Goal: Task Accomplishment & Management: Manage account settings

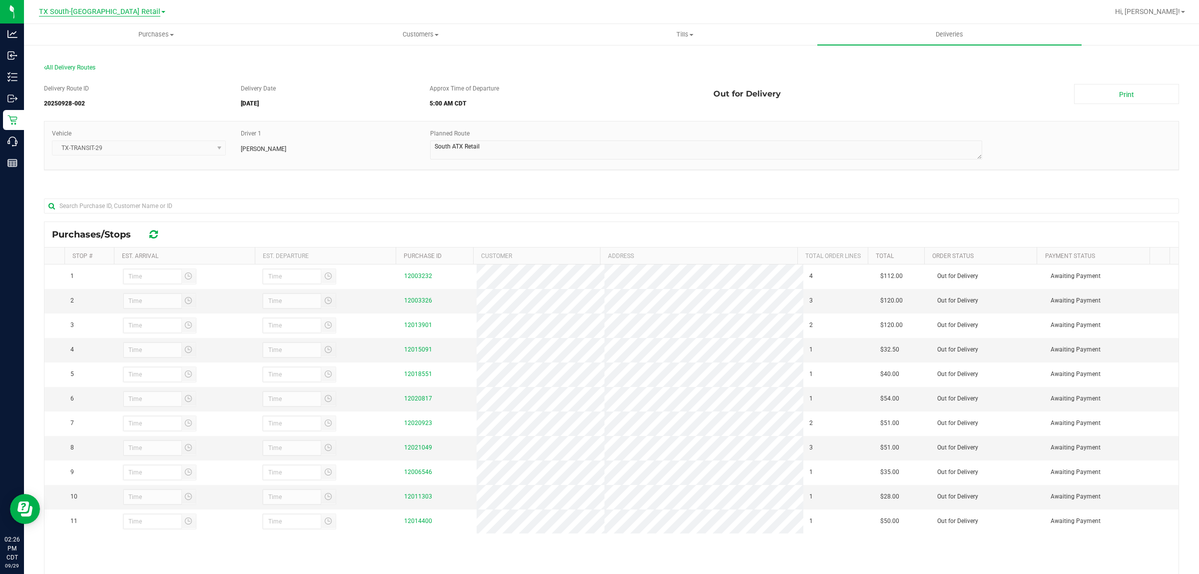
click at [109, 11] on span "TX South-[GEOGRAPHIC_DATA] Retail" at bounding box center [99, 11] width 121 height 9
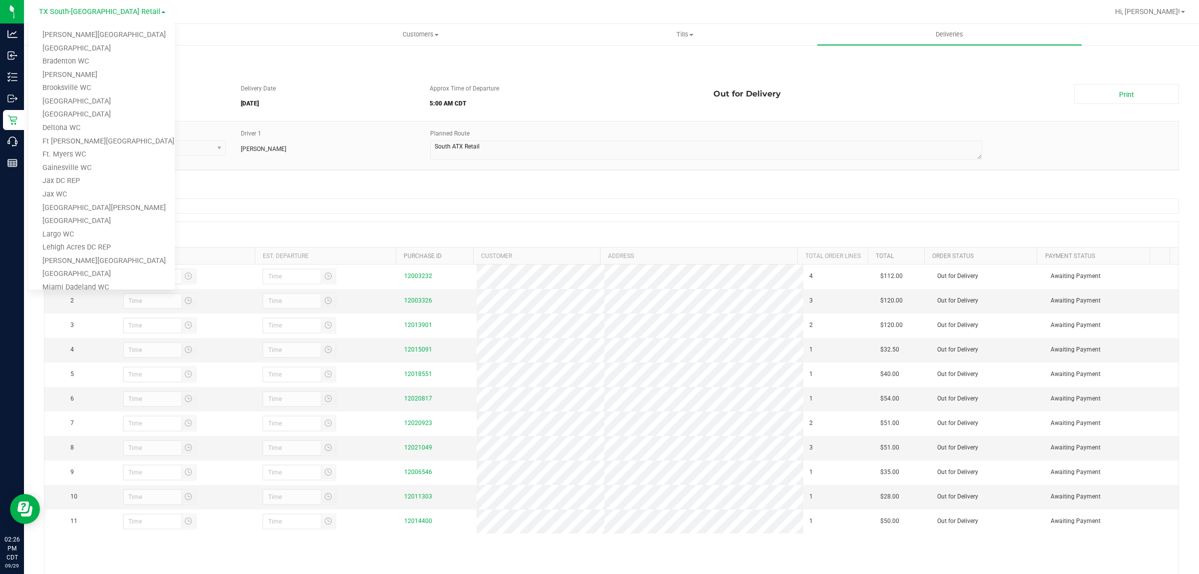
click at [288, 180] on div "Delivery Route ID 20250928-002 Delivery Date [DATE] Approx Time of Departure 5:…" at bounding box center [611, 366] width 1135 height 581
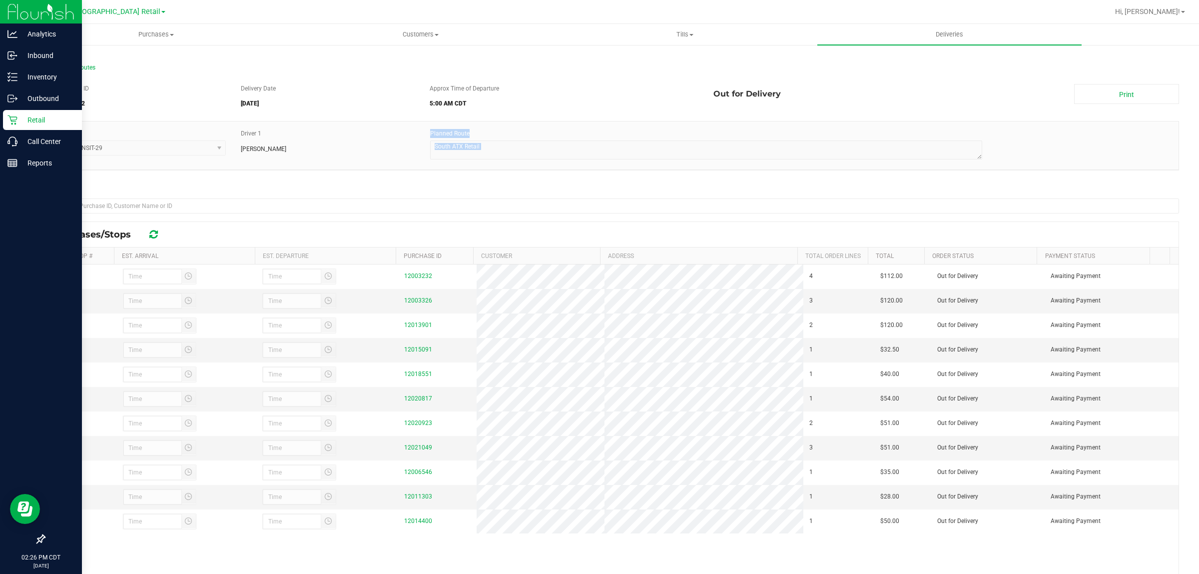
click at [23, 121] on p "Retail" at bounding box center [47, 120] width 60 height 12
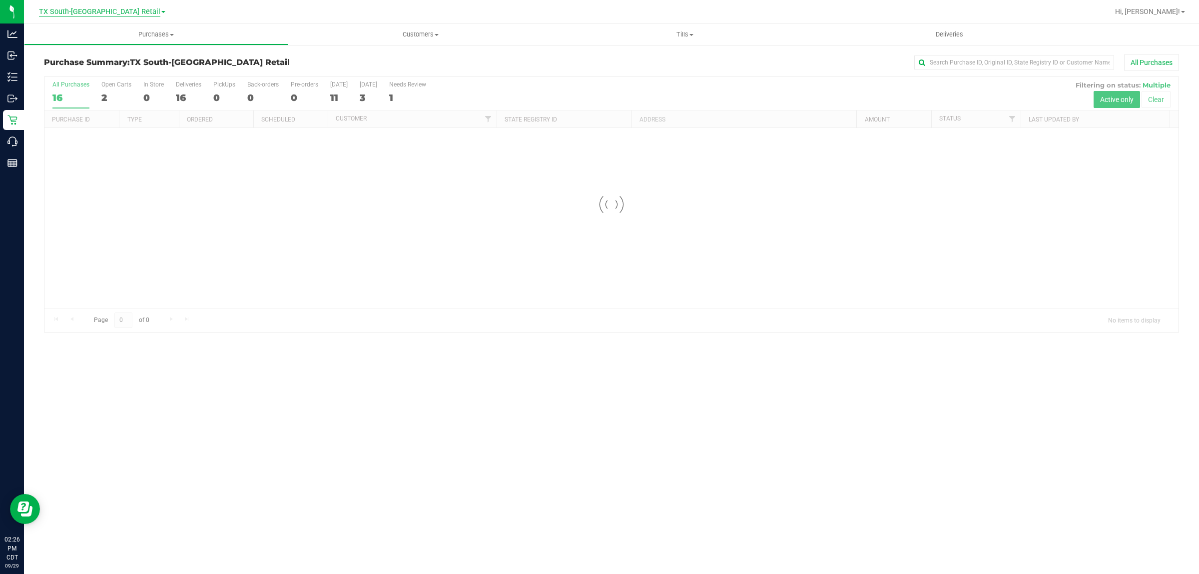
click at [121, 10] on span "TX South-[GEOGRAPHIC_DATA] Retail" at bounding box center [99, 11] width 121 height 9
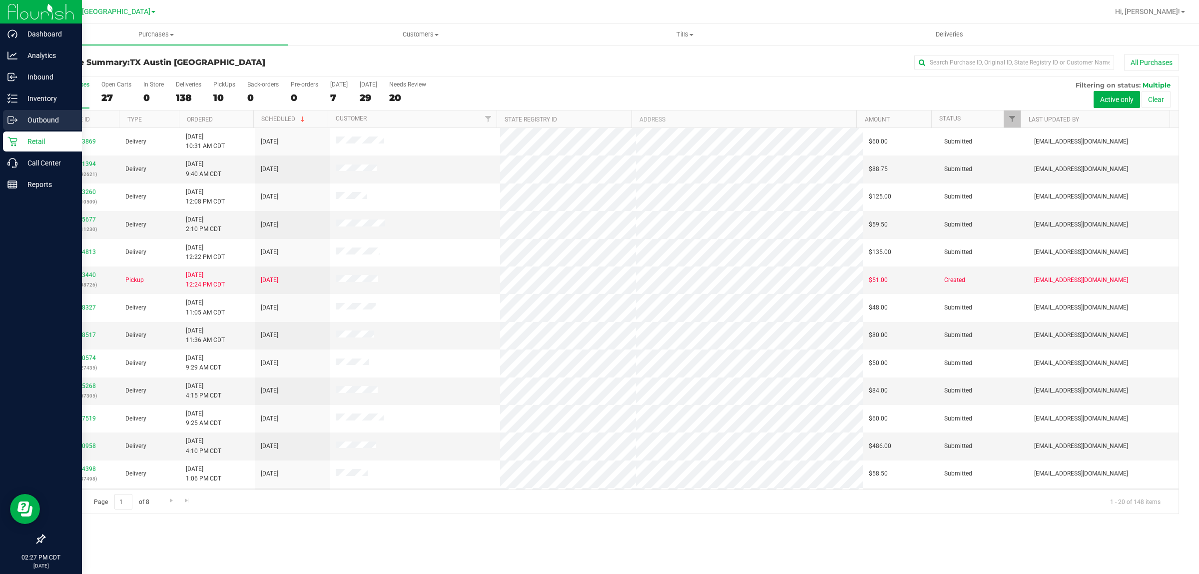
click at [37, 121] on p "Outbound" at bounding box center [47, 120] width 60 height 12
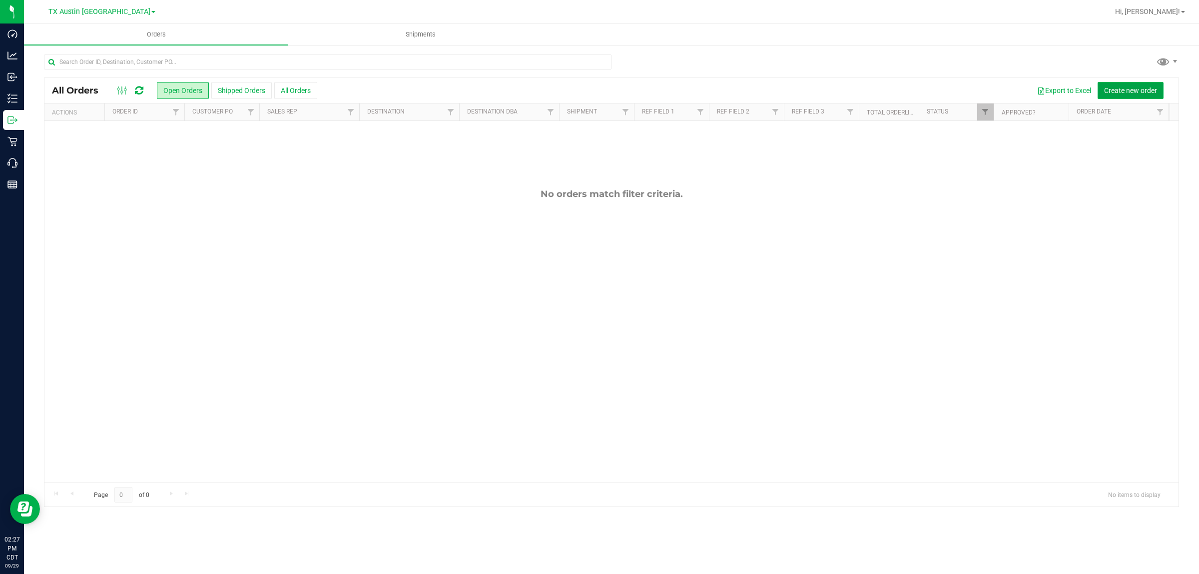
click at [1132, 89] on span "Create new order" at bounding box center [1130, 90] width 53 height 8
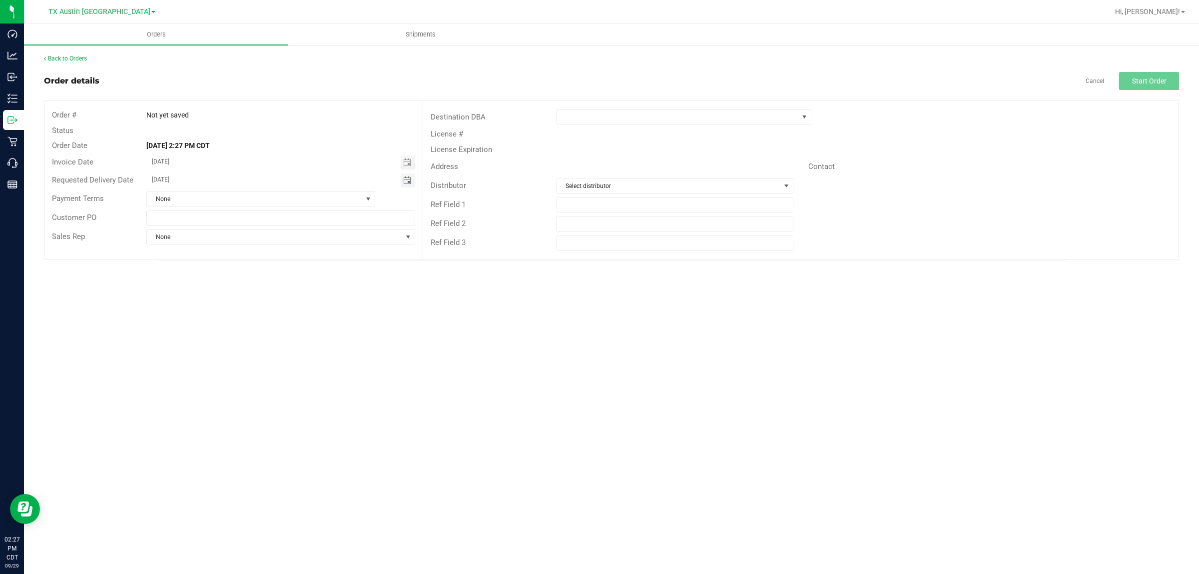
click at [410, 181] on span "Toggle calendar" at bounding box center [407, 180] width 8 height 8
click at [205, 293] on span "29" at bounding box center [206, 293] width 14 height 15
type input "[DATE]"
click at [798, 116] on span at bounding box center [804, 117] width 12 height 14
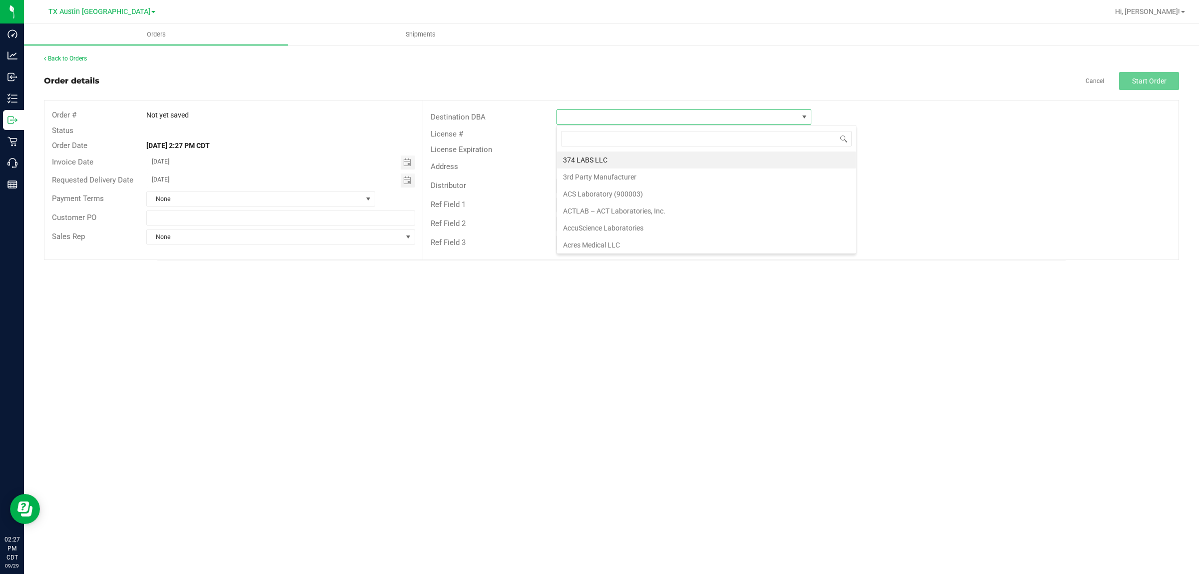
scroll to position [15, 255]
type input "tx"
click at [593, 158] on li "TX Plano Retail" at bounding box center [684, 159] width 254 height 17
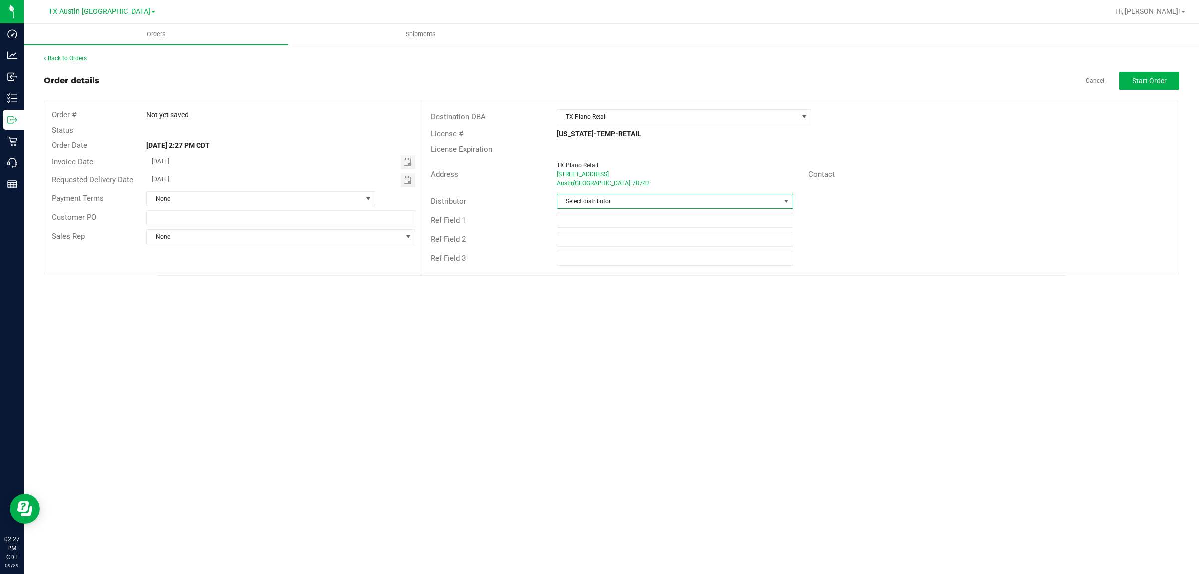
click at [784, 201] on span at bounding box center [786, 201] width 8 height 8
type input "aus"
click at [608, 243] on li "Austin DC" at bounding box center [675, 244] width 236 height 17
click at [1151, 88] on button "Start Order" at bounding box center [1149, 81] width 60 height 18
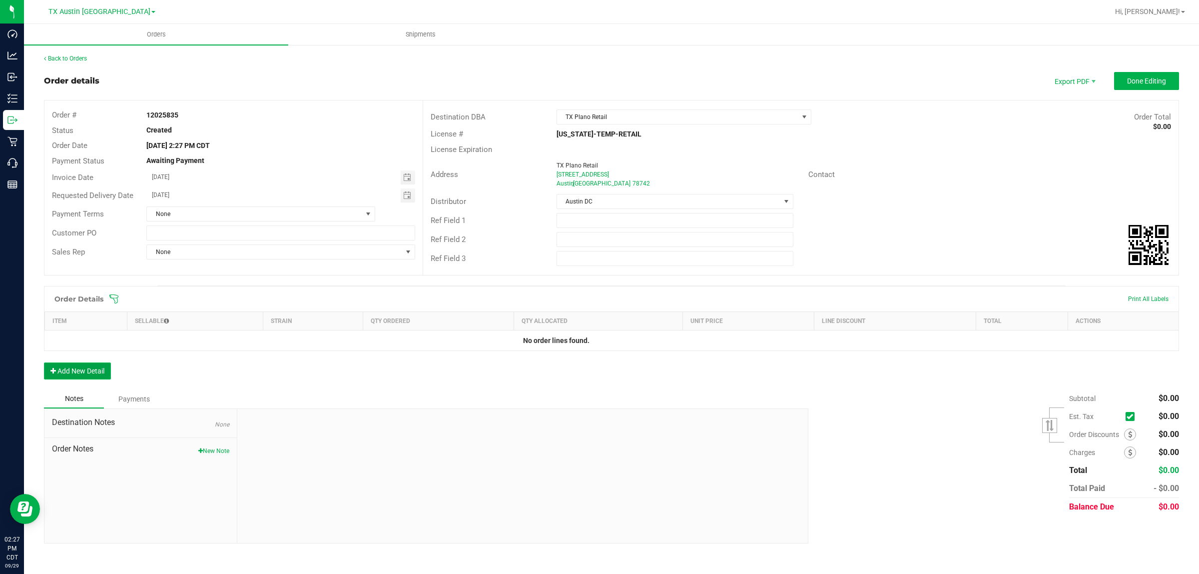
click at [101, 372] on button "Add New Detail" at bounding box center [77, 370] width 67 height 17
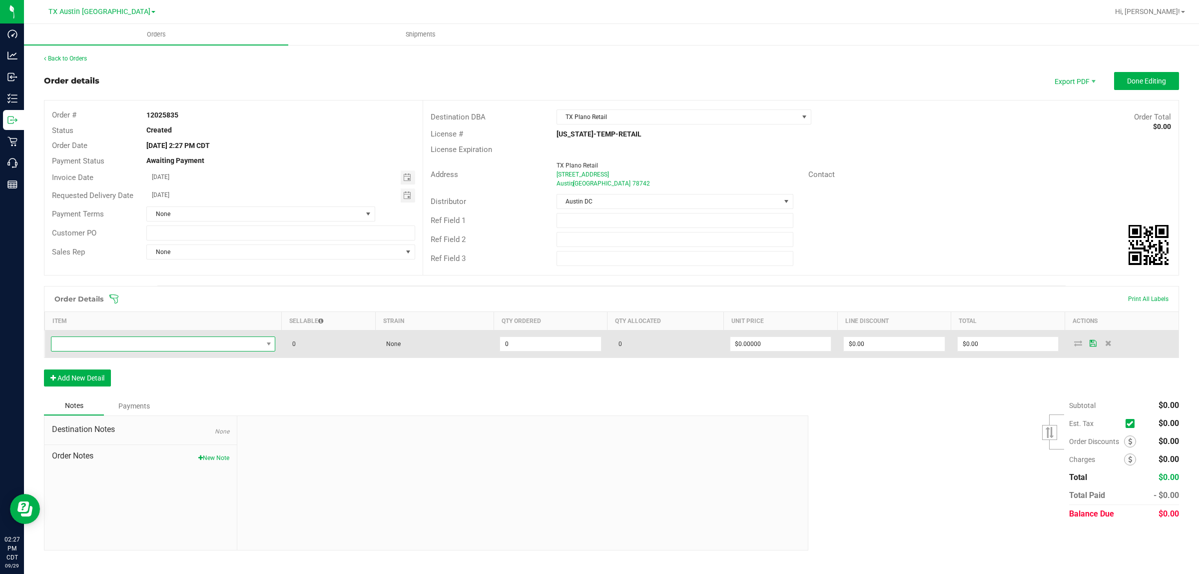
click at [213, 344] on span "NO DATA FOUND" at bounding box center [156, 344] width 211 height 14
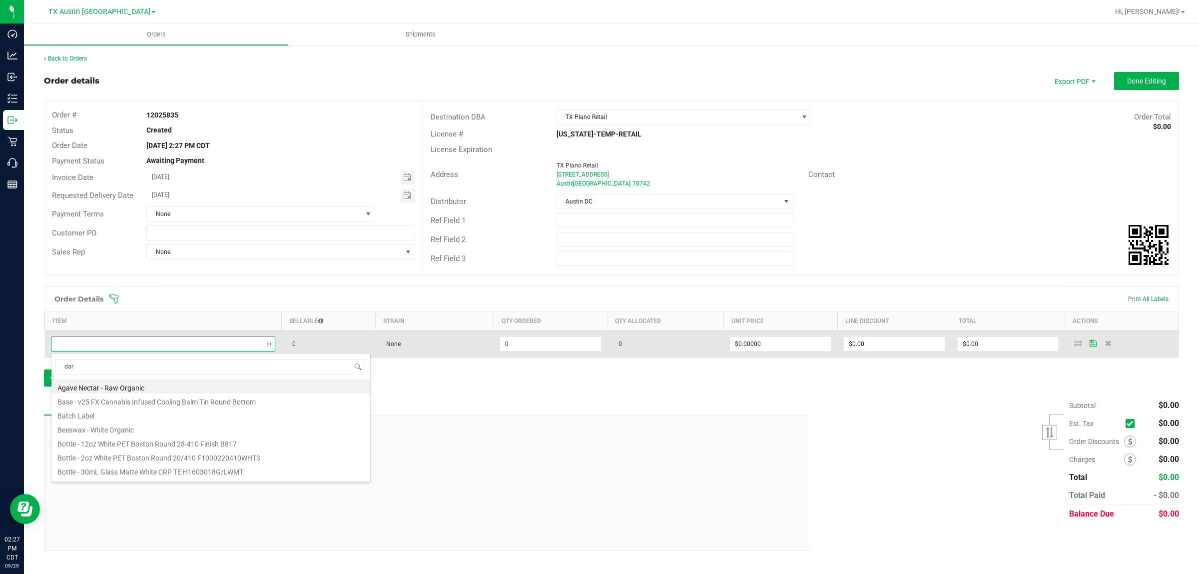
type input "dark"
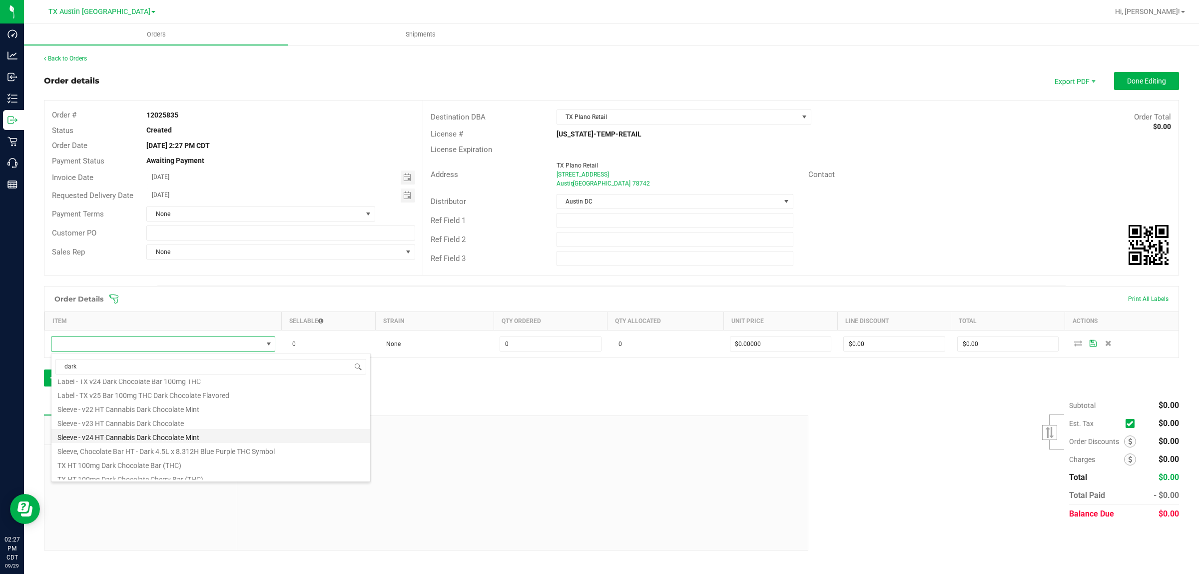
scroll to position [180, 0]
click at [171, 442] on li "TX HT 100mg Dark Chocolate Bar (THC)" at bounding box center [210, 444] width 319 height 14
type input "0 ea"
type input "$25.00000"
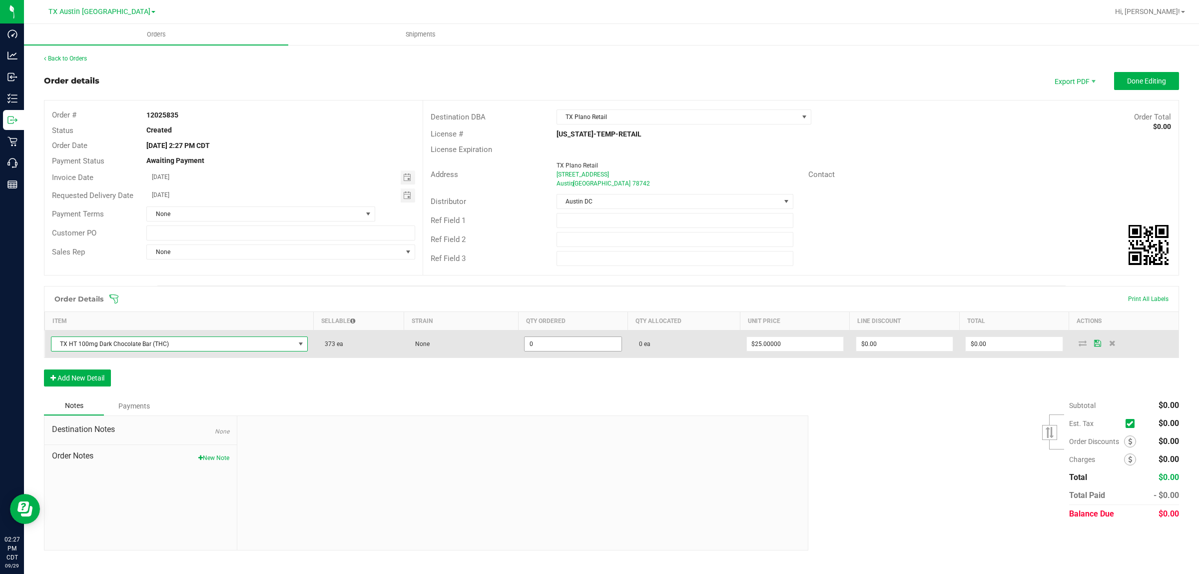
click at [562, 343] on input "0" at bounding box center [573, 344] width 96 height 14
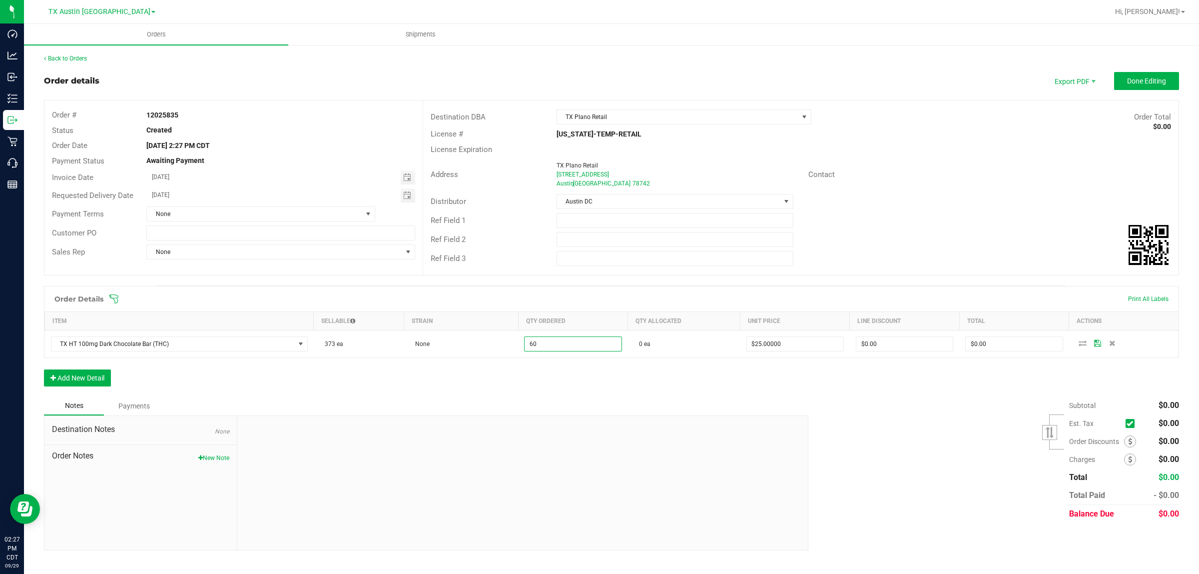
type input "60 ea"
type input "$1,500.00"
click at [672, 384] on div "Order Details Print All Labels Item Sellable Strain Qty Ordered Qty Allocated U…" at bounding box center [611, 341] width 1135 height 110
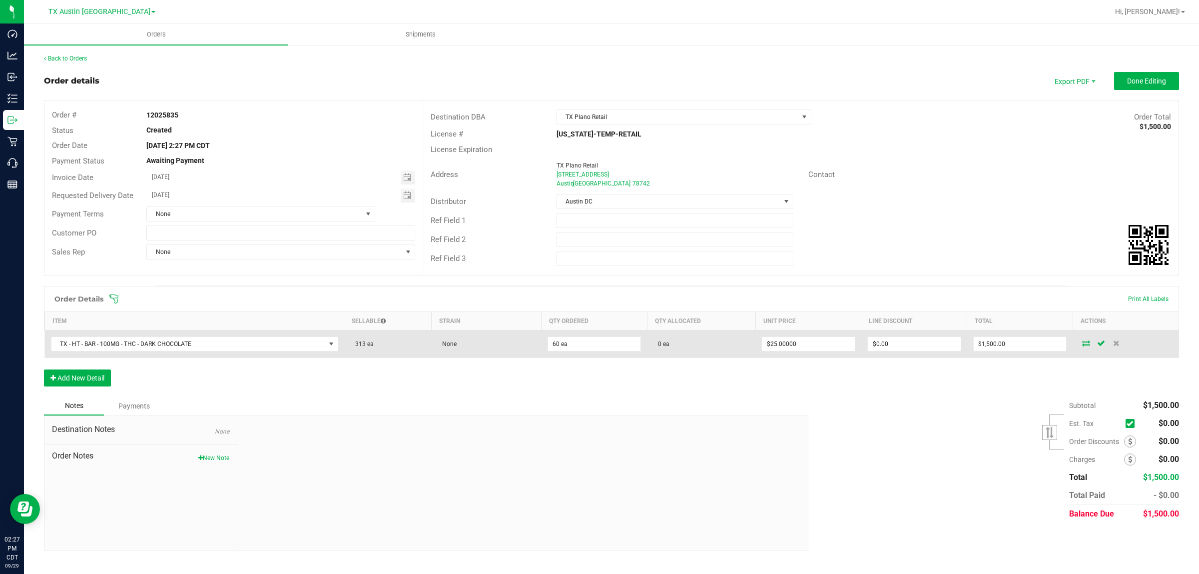
click at [1088, 343] on icon at bounding box center [1086, 343] width 8 height 6
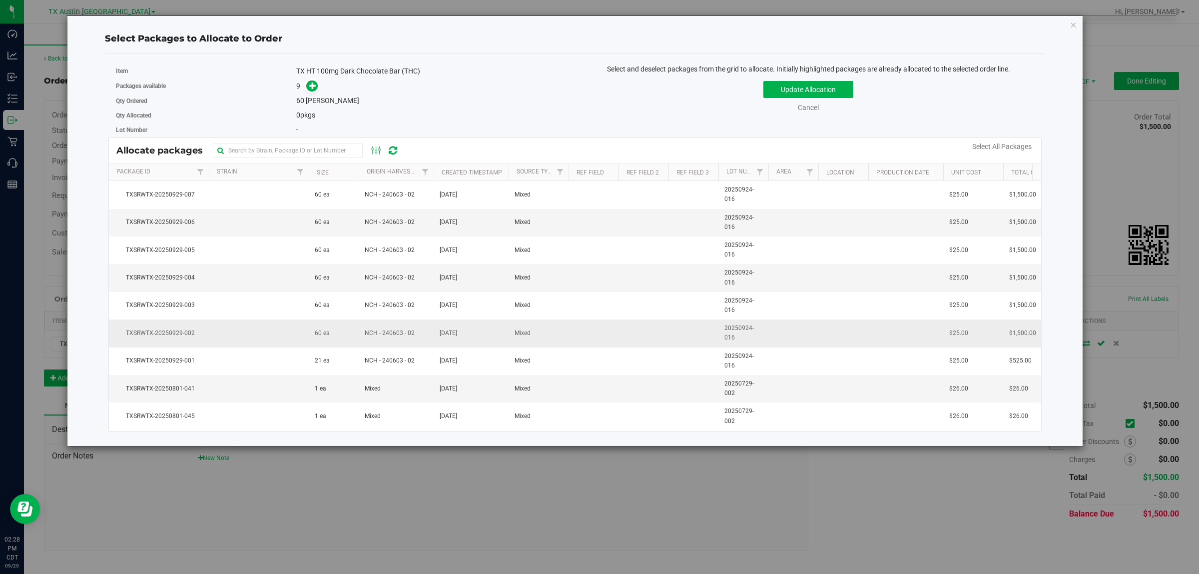
click at [191, 339] on td "TXSRWTX-20250929-002" at bounding box center [159, 332] width 100 height 27
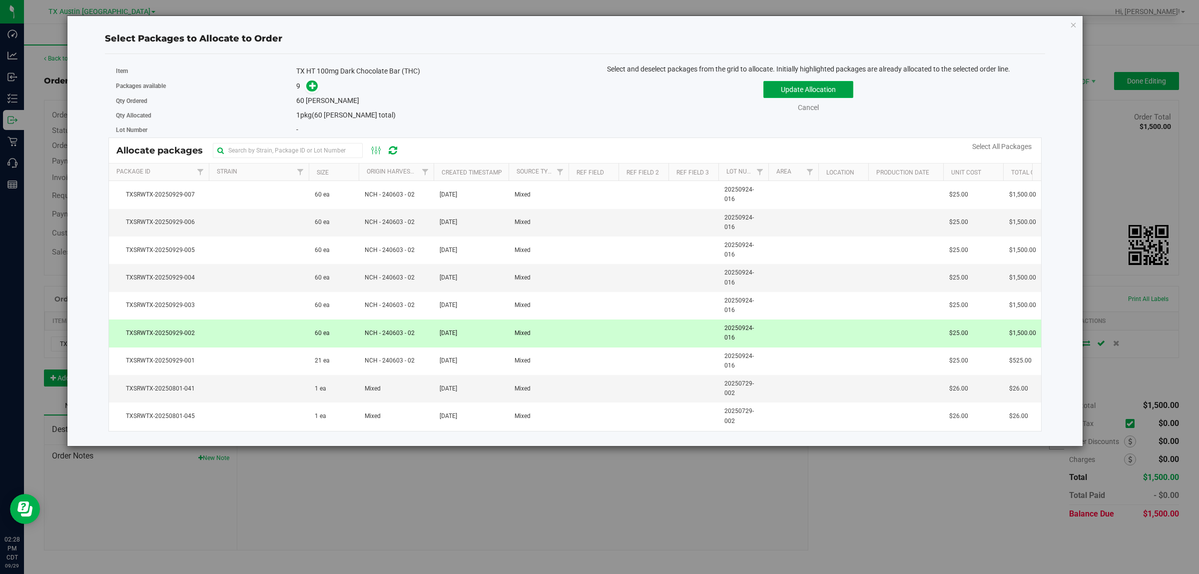
click at [813, 87] on button "Update Allocation" at bounding box center [808, 89] width 90 height 17
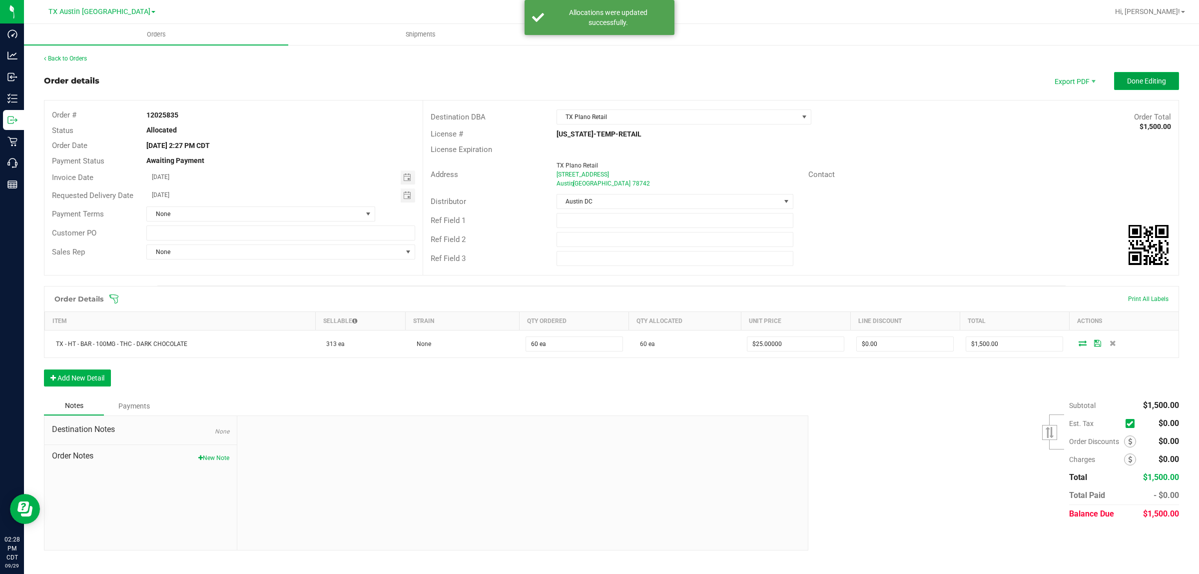
click at [1159, 80] on span "Done Editing" at bounding box center [1146, 81] width 39 height 8
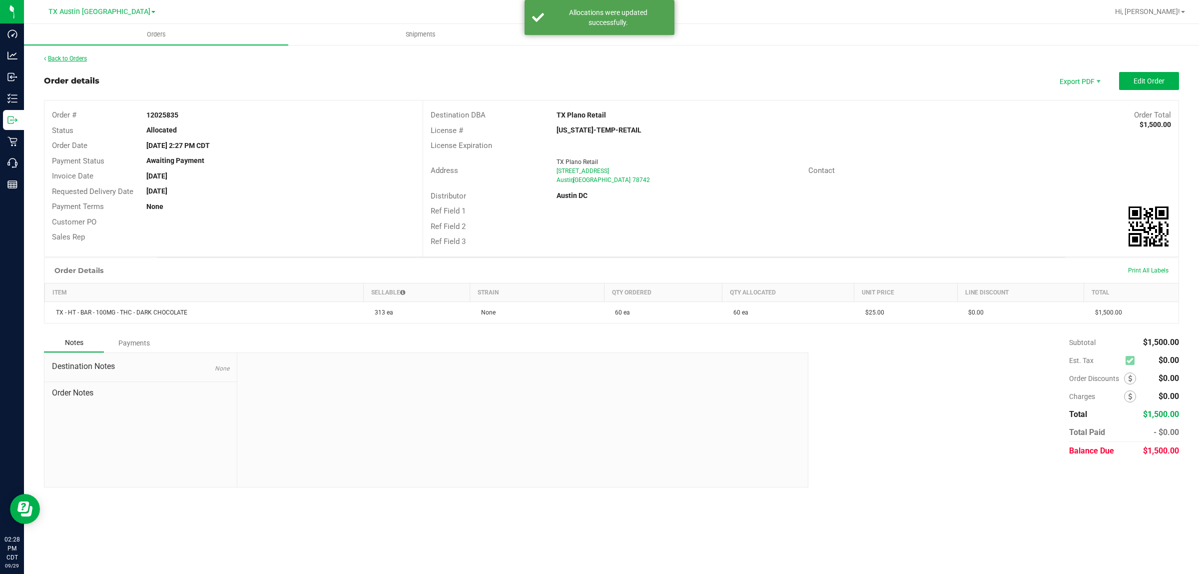
click at [65, 58] on link "Back to Orders" at bounding box center [65, 58] width 43 height 7
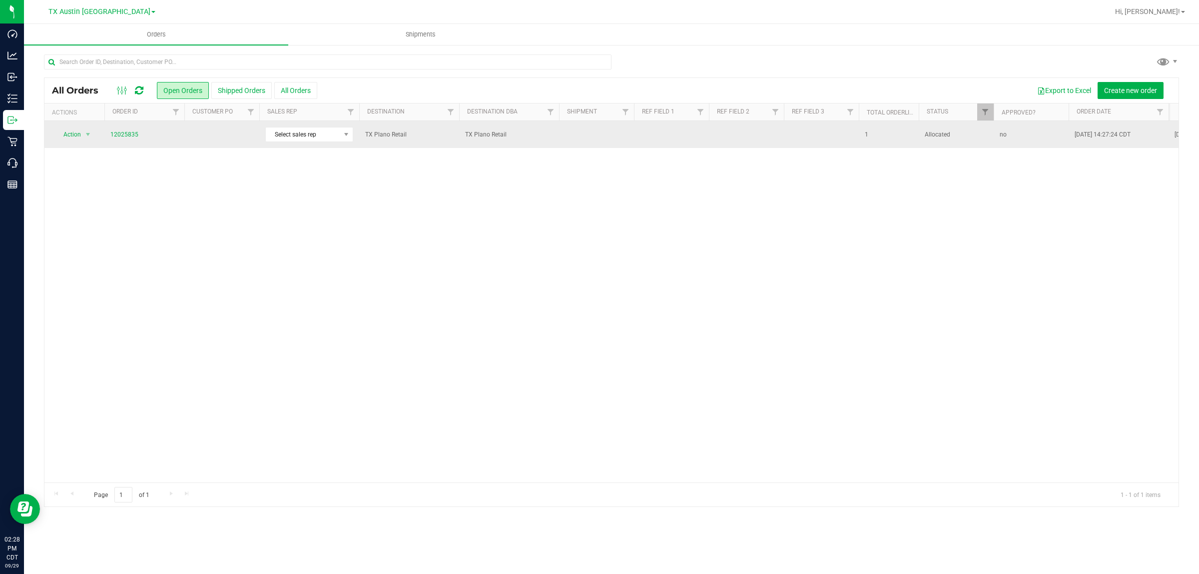
click at [239, 136] on td at bounding box center [221, 134] width 75 height 27
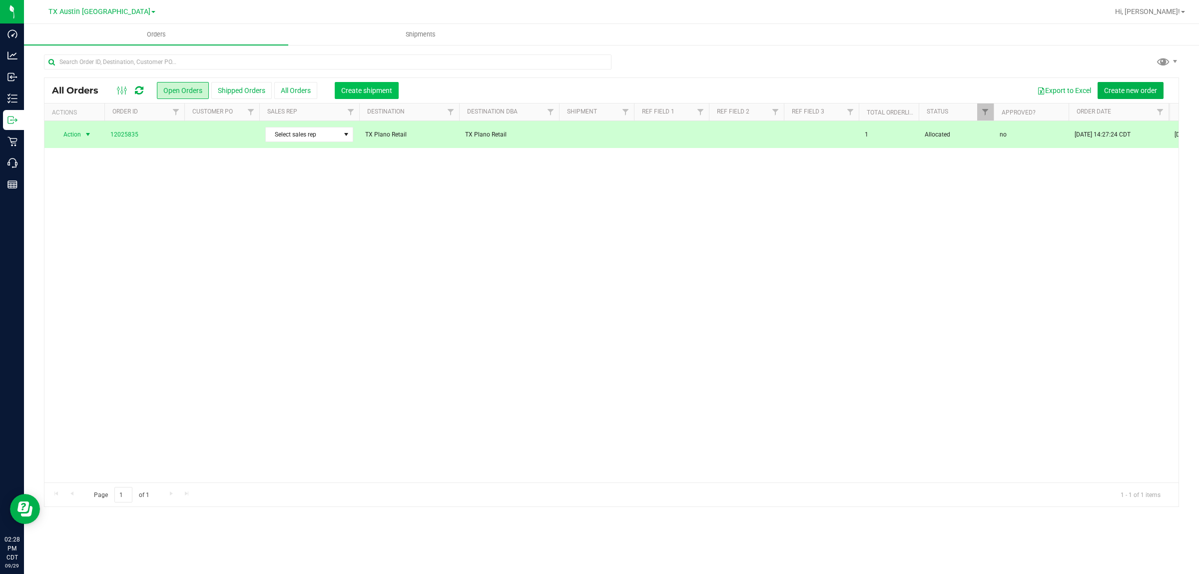
click at [365, 88] on span "Create shipment" at bounding box center [366, 90] width 51 height 8
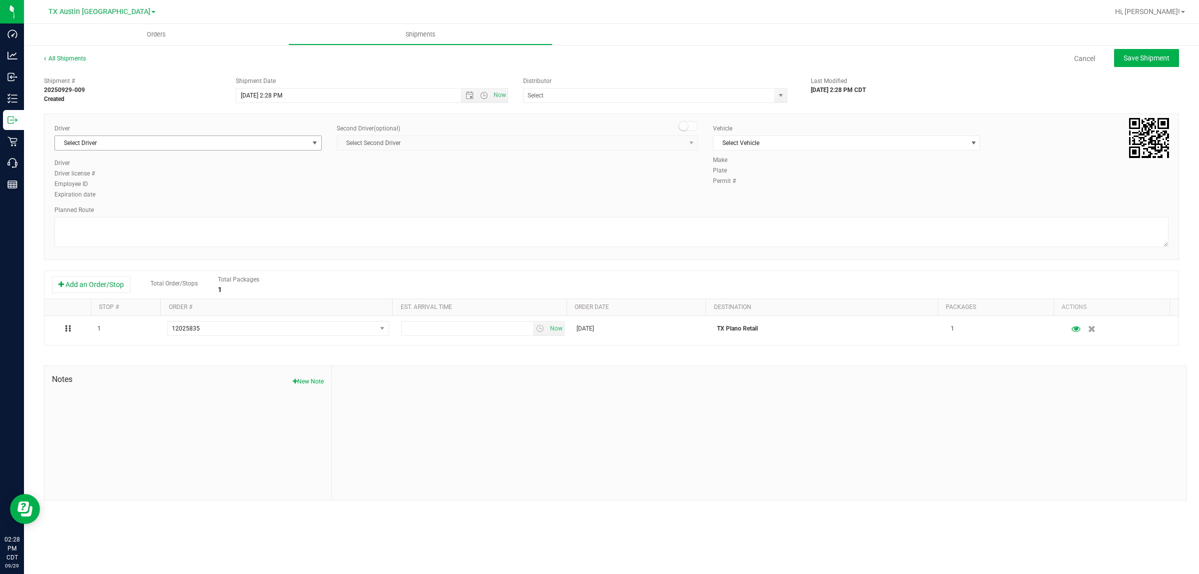
click at [313, 141] on span "select" at bounding box center [315, 143] width 8 height 8
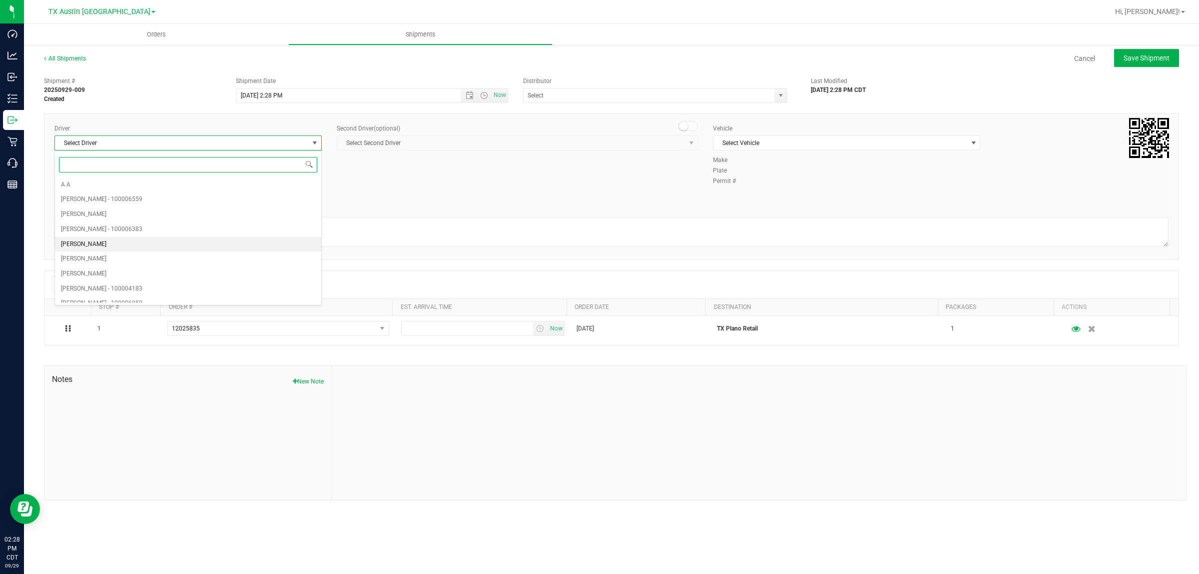
click at [99, 247] on span "[PERSON_NAME]" at bounding box center [83, 244] width 45 height 13
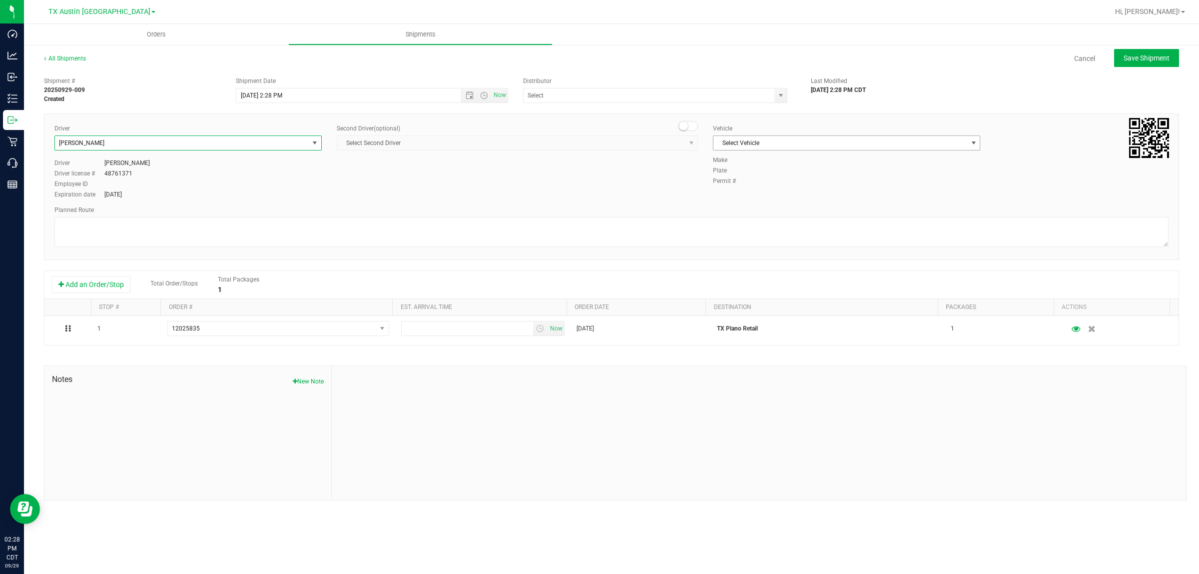
click at [973, 145] on span "select" at bounding box center [974, 143] width 8 height 8
click at [778, 290] on li "NO VEHICLE" at bounding box center [846, 282] width 266 height 15
click at [782, 95] on span "select" at bounding box center [781, 95] width 8 height 8
click at [595, 114] on li "Austin DC" at bounding box center [655, 112] width 263 height 15
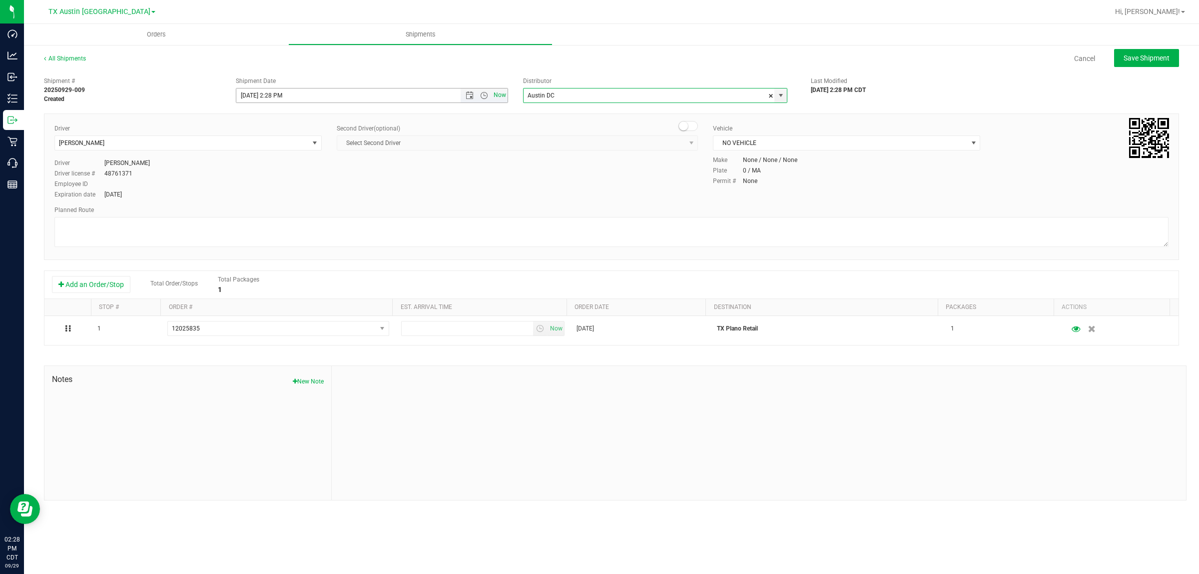
type input "Austin DC"
click at [502, 96] on span "Now" at bounding box center [500, 95] width 17 height 14
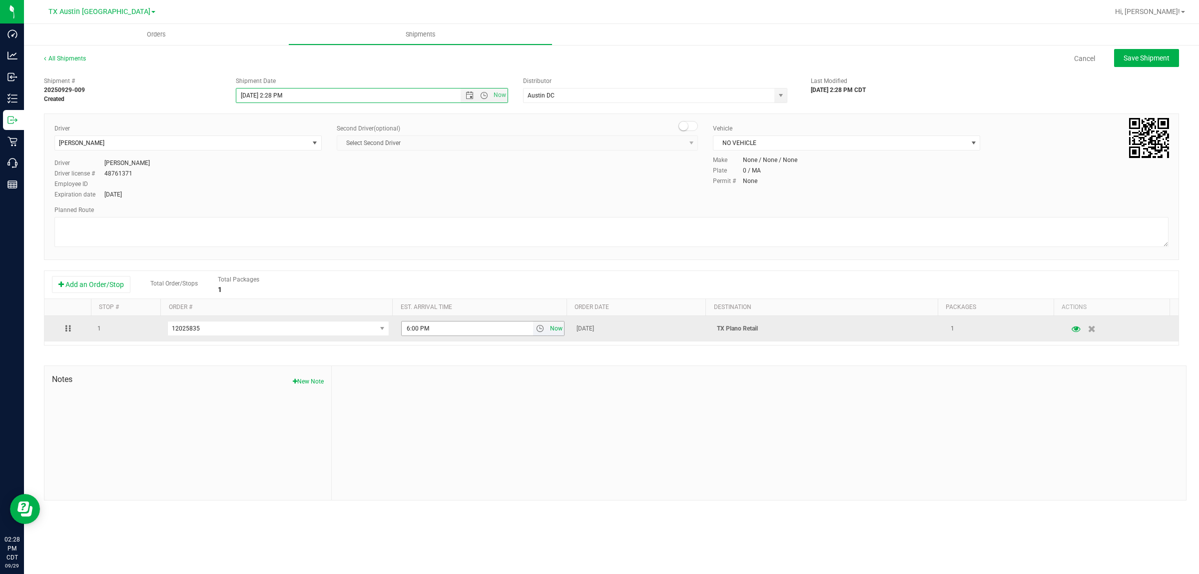
click at [553, 331] on span "Now" at bounding box center [556, 328] width 17 height 14
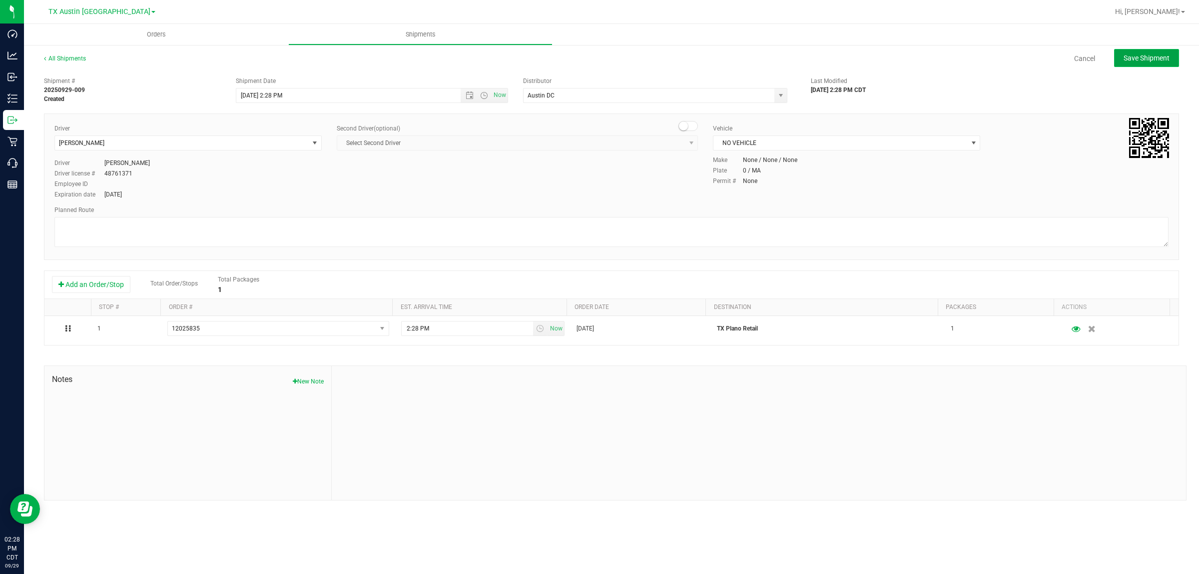
click at [1155, 54] on span "Save Shipment" at bounding box center [1147, 58] width 46 height 8
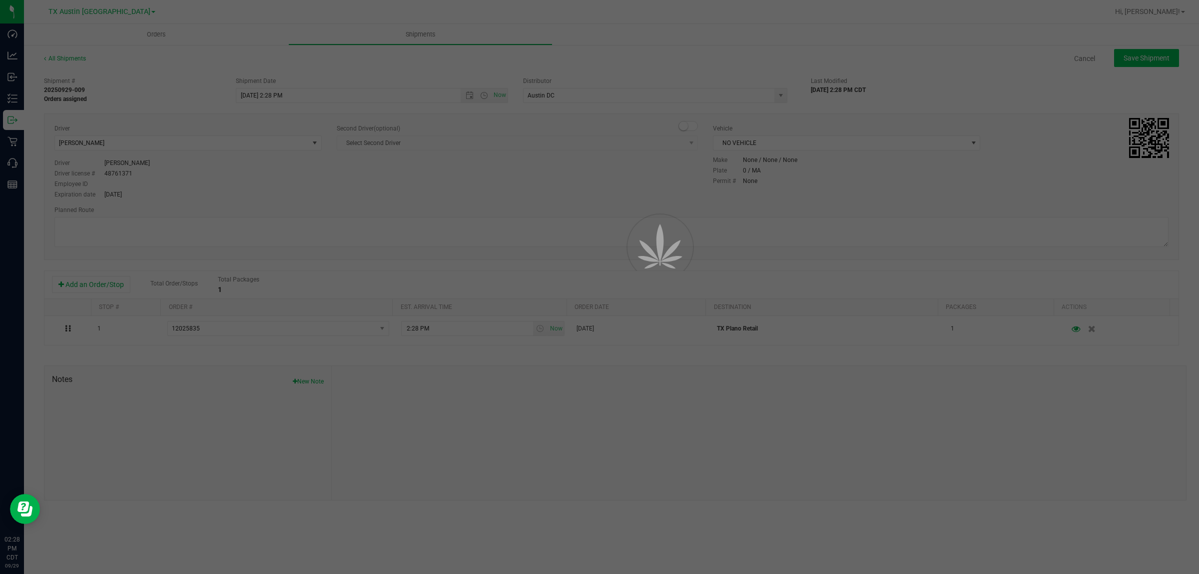
type input "[DATE] 7:28 PM"
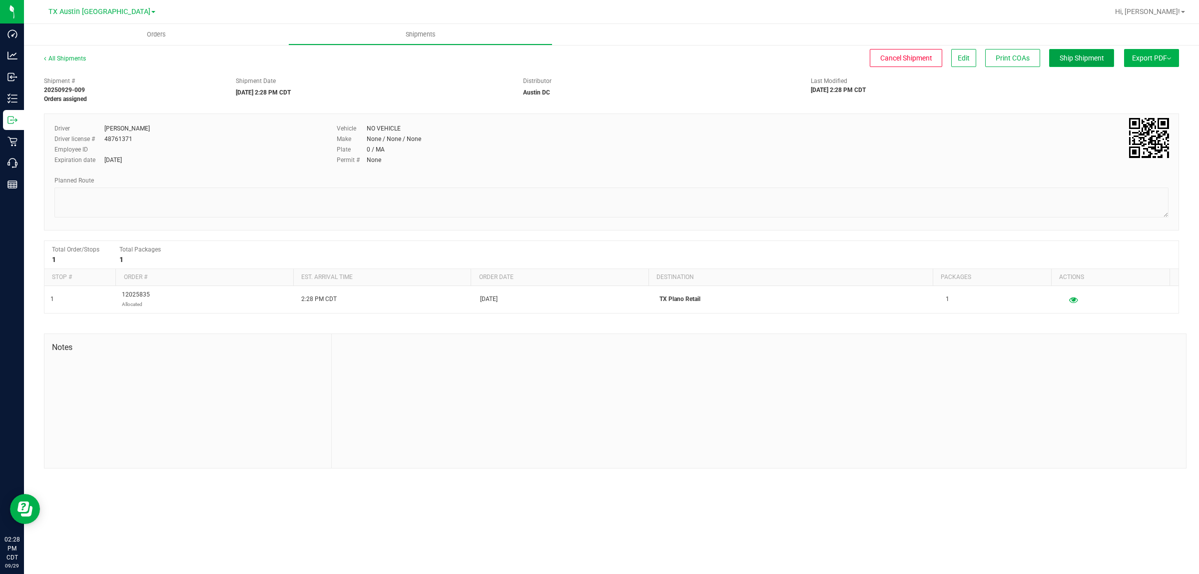
click at [1085, 56] on span "Ship Shipment" at bounding box center [1082, 58] width 44 height 8
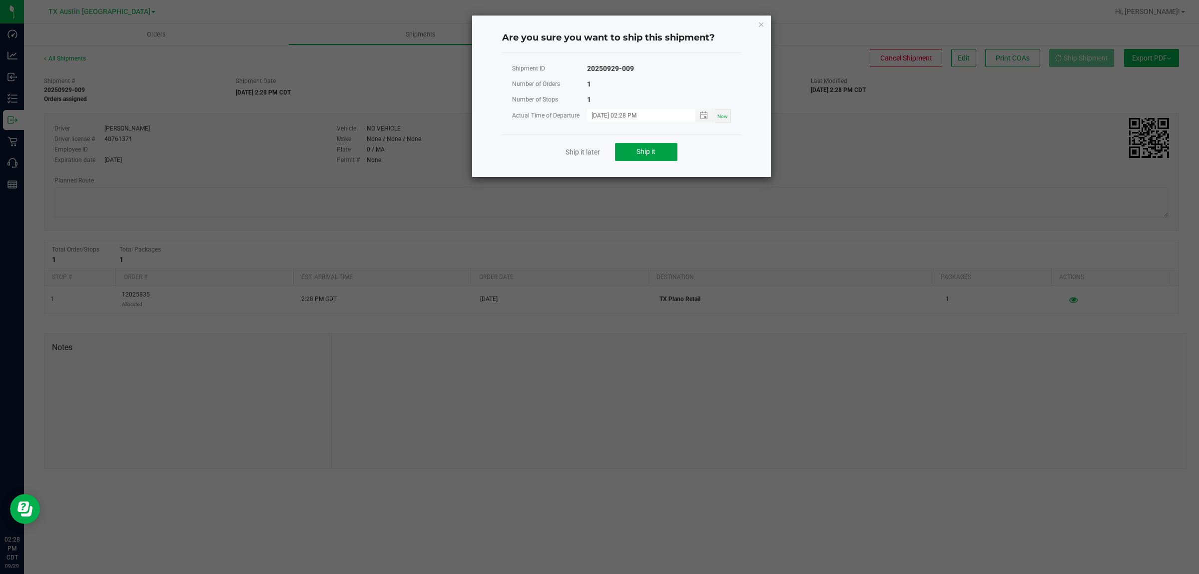
click at [666, 151] on button "Ship it" at bounding box center [646, 152] width 62 height 18
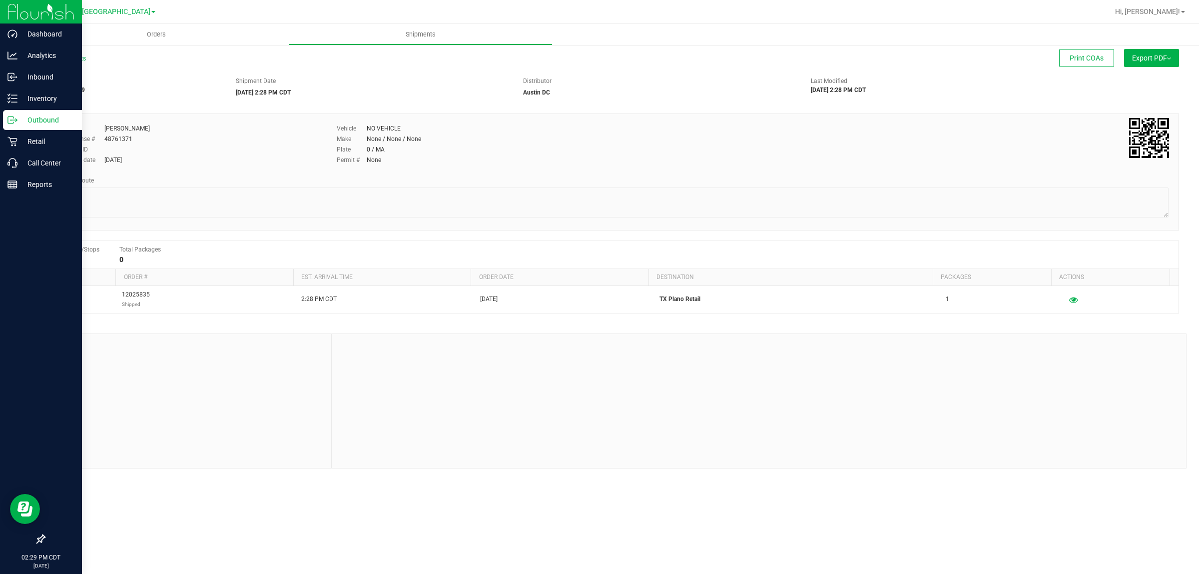
click at [38, 118] on p "Outbound" at bounding box center [47, 120] width 60 height 12
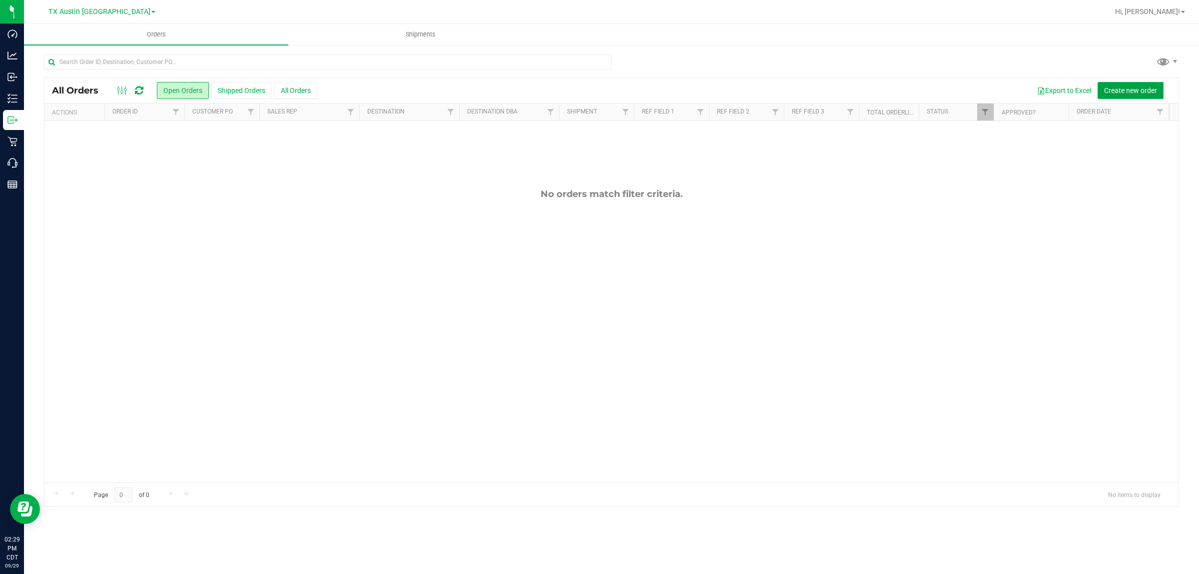
click at [1140, 88] on span "Create new order" at bounding box center [1130, 90] width 53 height 8
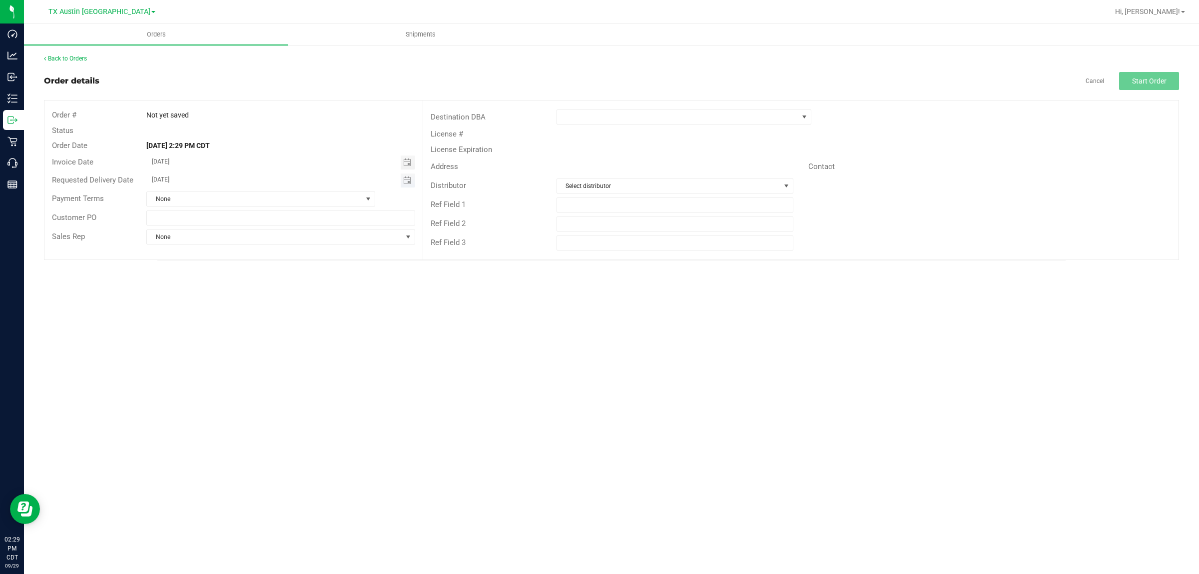
click at [411, 182] on span "Toggle calendar" at bounding box center [408, 180] width 14 height 14
click at [207, 297] on span "29" at bounding box center [206, 293] width 14 height 15
type input "[DATE]"
click at [802, 117] on span at bounding box center [804, 117] width 8 height 8
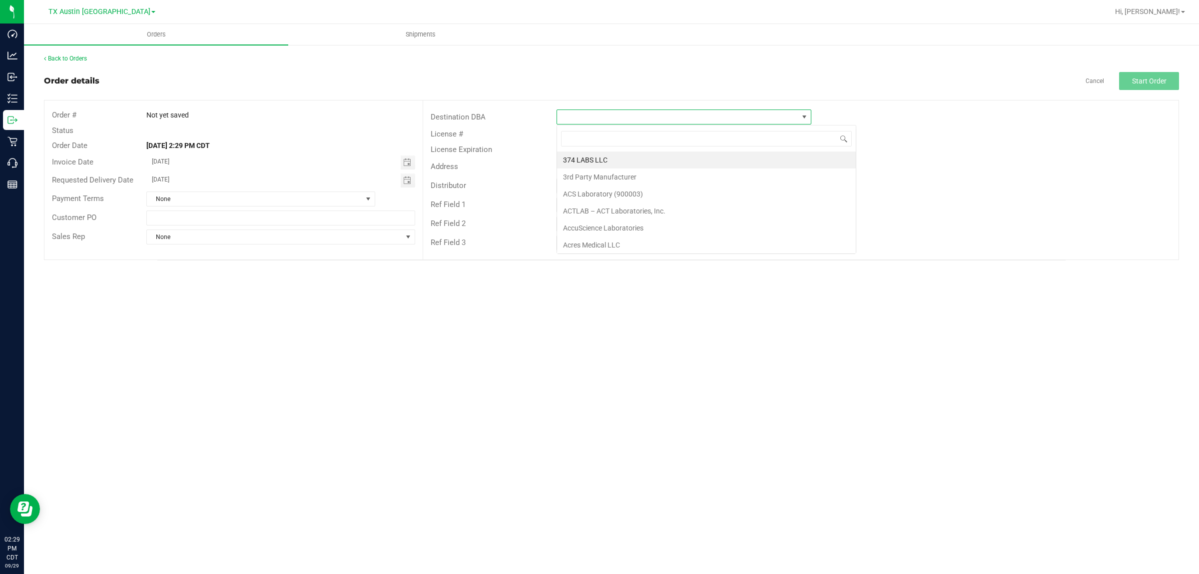
scroll to position [15, 255]
type input "tx"
click at [624, 195] on li "TX South-[GEOGRAPHIC_DATA] Retail" at bounding box center [684, 193] width 254 height 17
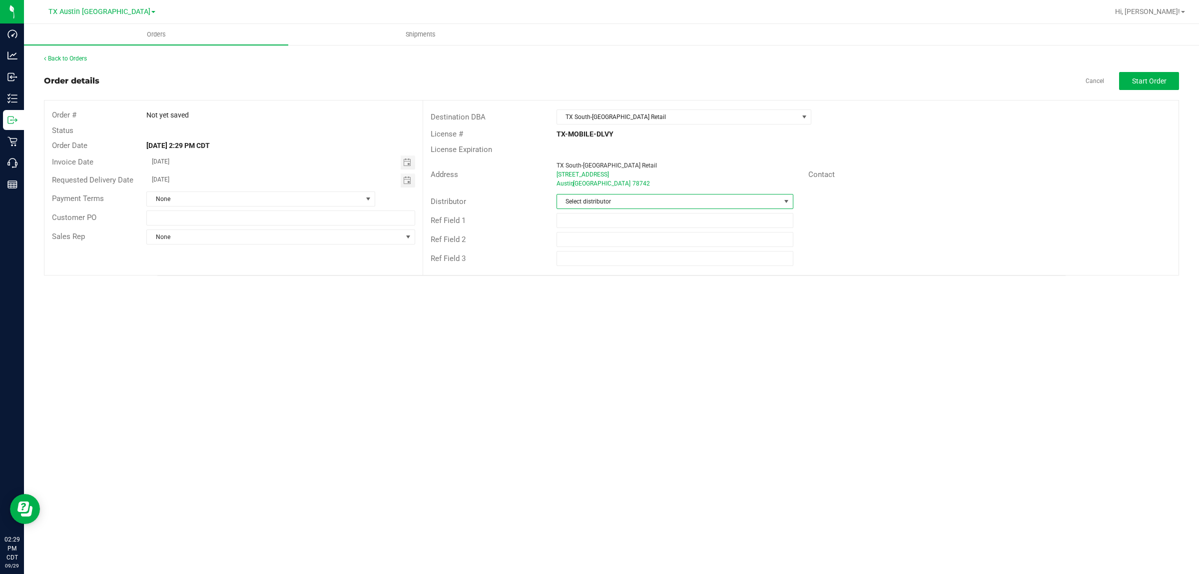
click at [784, 201] on span at bounding box center [786, 201] width 8 height 8
type input "aus"
click at [609, 244] on li "Austin DC" at bounding box center [675, 244] width 236 height 17
click at [1136, 80] on span "Start Order" at bounding box center [1149, 81] width 34 height 8
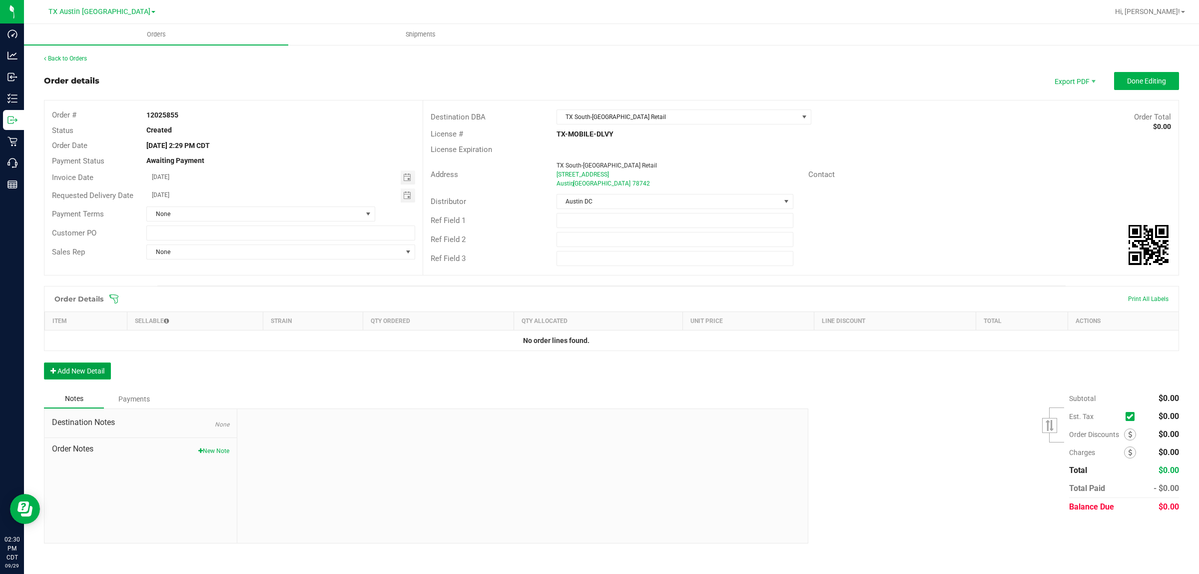
click at [98, 373] on button "Add New Detail" at bounding box center [77, 370] width 67 height 17
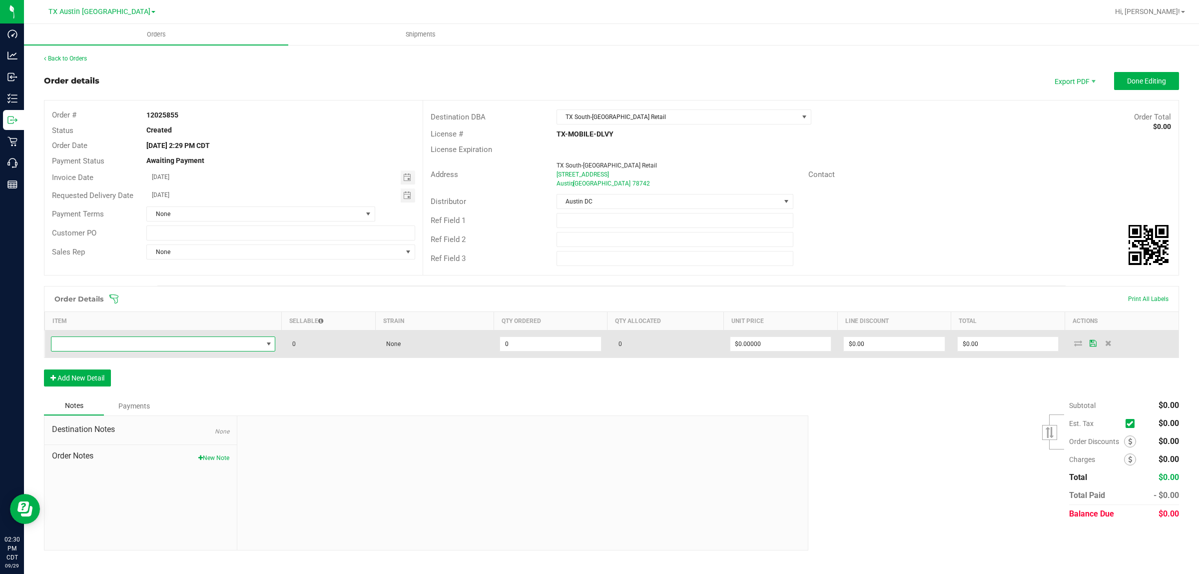
click at [160, 343] on span "NO DATA FOUND" at bounding box center [156, 344] width 211 height 14
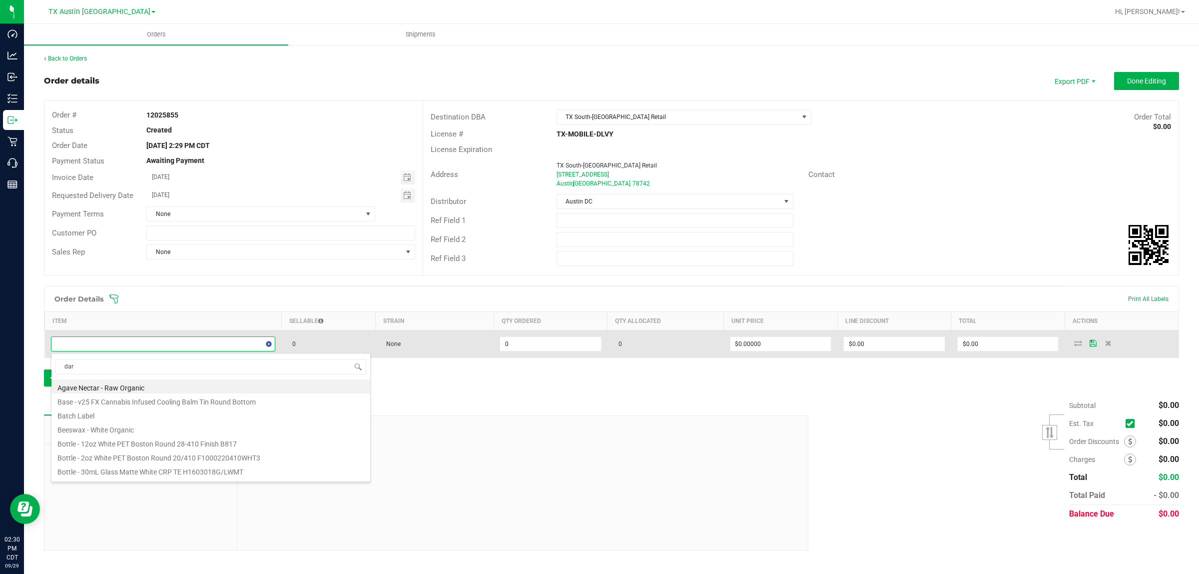
type input "dark"
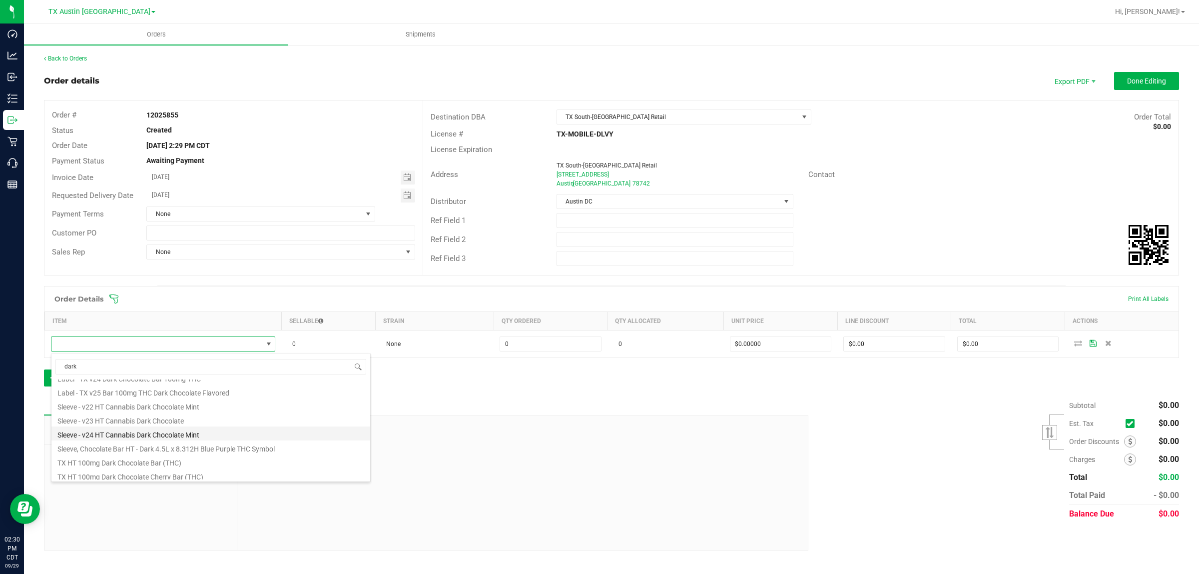
scroll to position [180, 0]
click at [149, 445] on li "TX HT 100mg Dark Chocolate Bar (THC)" at bounding box center [210, 444] width 319 height 14
type input "0 ea"
type input "$25.00000"
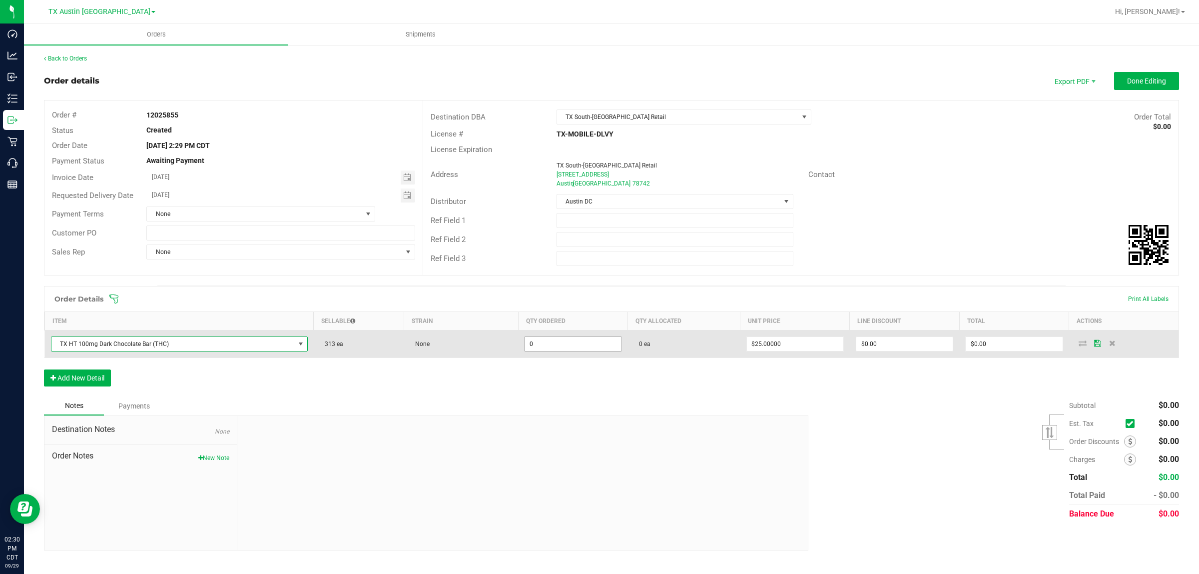
click at [568, 343] on input "0" at bounding box center [573, 344] width 96 height 14
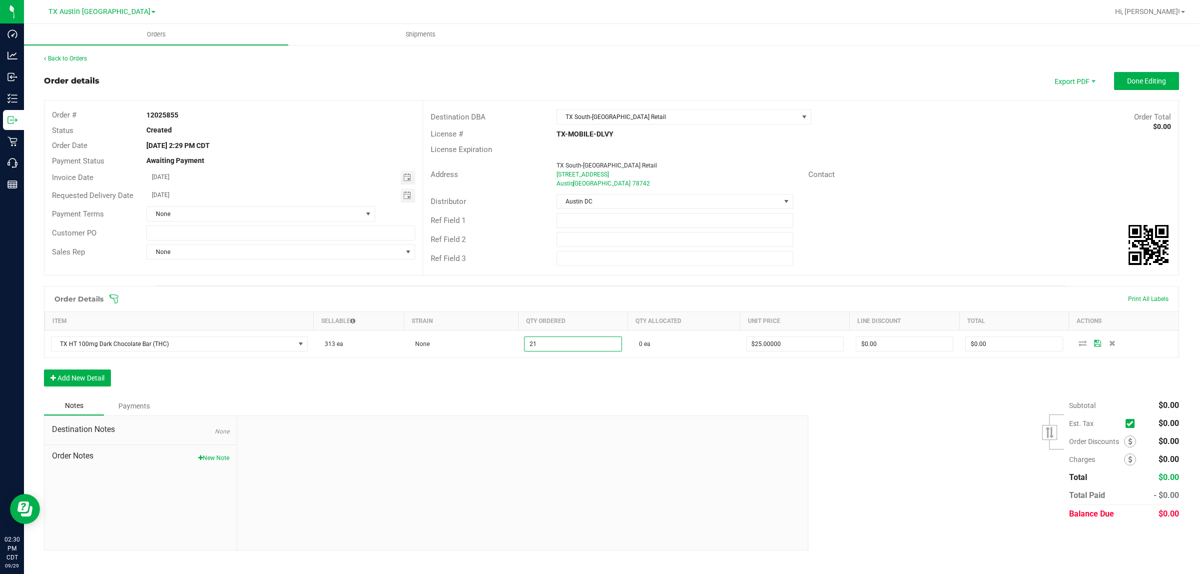
type input "21 ea"
type input "$525.00"
click at [622, 376] on div "Order Details Print All Labels Item Sellable Strain Qty Ordered Qty Allocated U…" at bounding box center [611, 341] width 1135 height 110
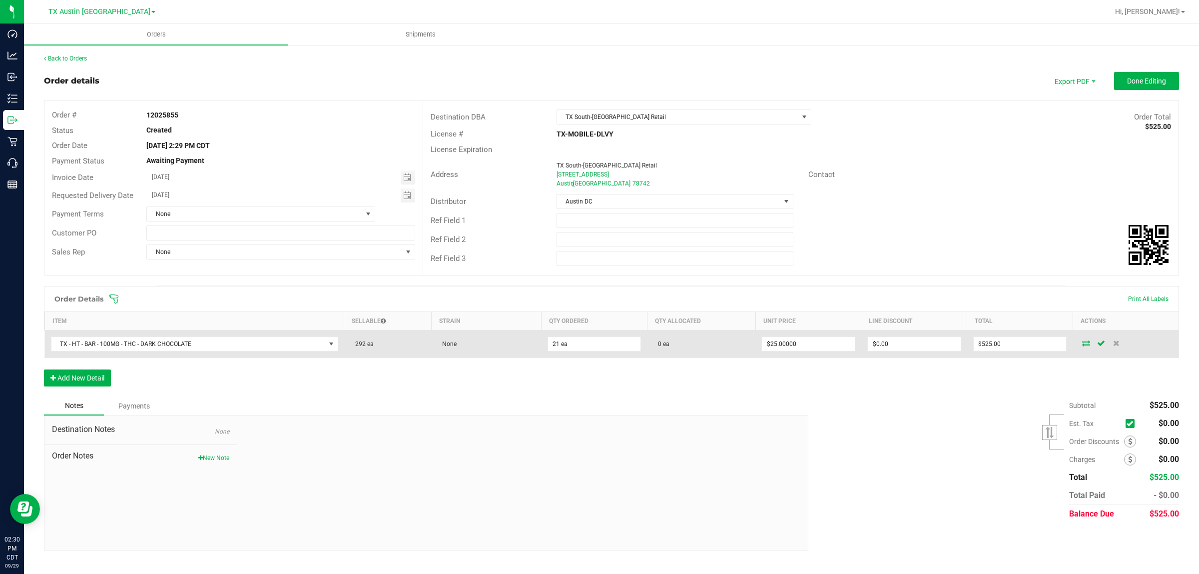
click at [1085, 345] on icon at bounding box center [1086, 343] width 8 height 6
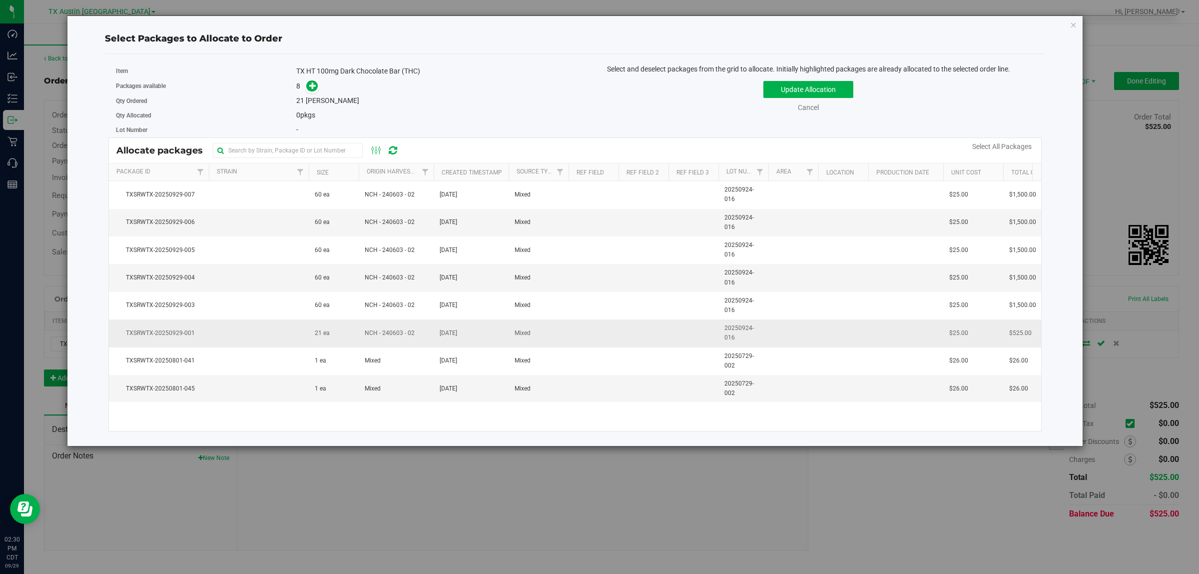
click at [180, 340] on td "TXSRWTX-20250929-001" at bounding box center [159, 332] width 100 height 27
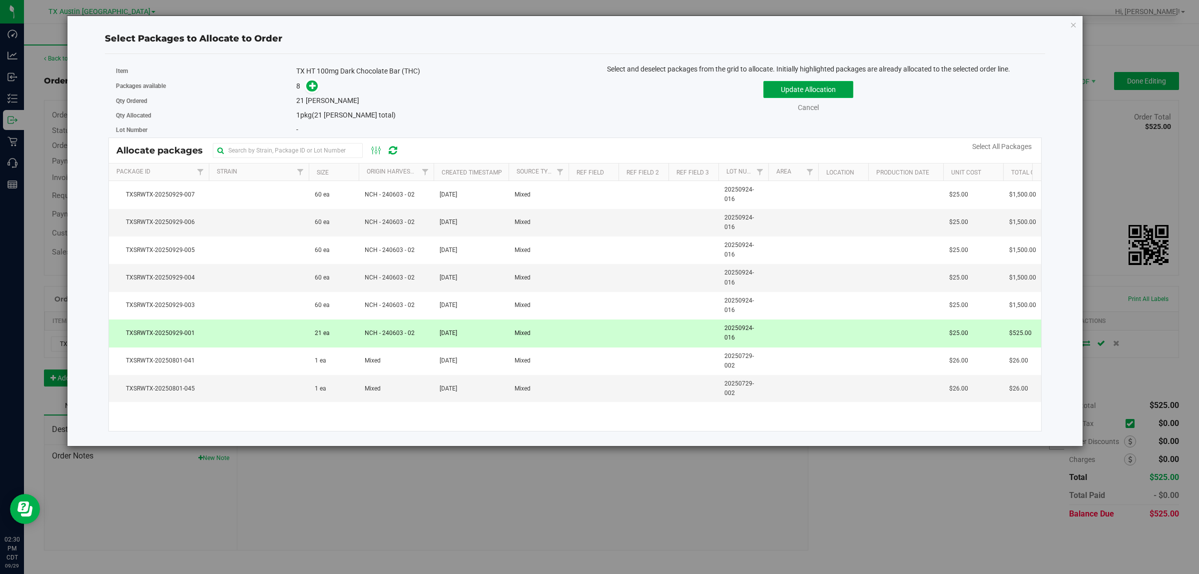
click at [804, 83] on button "Update Allocation" at bounding box center [808, 89] width 90 height 17
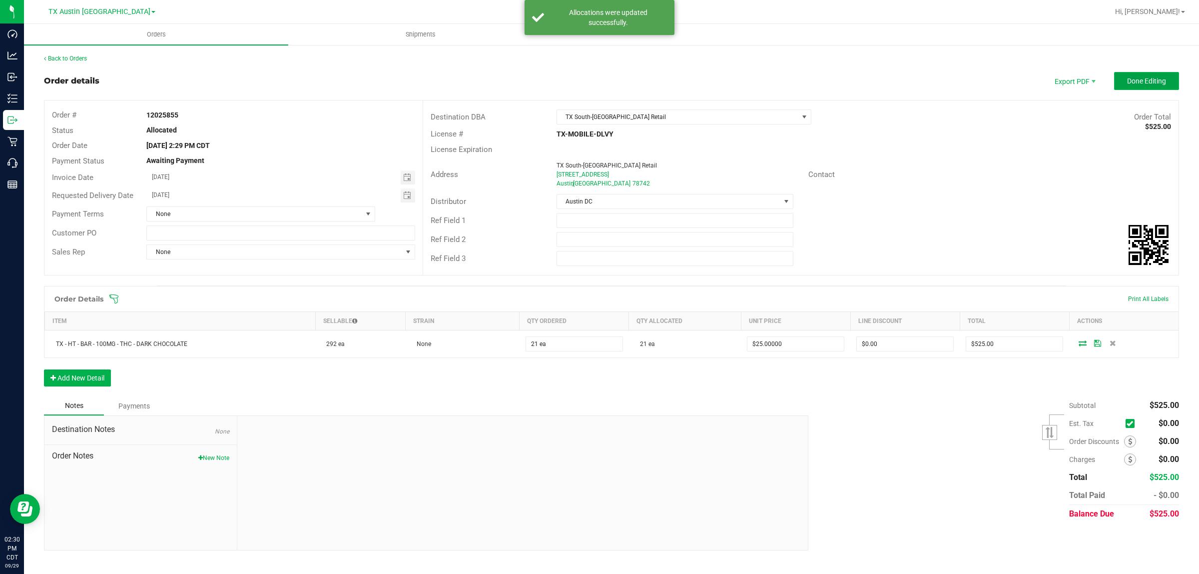
click at [1138, 78] on span "Done Editing" at bounding box center [1146, 81] width 39 height 8
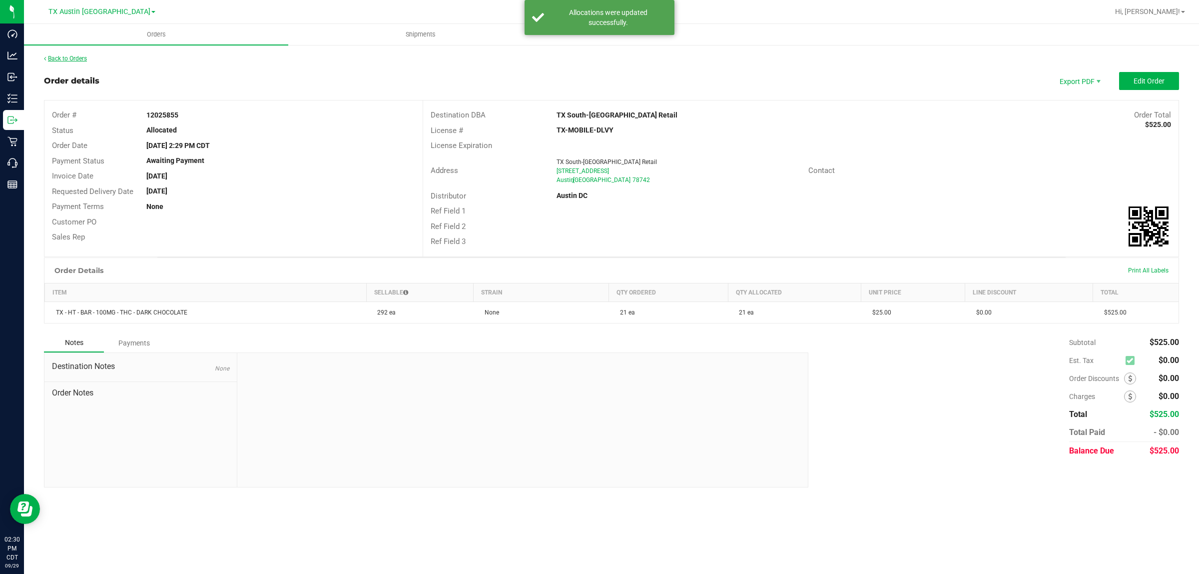
click at [61, 58] on link "Back to Orders" at bounding box center [65, 58] width 43 height 7
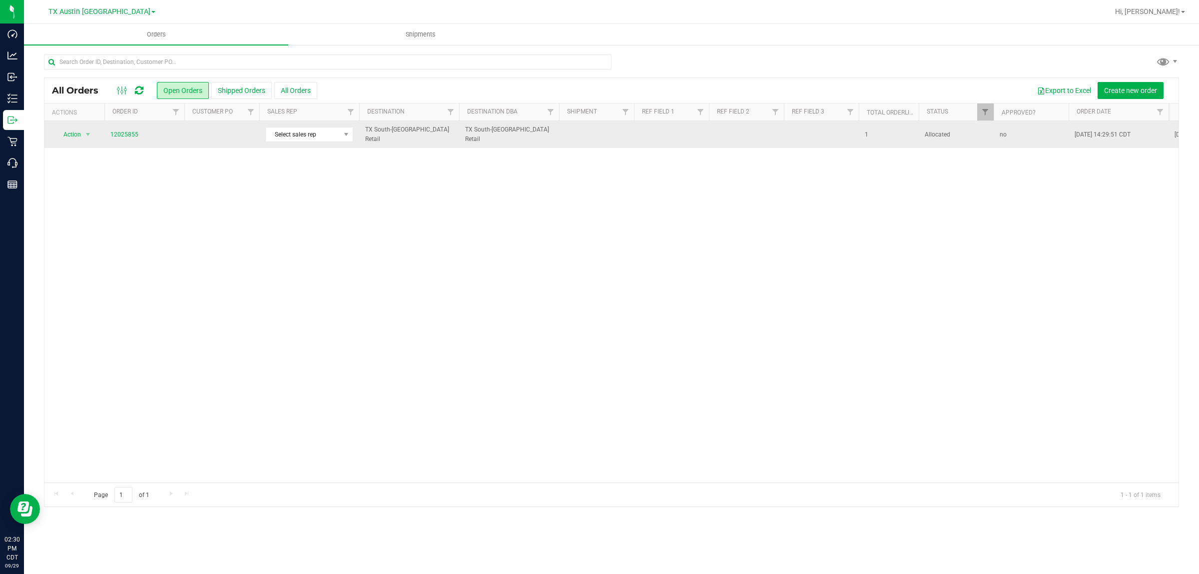
click at [235, 138] on td at bounding box center [221, 134] width 75 height 27
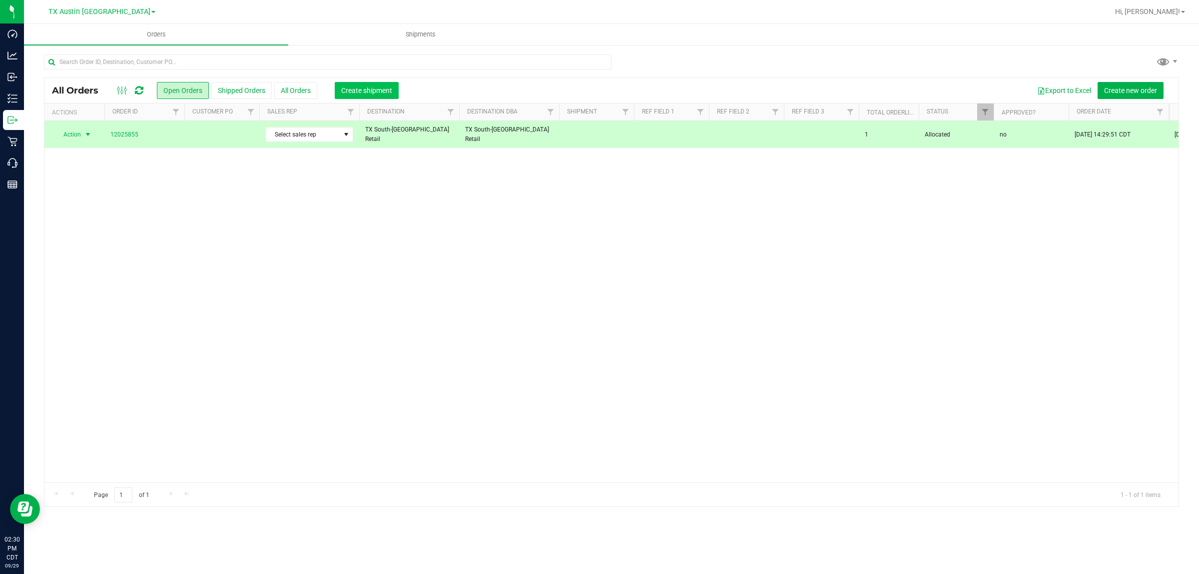
click at [361, 93] on span "Create shipment" at bounding box center [366, 90] width 51 height 8
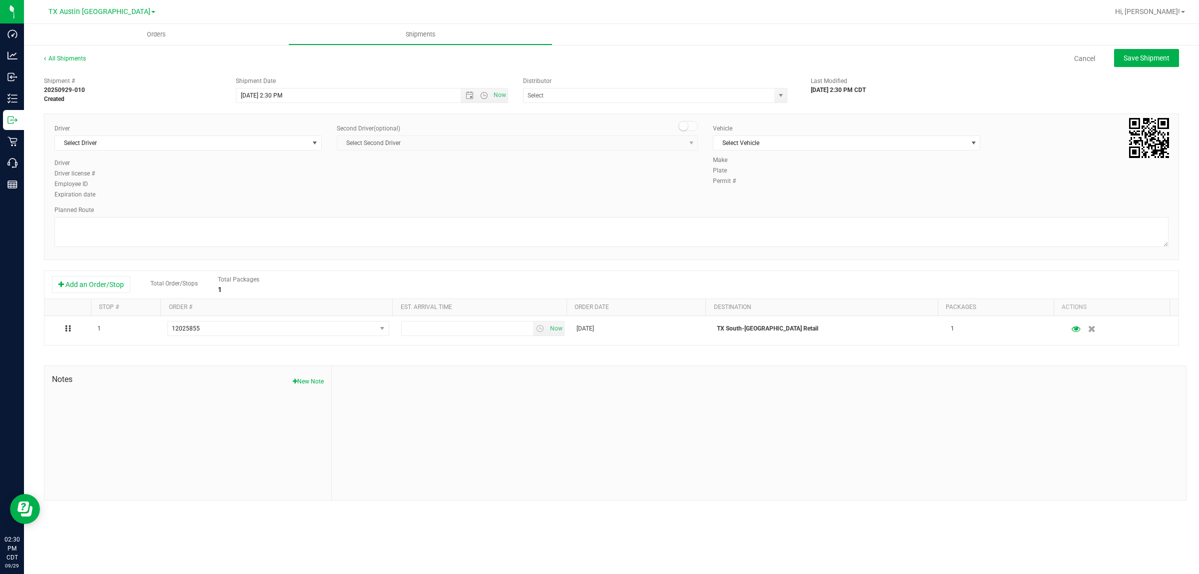
click at [301, 134] on div "Driver Select Driver Select Driver A A [PERSON_NAME] - 100006559 [PERSON_NAME] …" at bounding box center [187, 141] width 267 height 34
click at [300, 138] on span "Select Driver" at bounding box center [182, 143] width 254 height 14
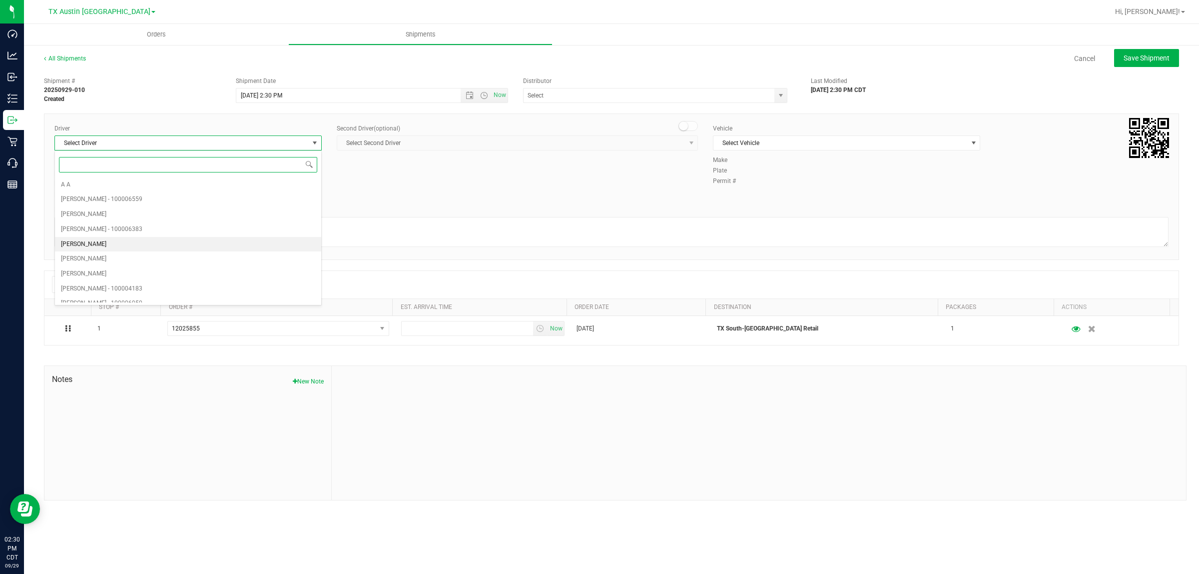
click at [98, 243] on span "[PERSON_NAME]" at bounding box center [83, 244] width 45 height 13
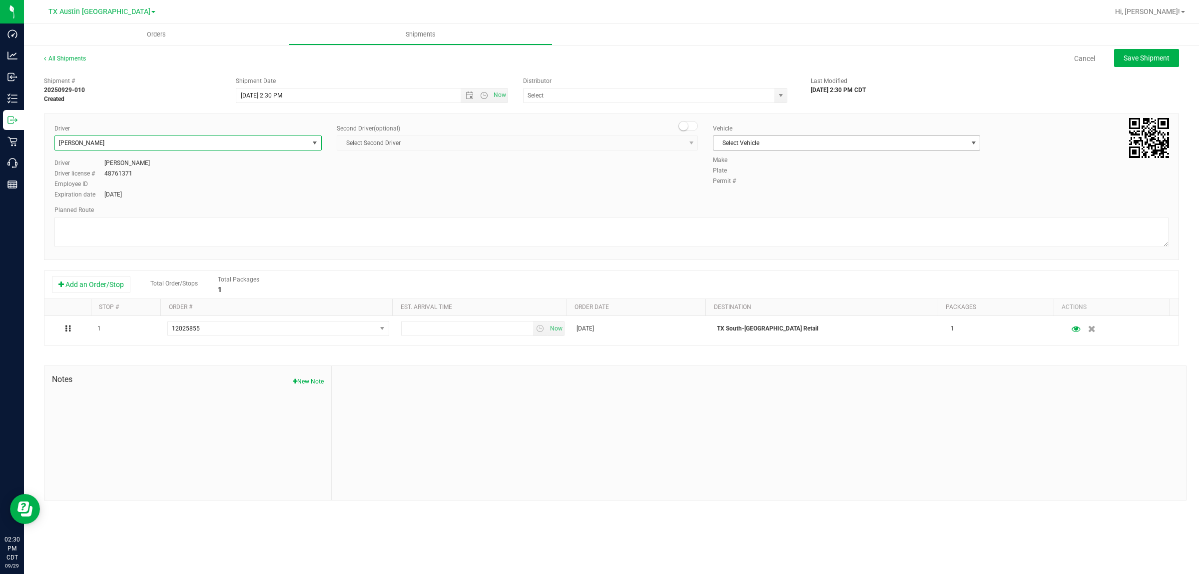
click at [941, 142] on span "Select Vehicle" at bounding box center [840, 143] width 254 height 14
click at [762, 290] on li "NO VEHICLE" at bounding box center [846, 282] width 266 height 15
click at [782, 95] on span "select" at bounding box center [781, 95] width 8 height 8
click at [565, 112] on li "Austin DC" at bounding box center [655, 112] width 263 height 15
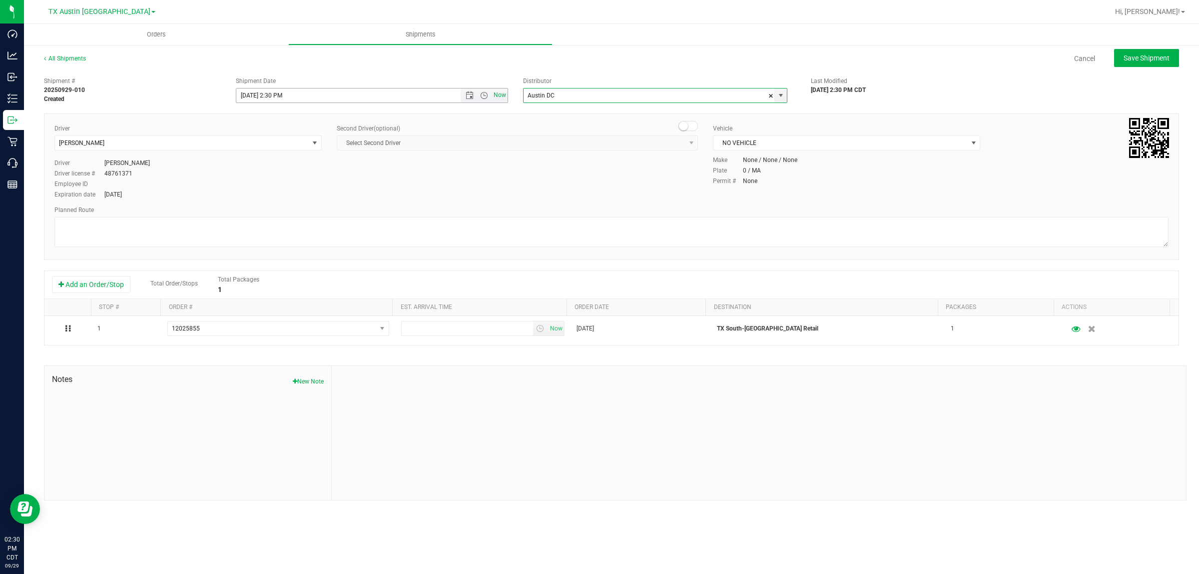
type input "Austin DC"
click at [500, 95] on span "Now" at bounding box center [500, 95] width 17 height 14
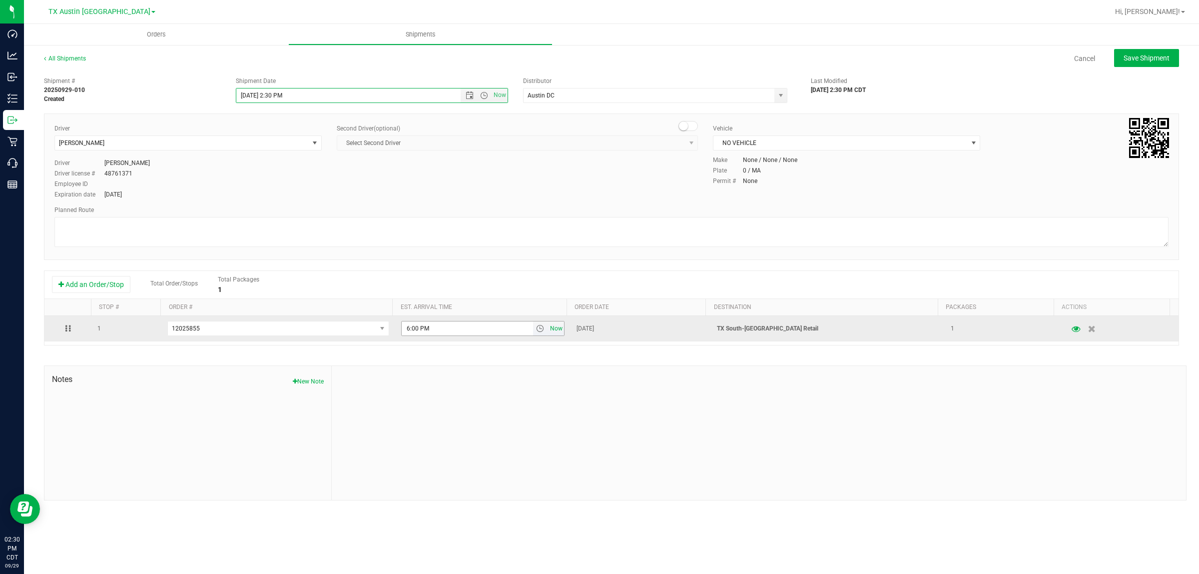
click at [553, 330] on span "Now" at bounding box center [556, 328] width 17 height 14
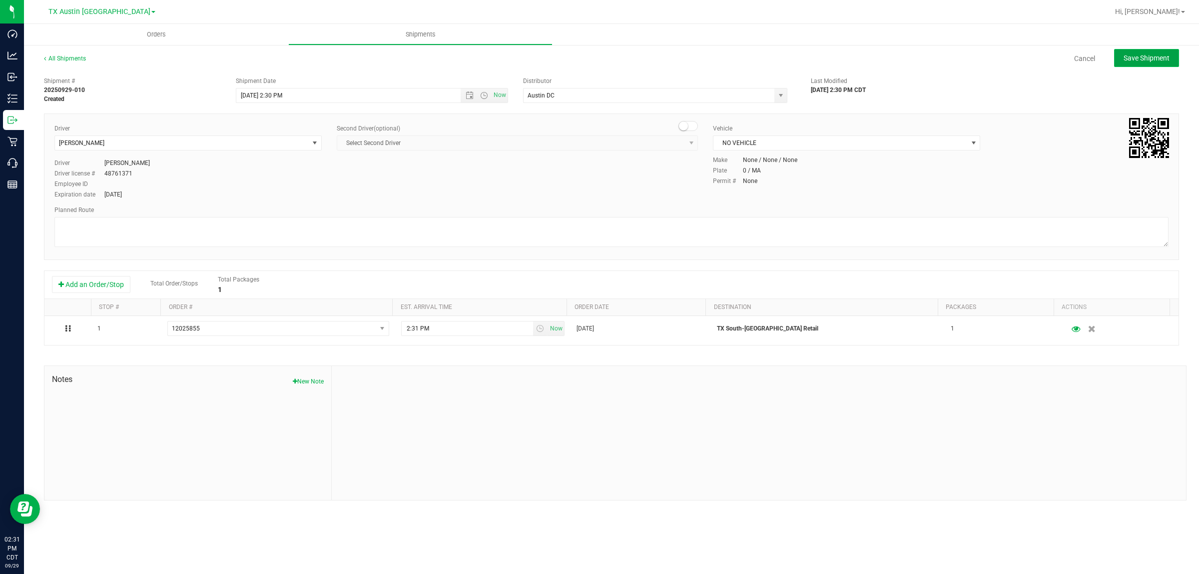
click at [1141, 64] on button "Save Shipment" at bounding box center [1146, 58] width 65 height 18
type input "[DATE] 7:30 PM"
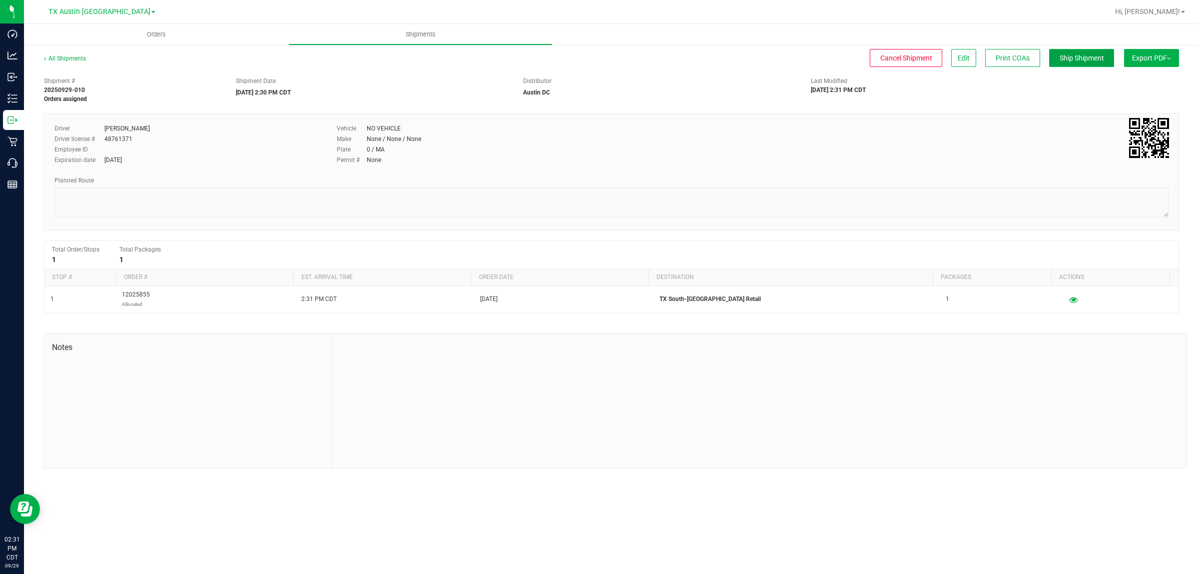
click at [1087, 56] on span "Ship Shipment" at bounding box center [1082, 58] width 44 height 8
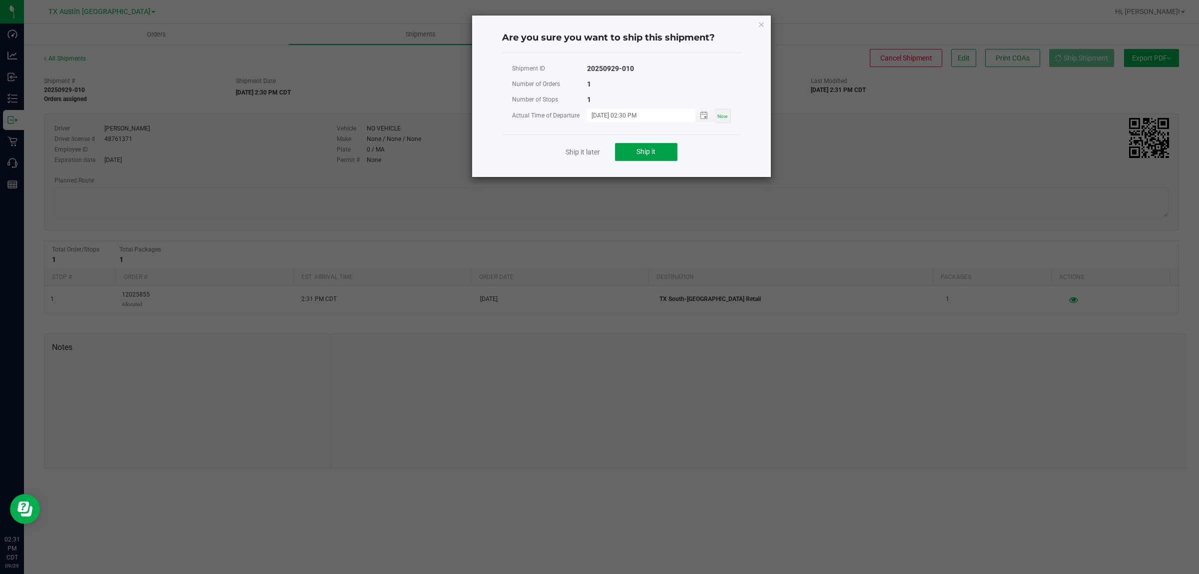
click at [653, 153] on span "Ship it" at bounding box center [645, 151] width 19 height 8
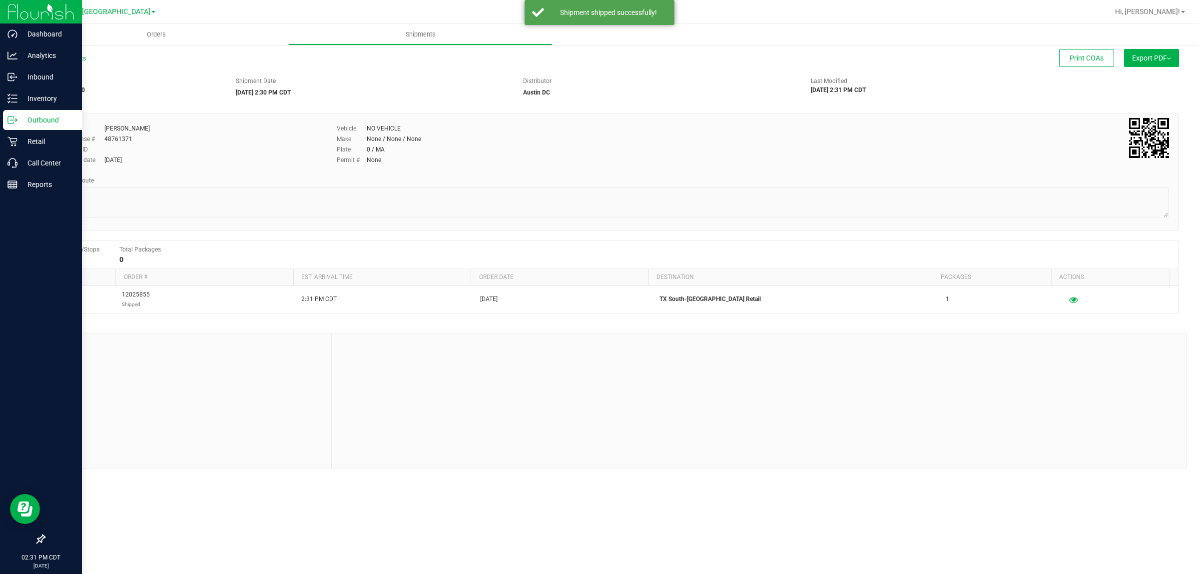
click at [25, 120] on p "Outbound" at bounding box center [47, 120] width 60 height 12
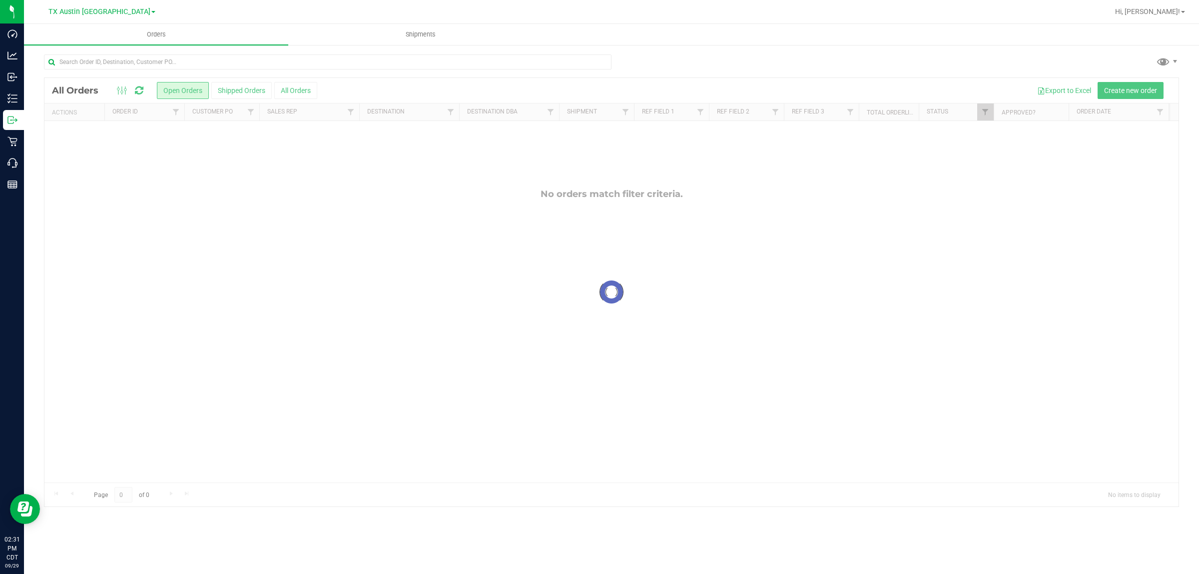
click at [1128, 89] on div at bounding box center [611, 292] width 1134 height 428
click at [1123, 91] on span "Create new order" at bounding box center [1130, 90] width 53 height 8
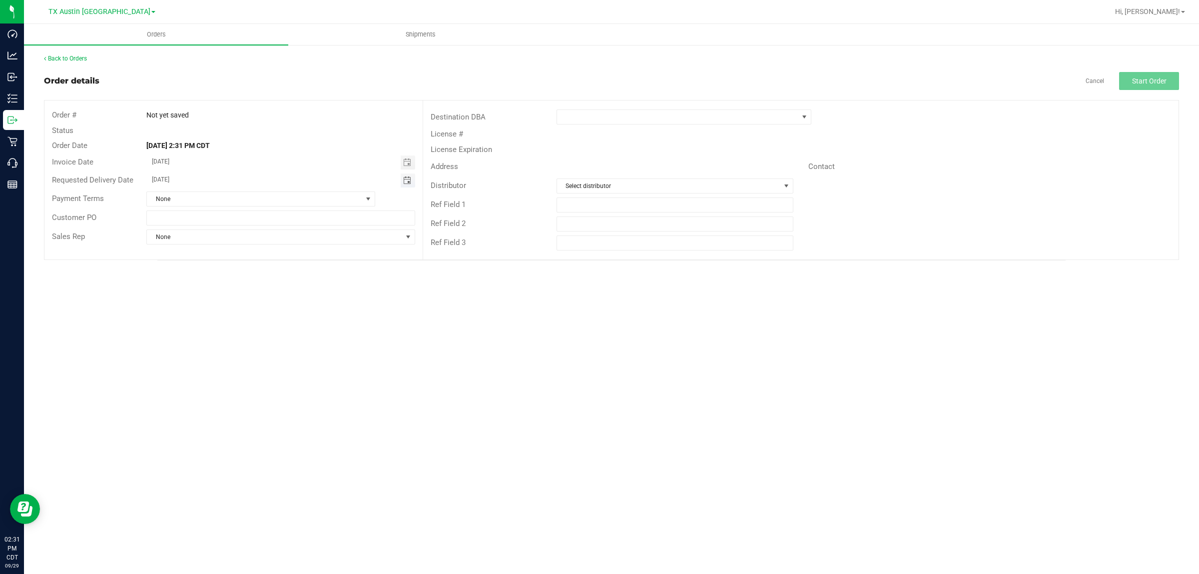
click at [405, 178] on span "Toggle calendar" at bounding box center [407, 180] width 8 height 8
click at [208, 293] on span "29" at bounding box center [206, 293] width 14 height 15
type input "[DATE]"
click at [800, 118] on span at bounding box center [804, 117] width 8 height 8
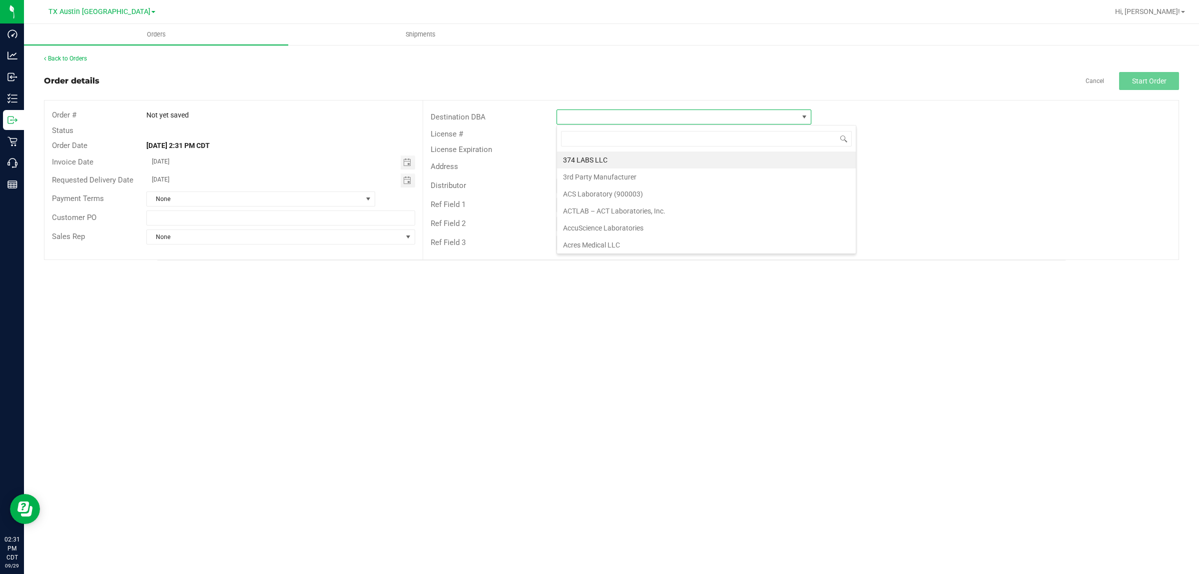
scroll to position [15, 255]
type input "tx"
click at [625, 178] on li "TX San Antonio Retail" at bounding box center [684, 176] width 254 height 17
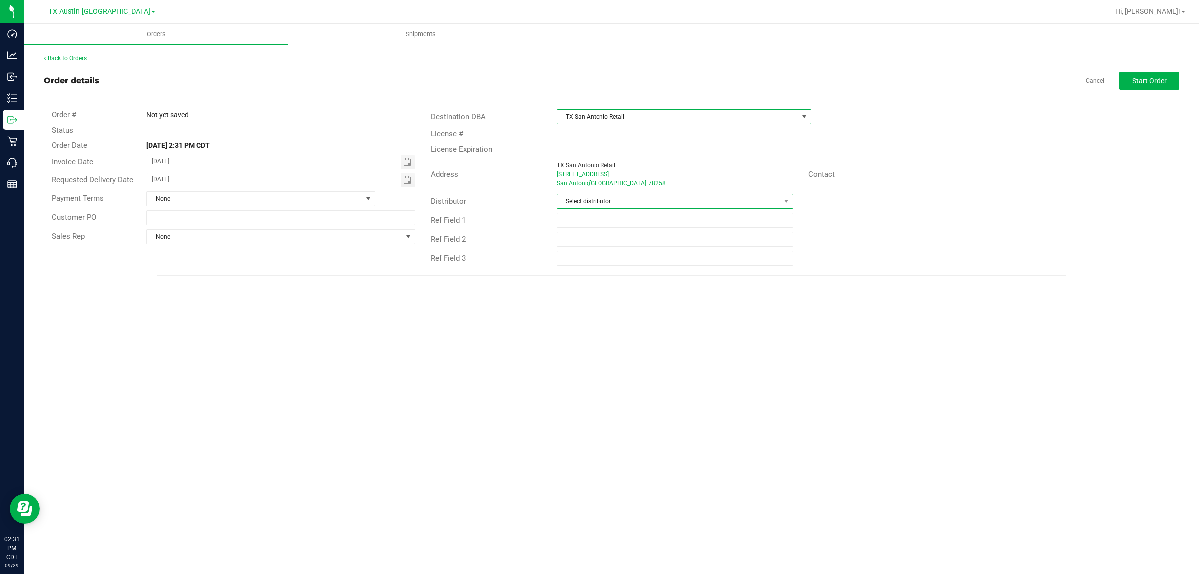
click at [672, 197] on span "Select distributor" at bounding box center [668, 201] width 223 height 14
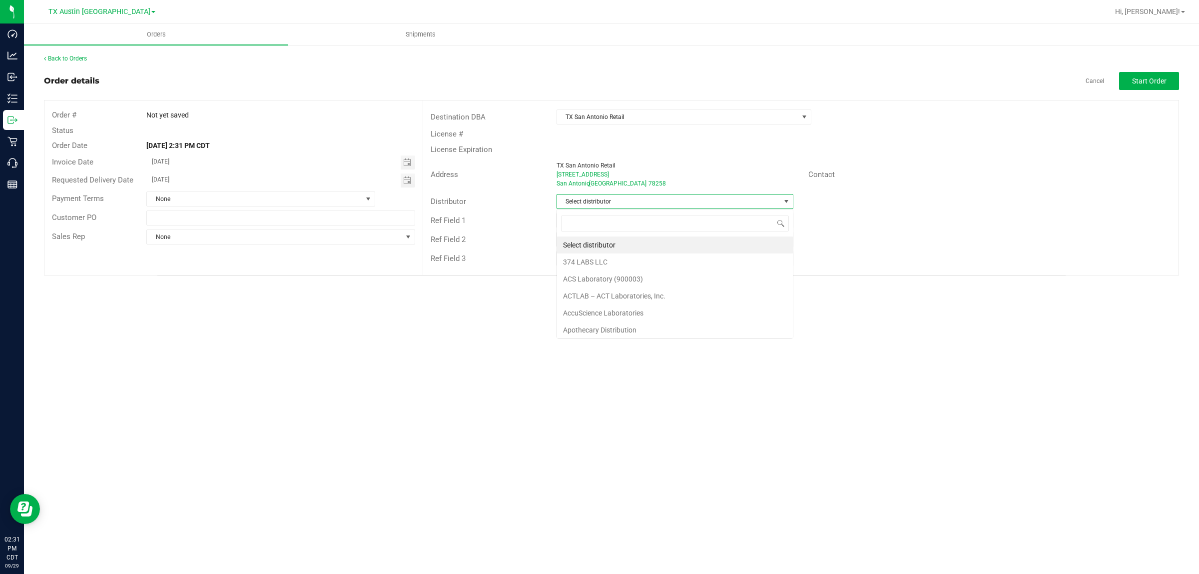
scroll to position [15, 236]
type input "aus"
click at [612, 241] on li "Austin DC" at bounding box center [675, 244] width 236 height 17
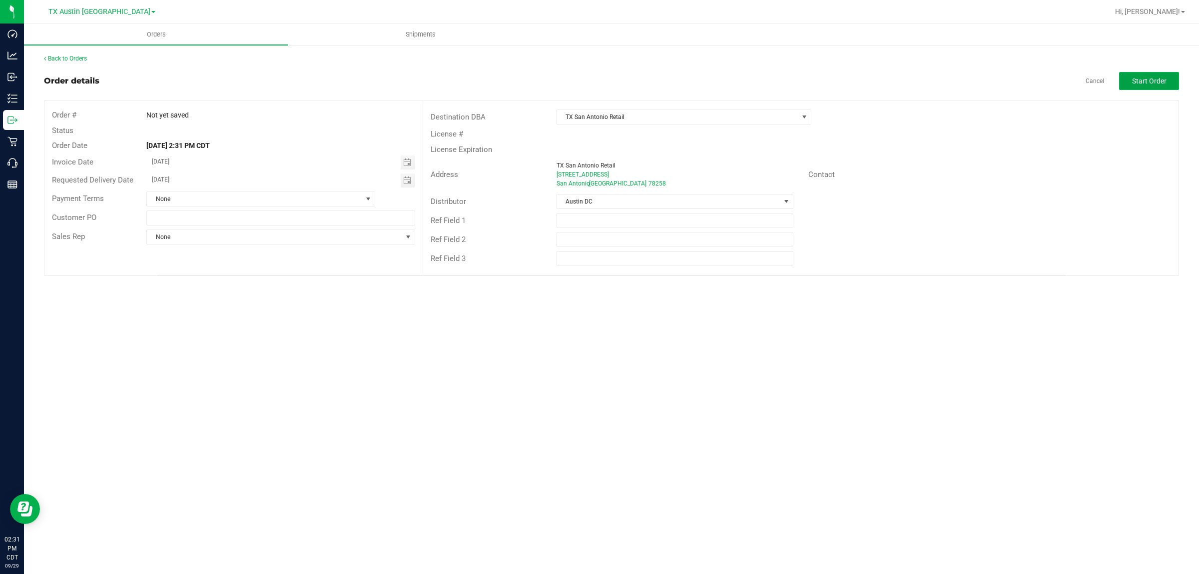
click at [1164, 77] on span "Start Order" at bounding box center [1149, 81] width 34 height 8
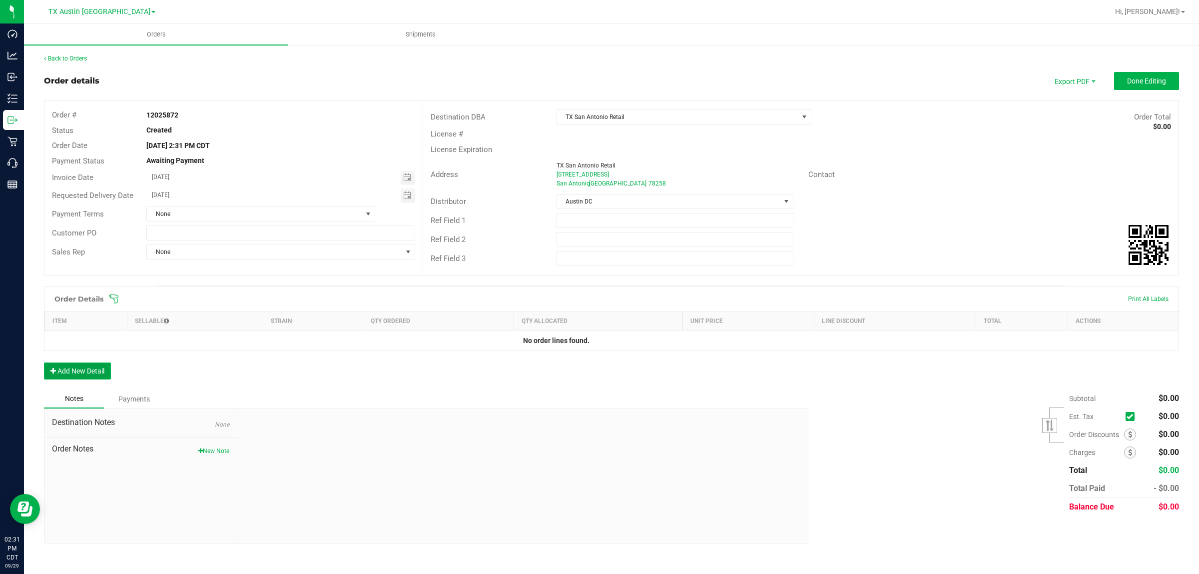
click at [103, 370] on button "Add New Detail" at bounding box center [77, 370] width 67 height 17
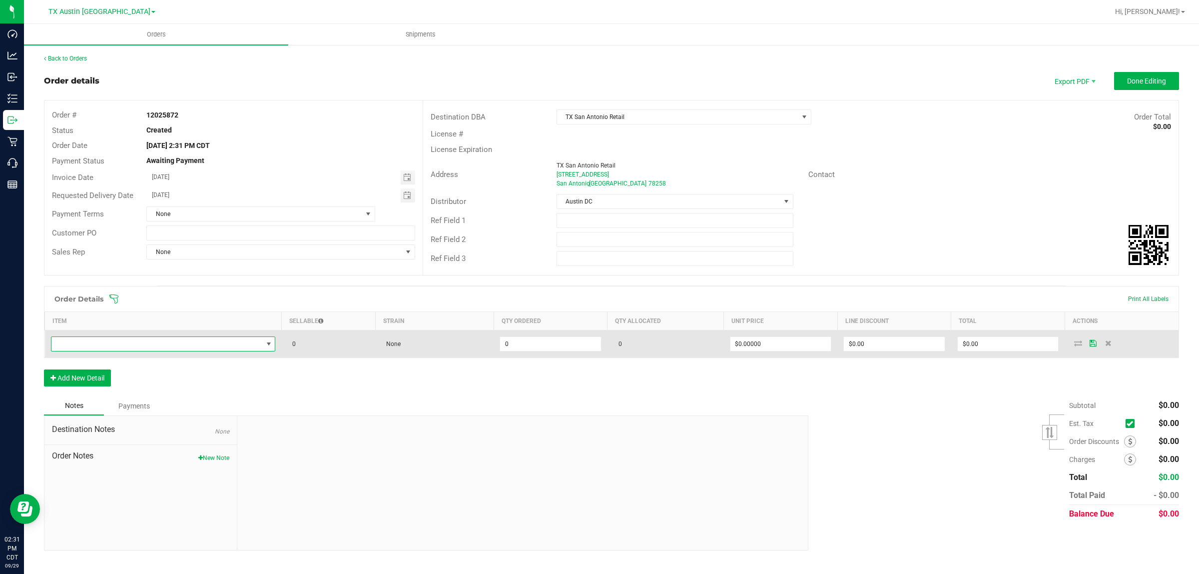
click at [136, 344] on span "NO DATA FOUND" at bounding box center [156, 344] width 211 height 14
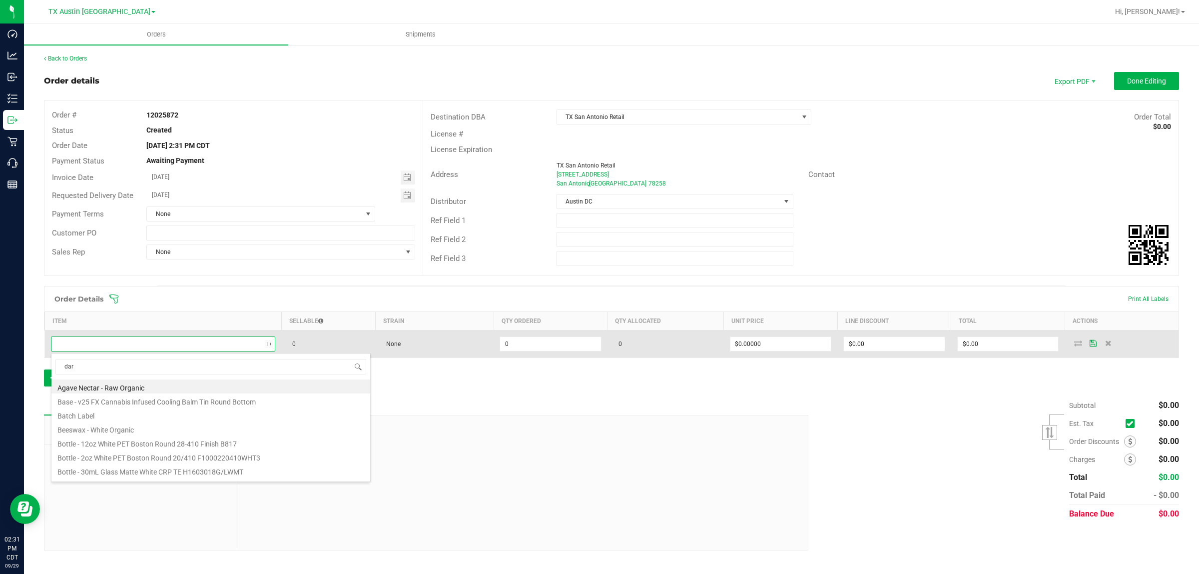
type input "dark"
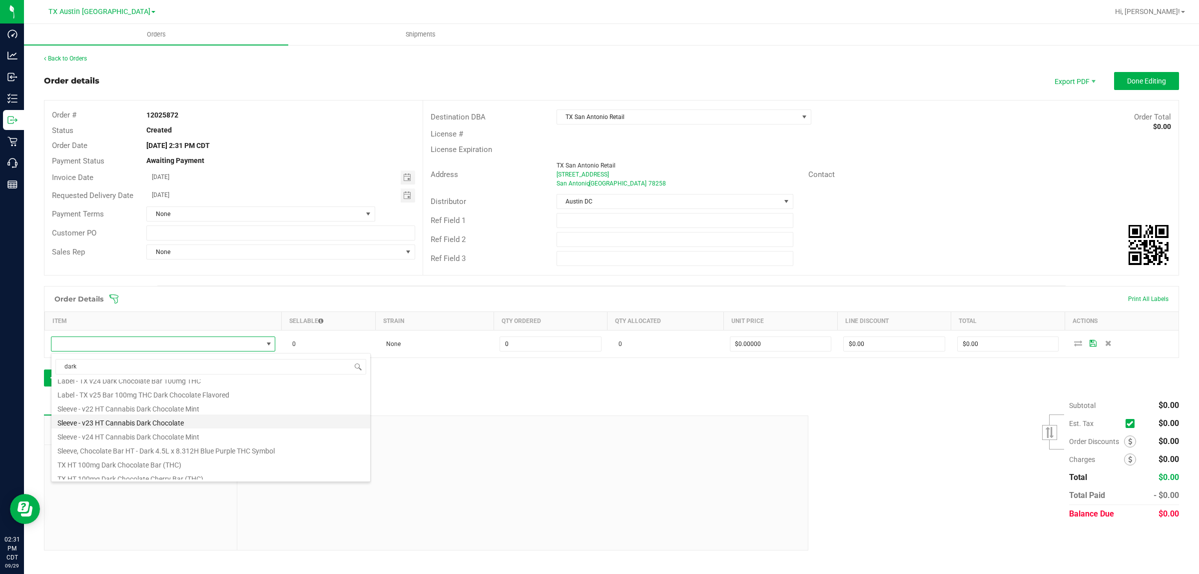
scroll to position [180, 0]
click at [138, 446] on li "TX HT 100mg Dark Chocolate Bar (THC)" at bounding box center [210, 444] width 319 height 14
type input "0 ea"
type input "$25.00000"
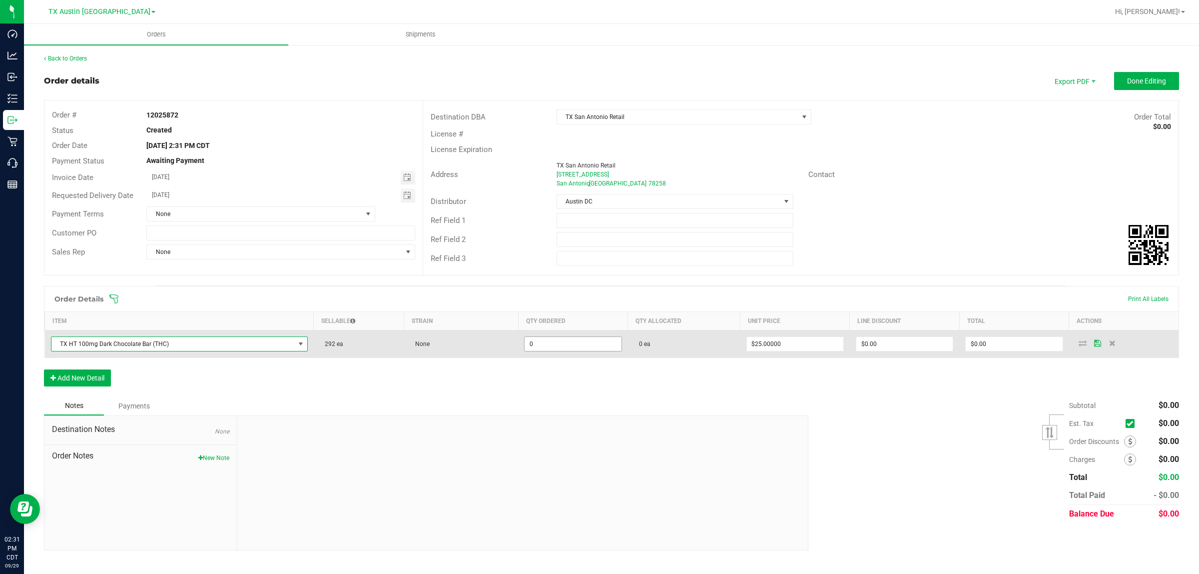
click at [573, 347] on input "0" at bounding box center [573, 344] width 96 height 14
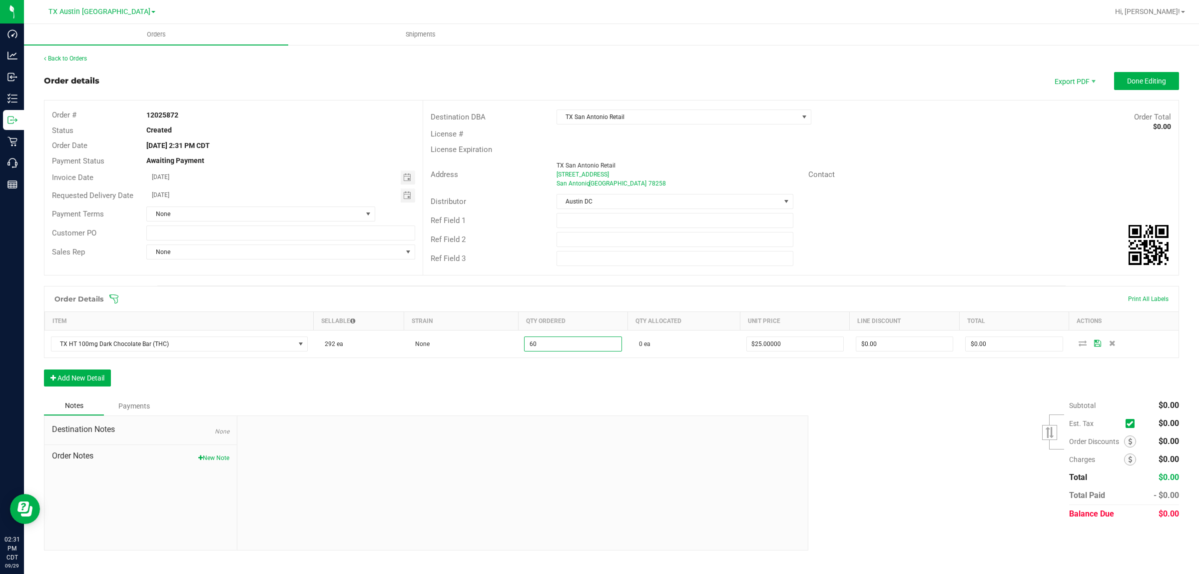
type input "60 ea"
type input "$1,500.00"
click at [623, 389] on div "Order Details Print All Labels Item Sellable Strain Qty Ordered Qty Allocated U…" at bounding box center [611, 341] width 1135 height 110
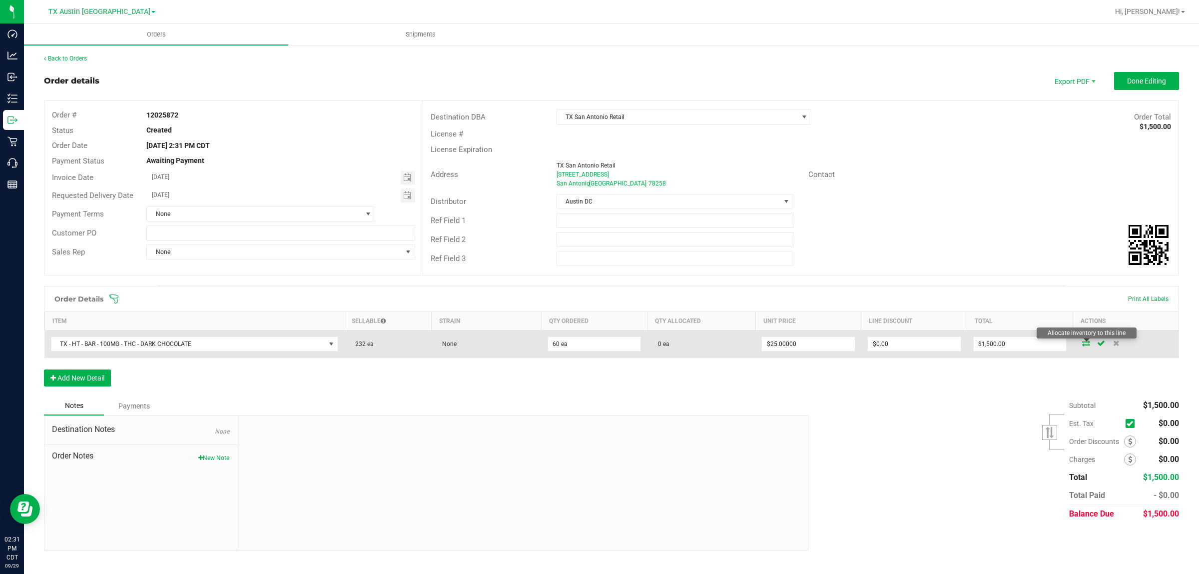
click at [1087, 345] on icon at bounding box center [1086, 343] width 8 height 6
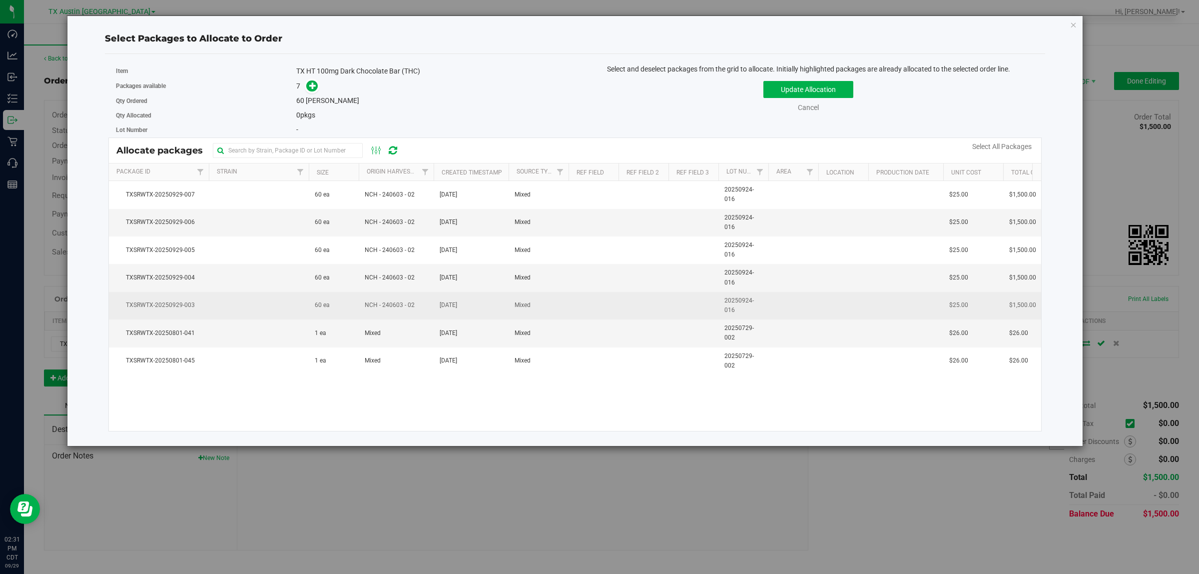
click at [237, 309] on td at bounding box center [259, 305] width 100 height 27
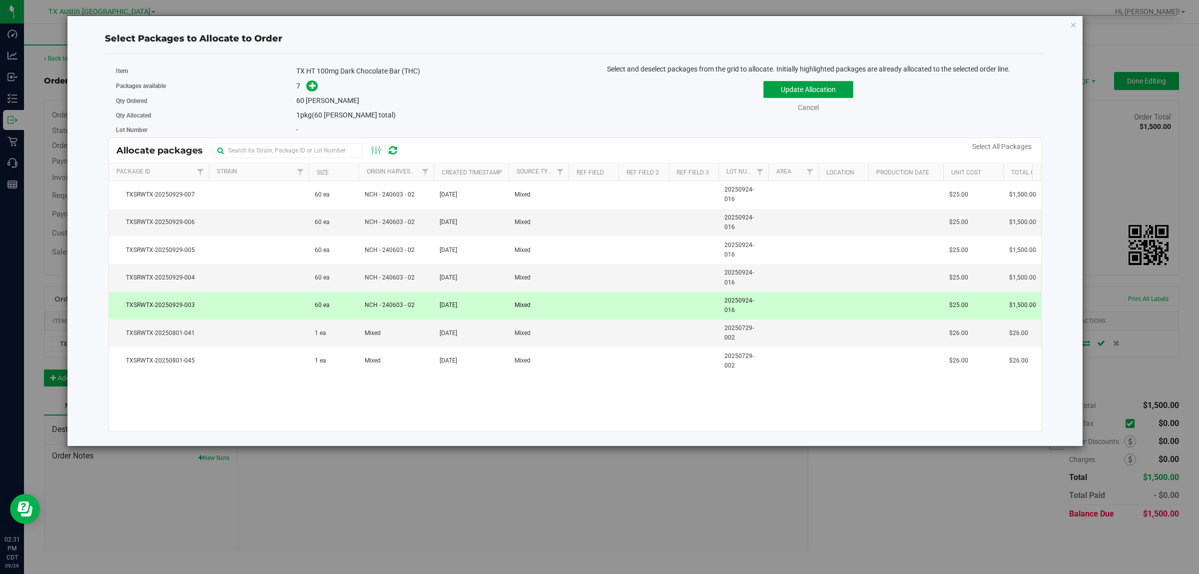
click at [838, 86] on button "Update Allocation" at bounding box center [808, 89] width 90 height 17
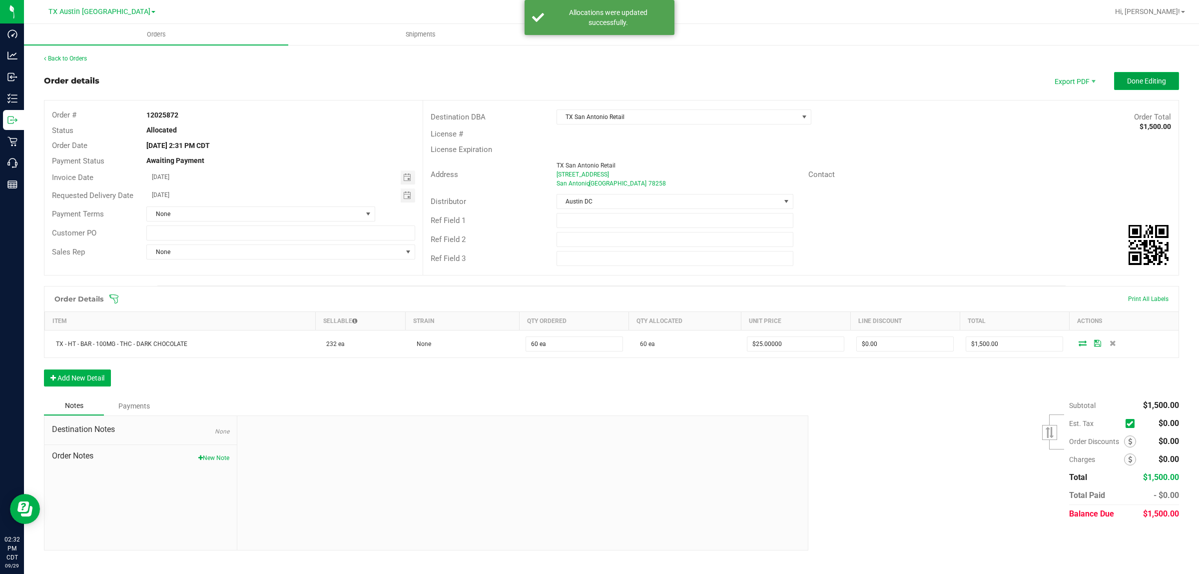
click at [1138, 80] on span "Done Editing" at bounding box center [1146, 81] width 39 height 8
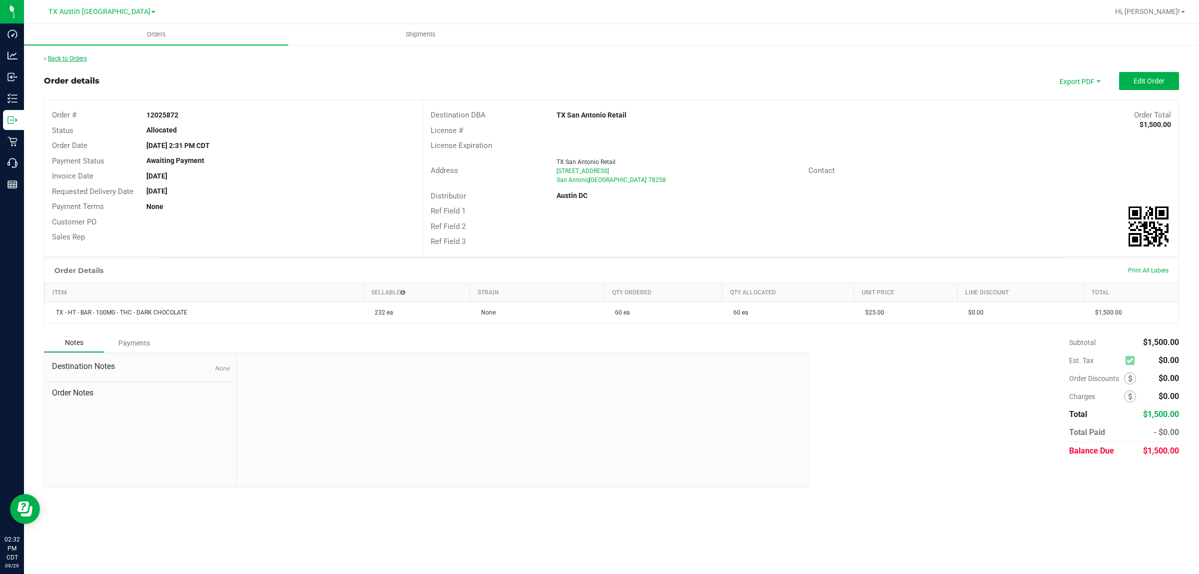
click at [68, 58] on link "Back to Orders" at bounding box center [65, 58] width 43 height 7
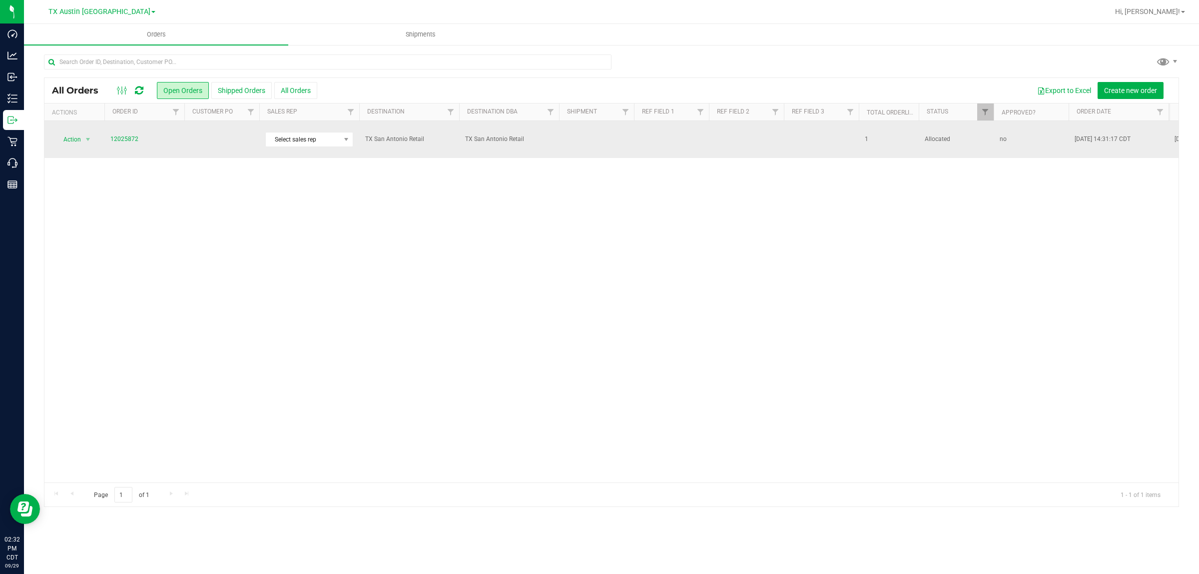
click at [236, 138] on td at bounding box center [221, 139] width 75 height 37
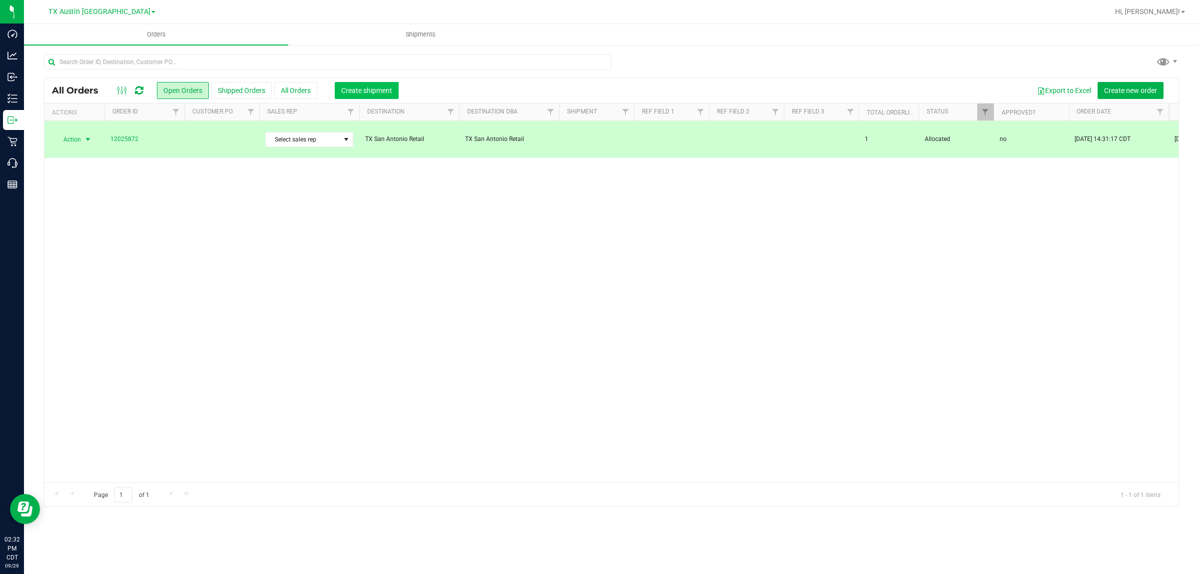
click at [365, 90] on span "Create shipment" at bounding box center [366, 90] width 51 height 8
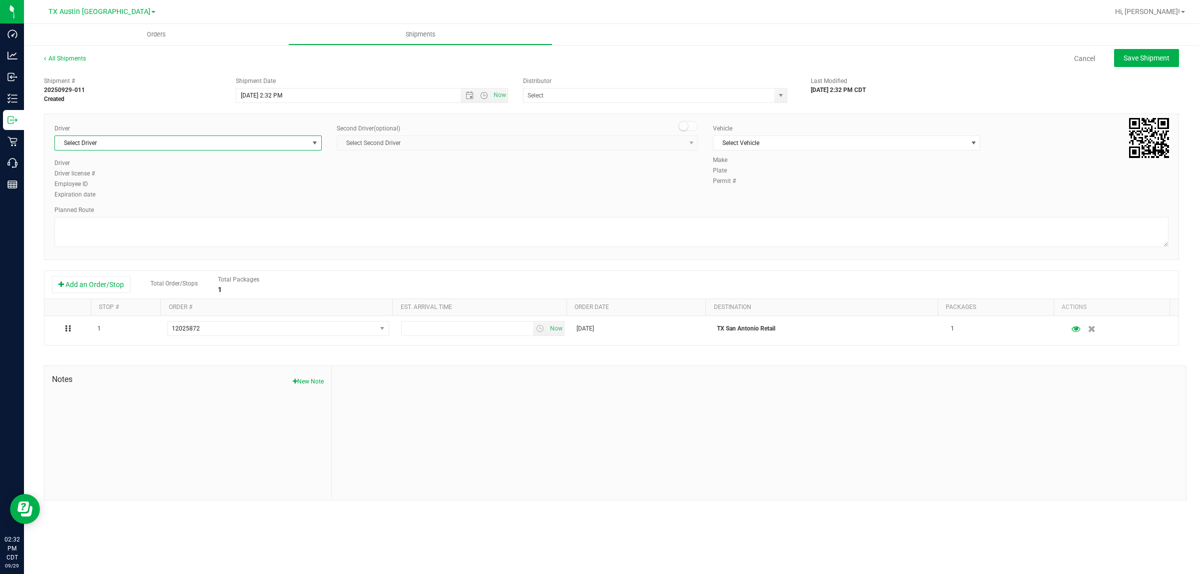
click at [313, 145] on span "select" at bounding box center [315, 143] width 8 height 8
click at [121, 247] on li "[PERSON_NAME]" at bounding box center [188, 244] width 266 height 15
click at [972, 144] on span "select" at bounding box center [974, 143] width 8 height 8
click at [748, 290] on li "NO VEHICLE" at bounding box center [846, 282] width 266 height 15
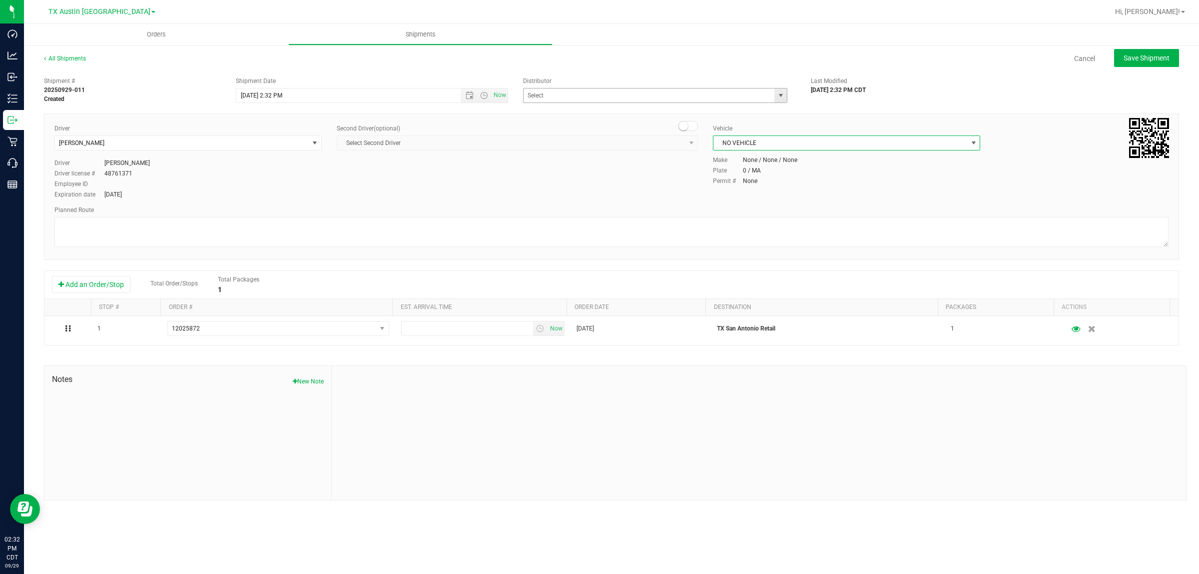
click at [782, 93] on span "select" at bounding box center [781, 95] width 8 height 8
click at [573, 108] on li "Austin DC" at bounding box center [655, 112] width 263 height 15
type input "Austin DC"
click at [501, 93] on span "Now" at bounding box center [500, 95] width 17 height 14
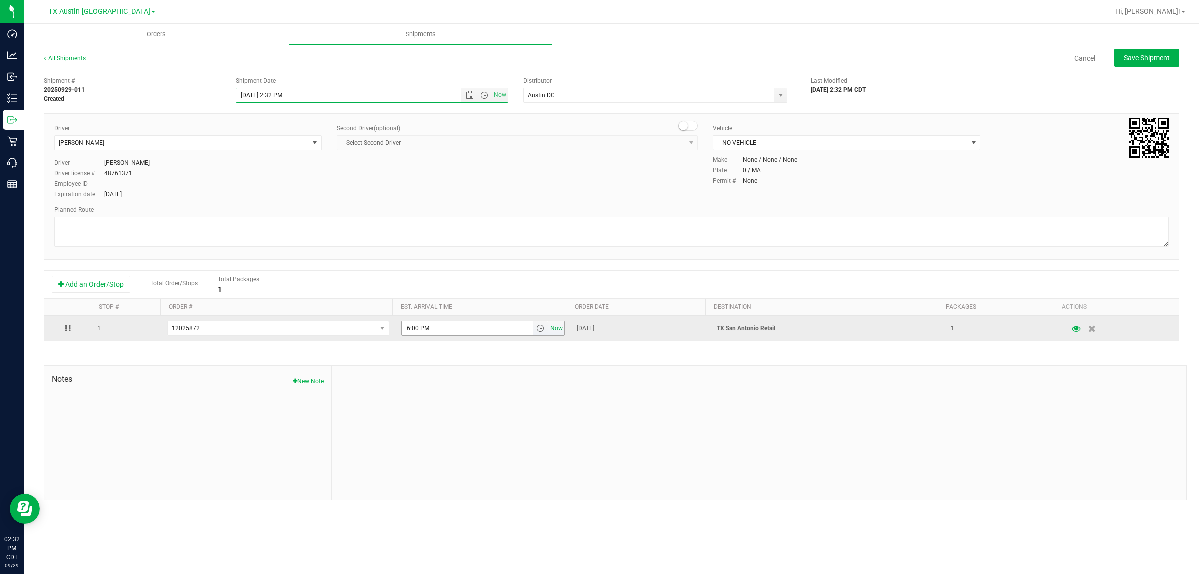
click at [555, 330] on span "Now" at bounding box center [556, 328] width 17 height 14
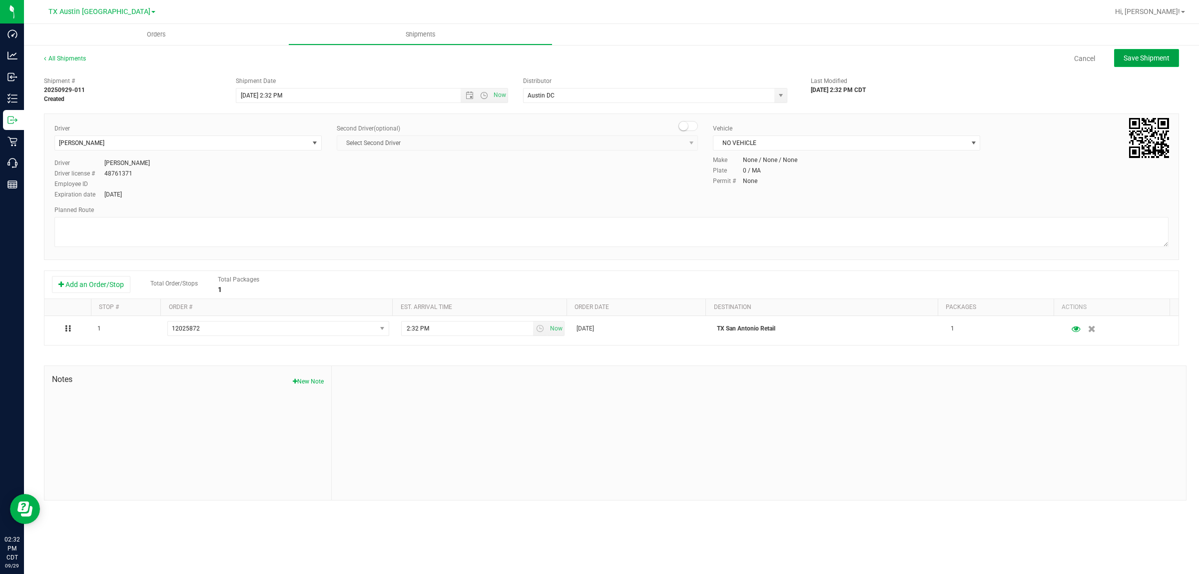
click at [1149, 58] on span "Save Shipment" at bounding box center [1147, 58] width 46 height 8
type input "[DATE] 7:32 PM"
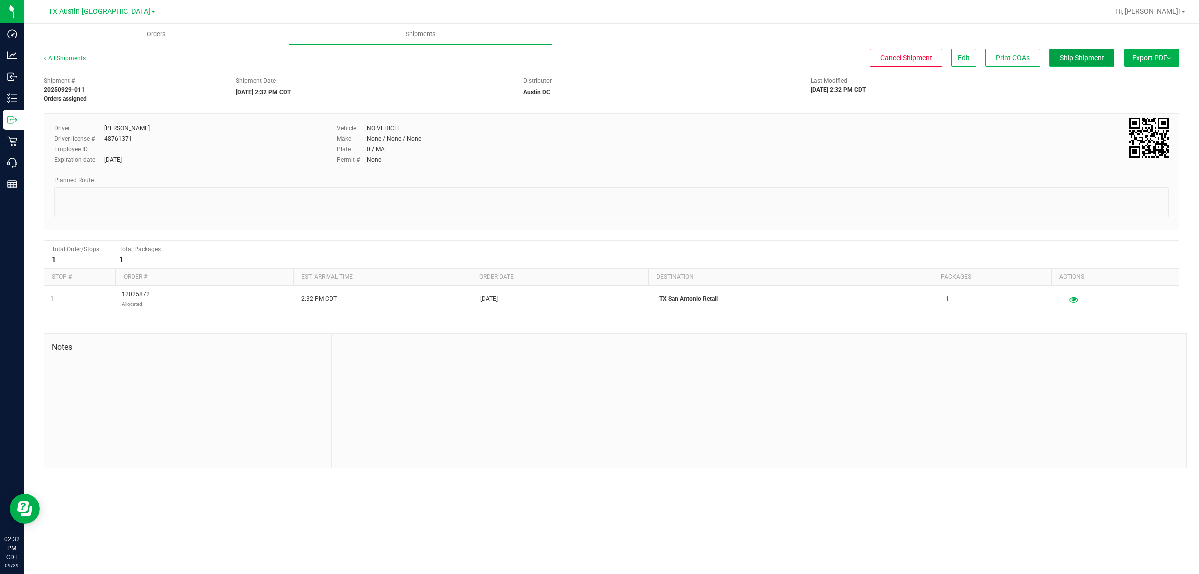
click at [1093, 54] on span "Ship Shipment" at bounding box center [1082, 58] width 44 height 8
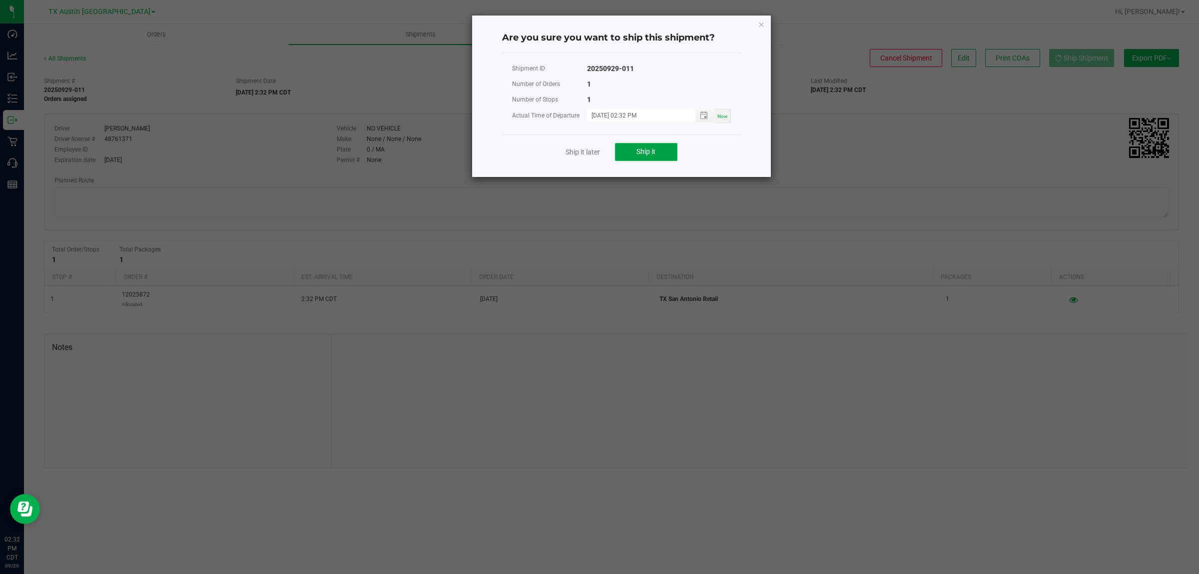
click at [656, 152] on button "Ship it" at bounding box center [646, 152] width 62 height 18
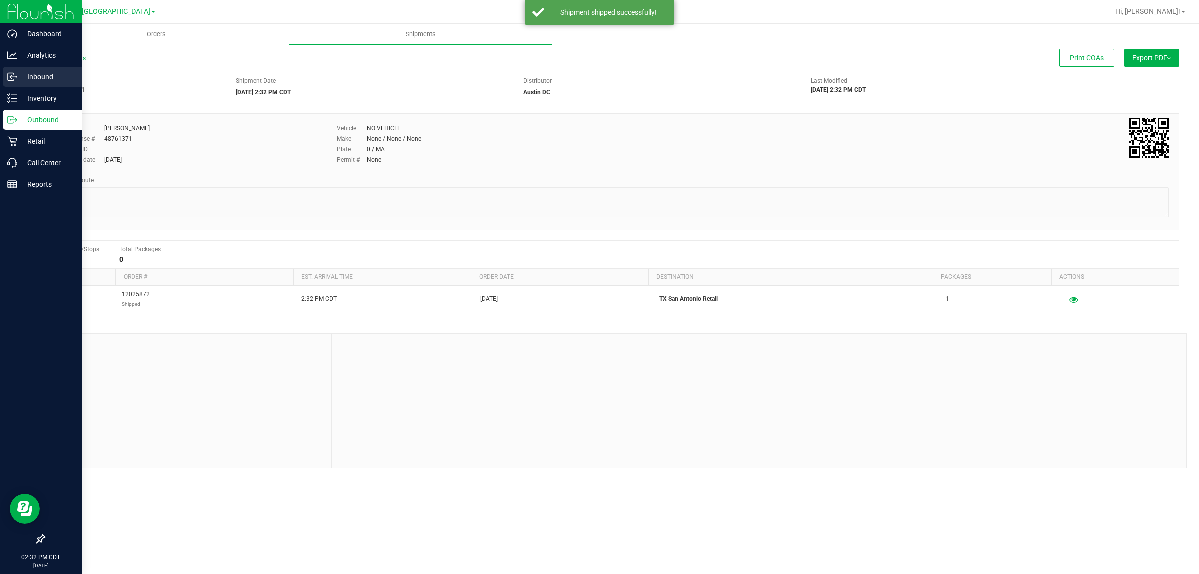
click at [26, 79] on p "Inbound" at bounding box center [47, 77] width 60 height 12
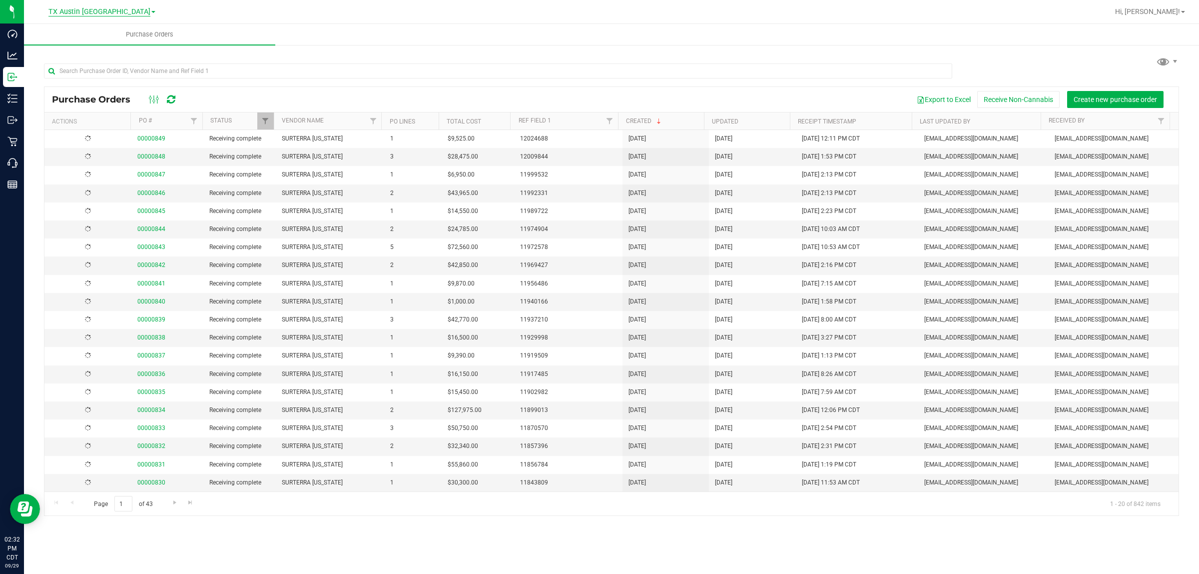
click at [101, 11] on span "TX Austin [GEOGRAPHIC_DATA]" at bounding box center [99, 11] width 102 height 9
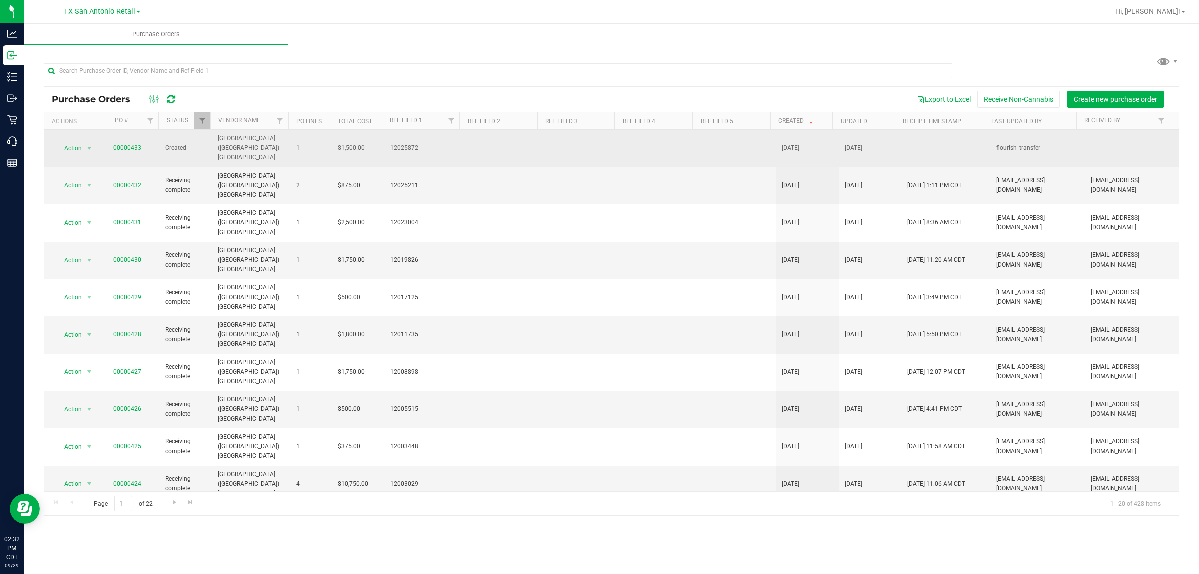
click at [128, 144] on link "00000433" at bounding box center [127, 147] width 28 height 7
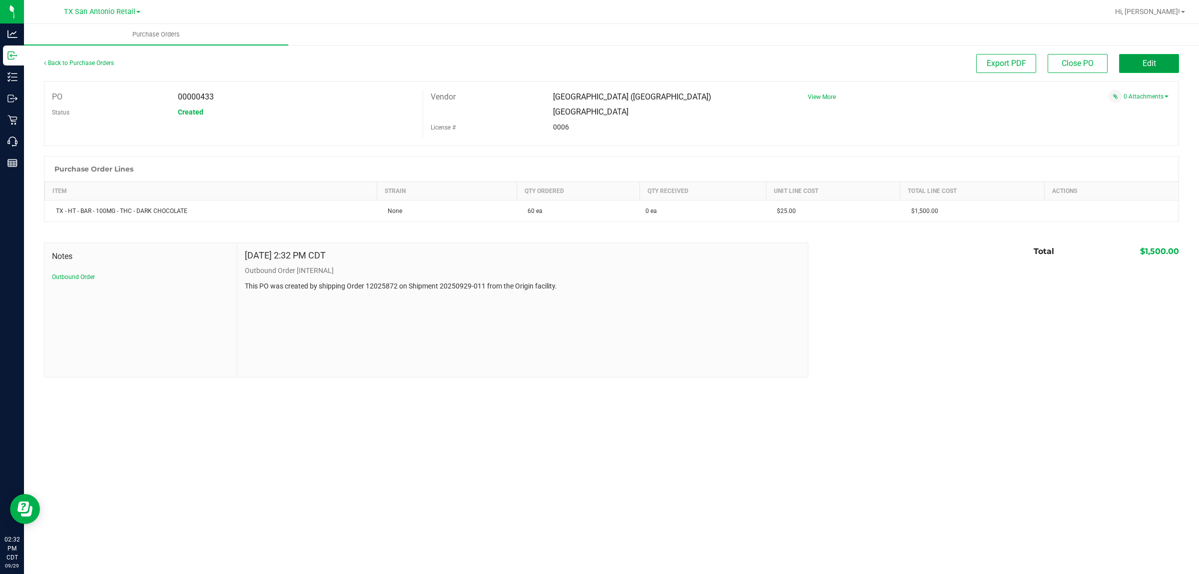
click at [1158, 68] on button "Edit" at bounding box center [1149, 63] width 60 height 19
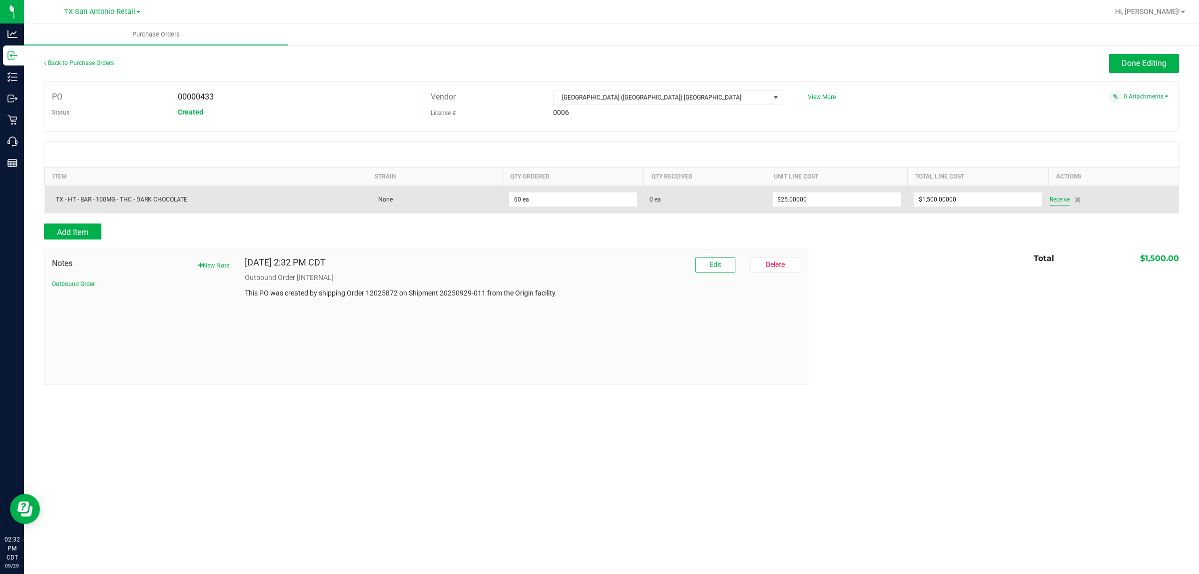
click at [1061, 201] on span "Receive" at bounding box center [1060, 199] width 20 height 12
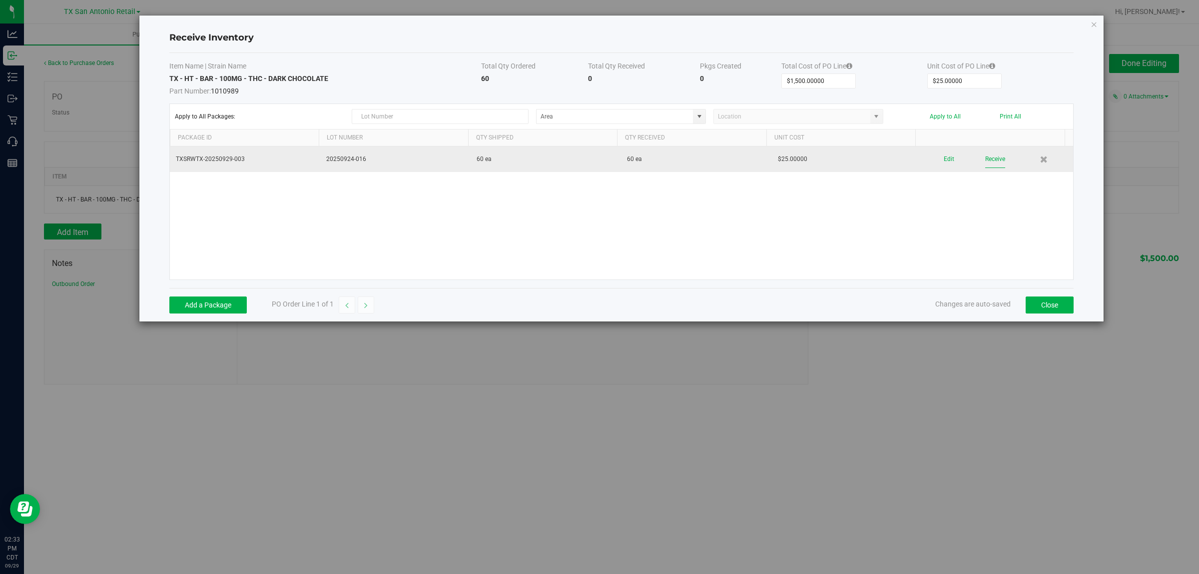
click at [991, 160] on button "Receive" at bounding box center [995, 158] width 20 height 17
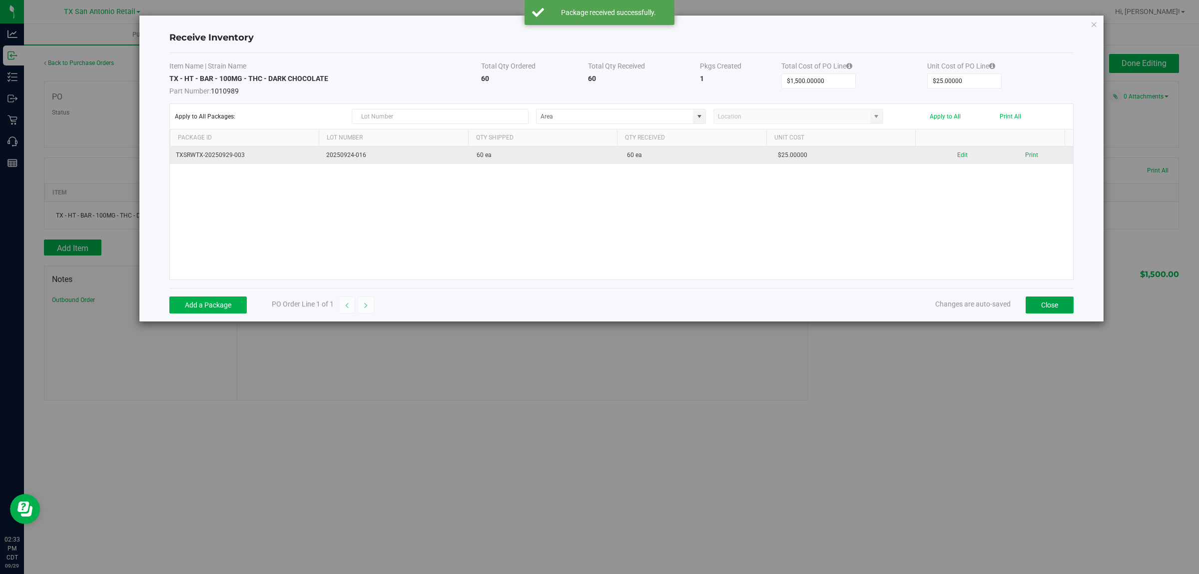
click at [1040, 308] on button "Close" at bounding box center [1050, 304] width 48 height 17
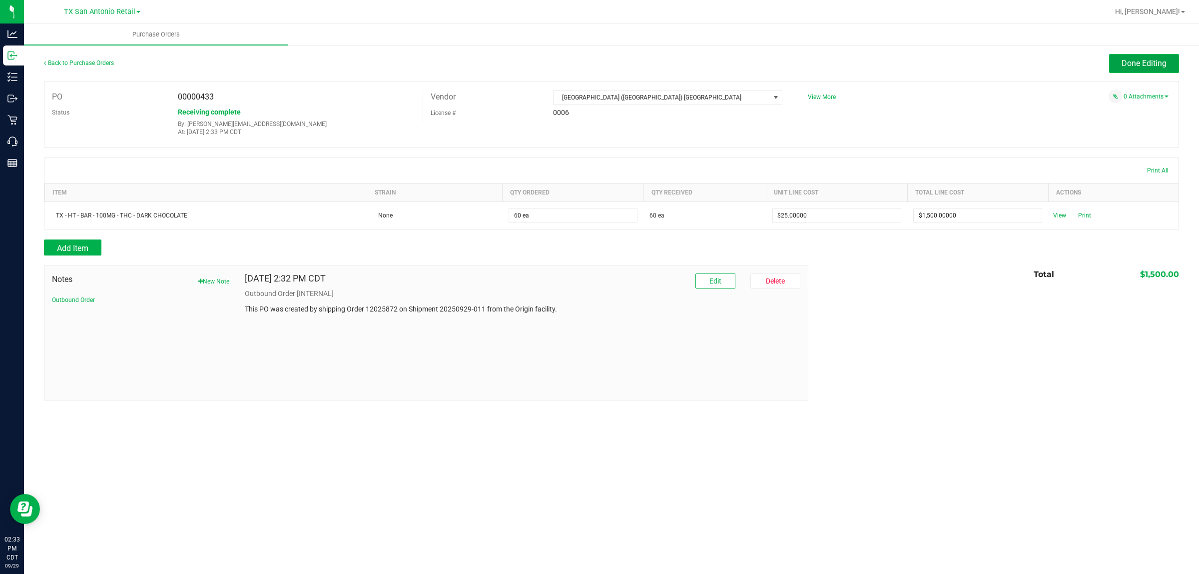
click at [1140, 63] on span "Done Editing" at bounding box center [1144, 62] width 45 height 9
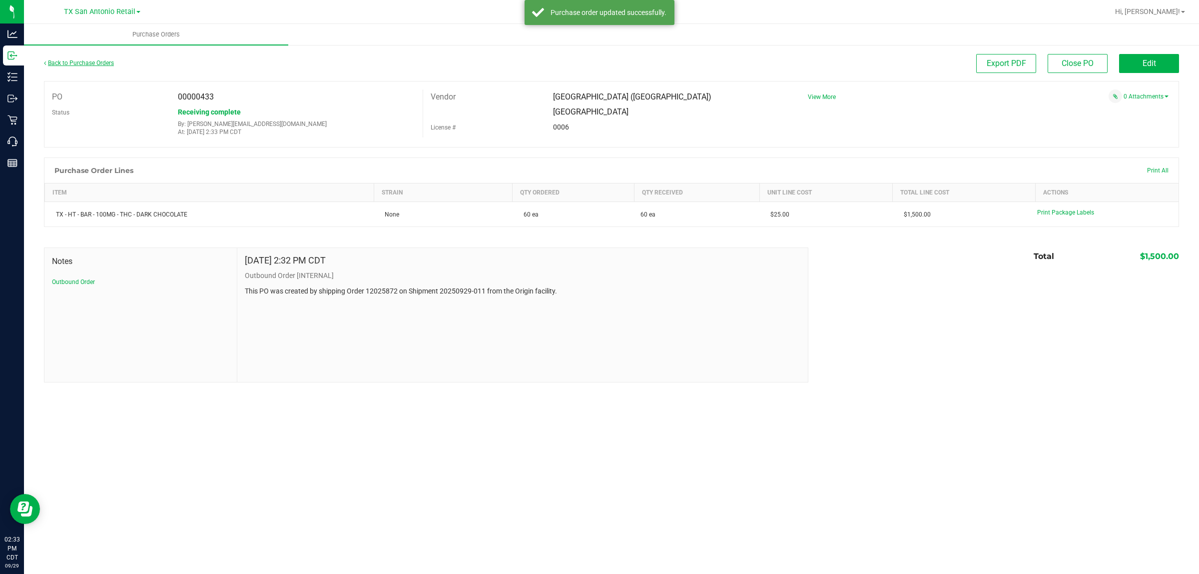
click at [71, 61] on link "Back to Purchase Orders" at bounding box center [79, 62] width 70 height 7
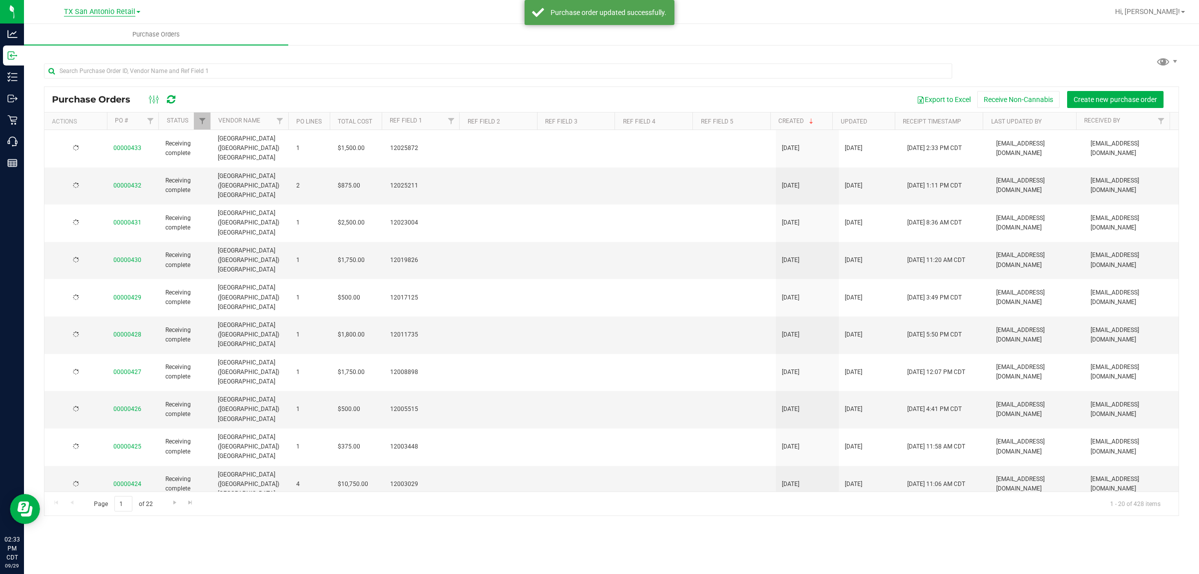
click at [102, 10] on span "TX San Antonio Retail" at bounding box center [99, 11] width 71 height 9
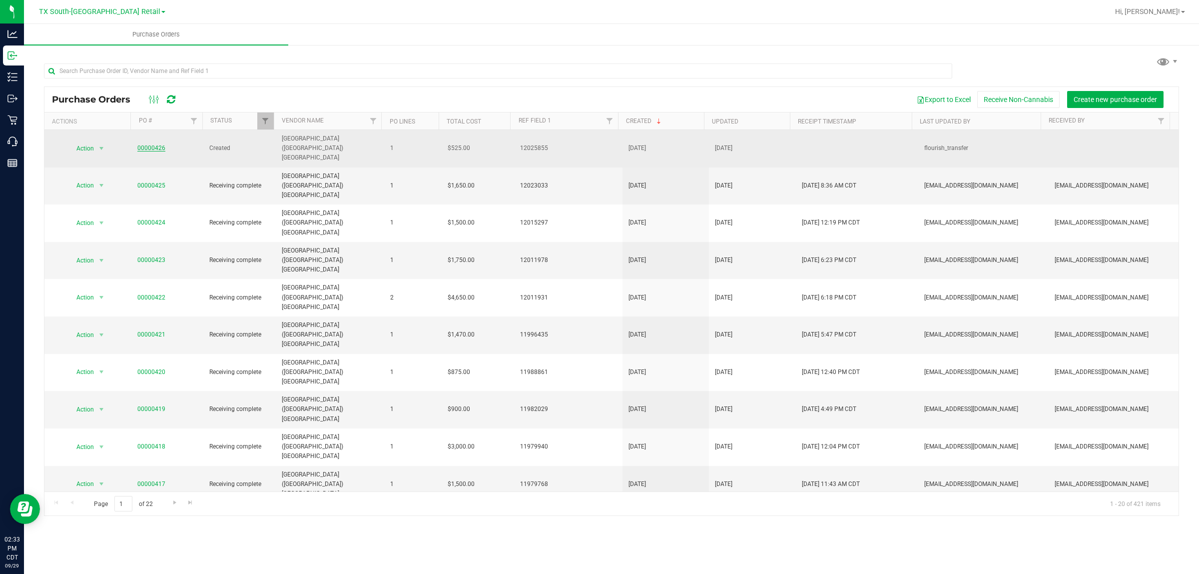
click at [154, 144] on link "00000426" at bounding box center [151, 147] width 28 height 7
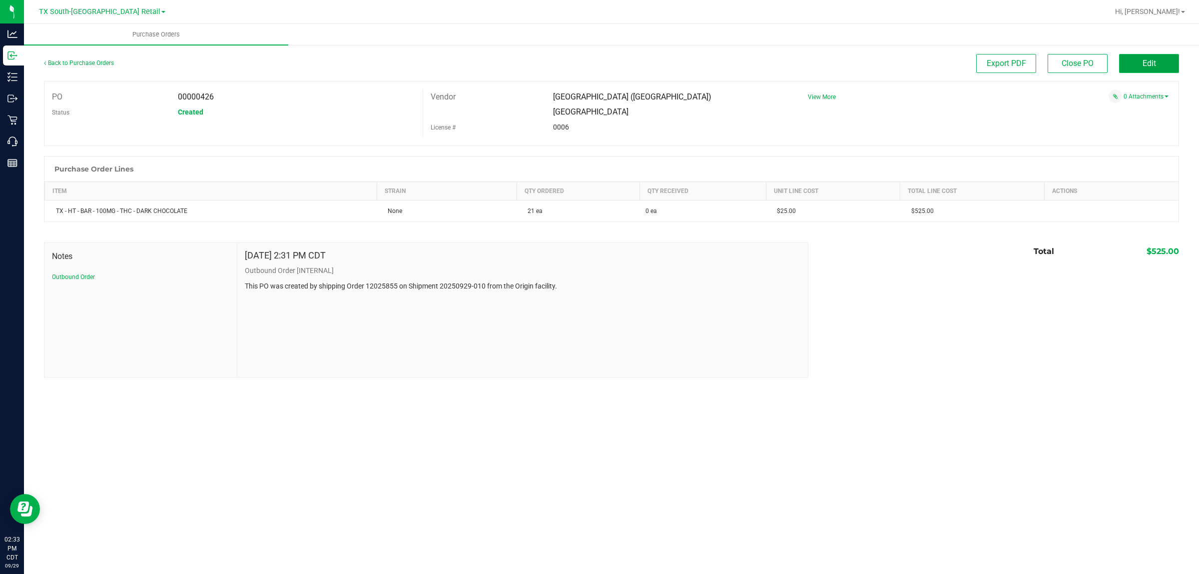
click at [1153, 65] on span "Edit" at bounding box center [1149, 62] width 13 height 9
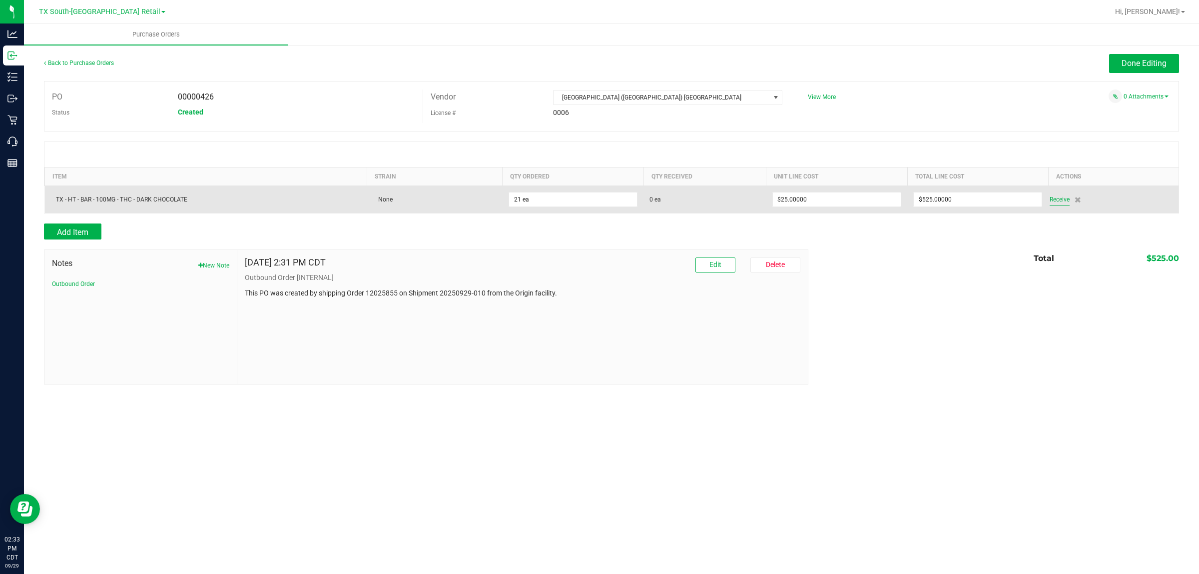
click at [1062, 200] on span "Receive" at bounding box center [1060, 199] width 20 height 12
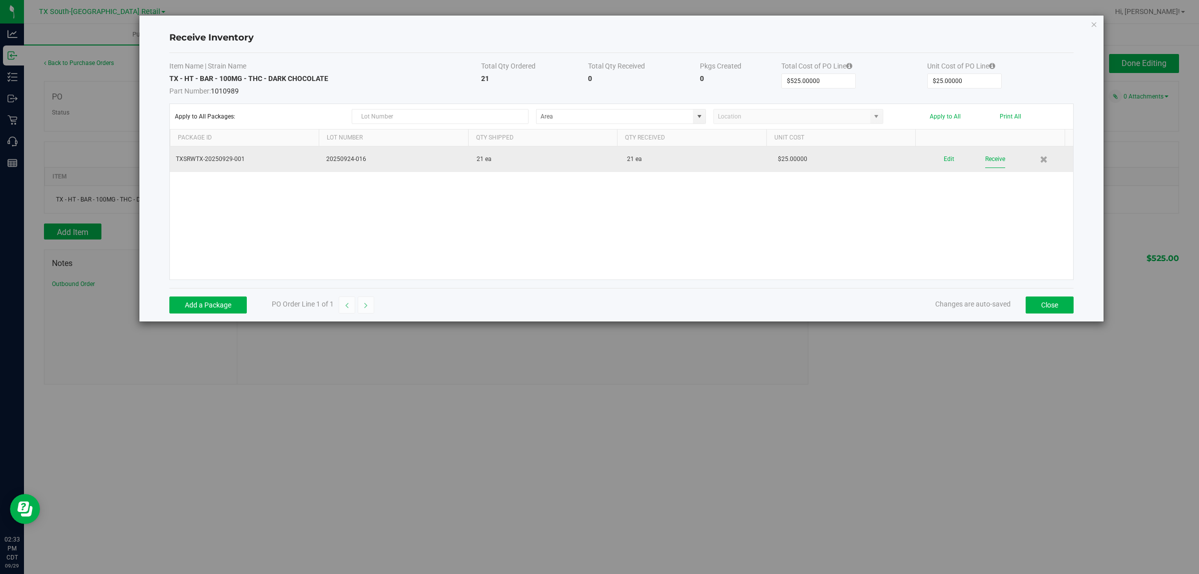
click at [992, 160] on button "Receive" at bounding box center [995, 158] width 20 height 17
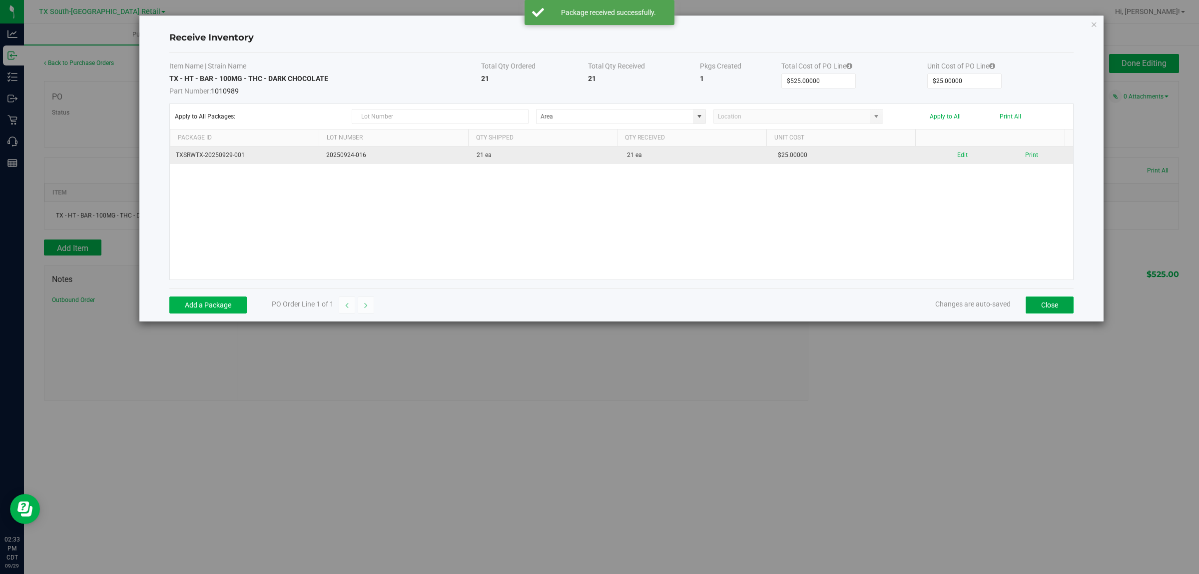
click at [1060, 305] on button "Close" at bounding box center [1050, 304] width 48 height 17
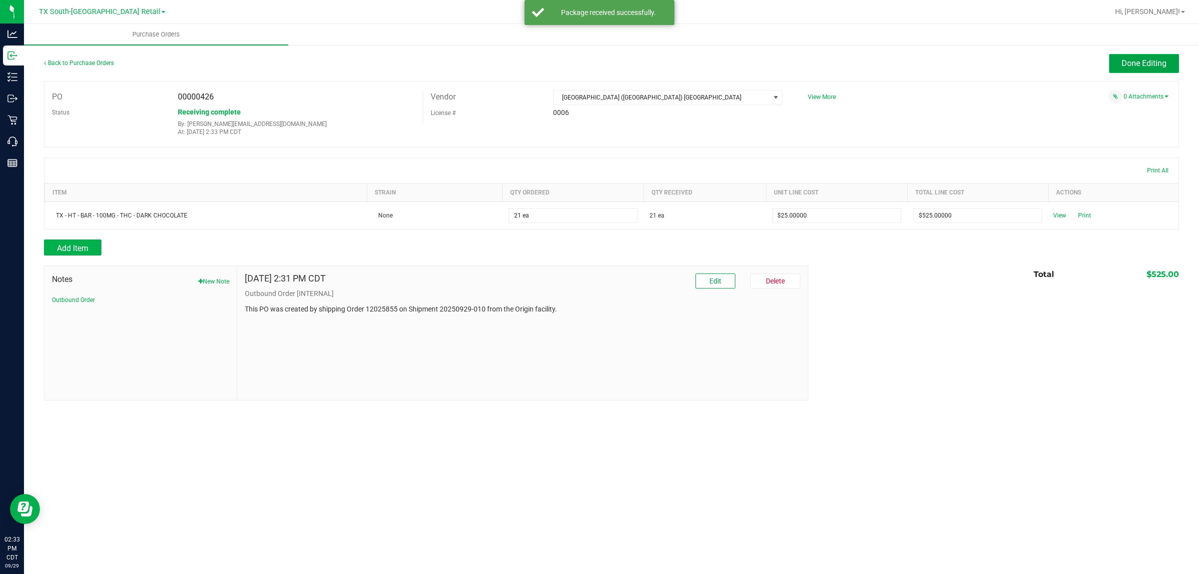
click at [1123, 63] on span "Done Editing" at bounding box center [1144, 62] width 45 height 9
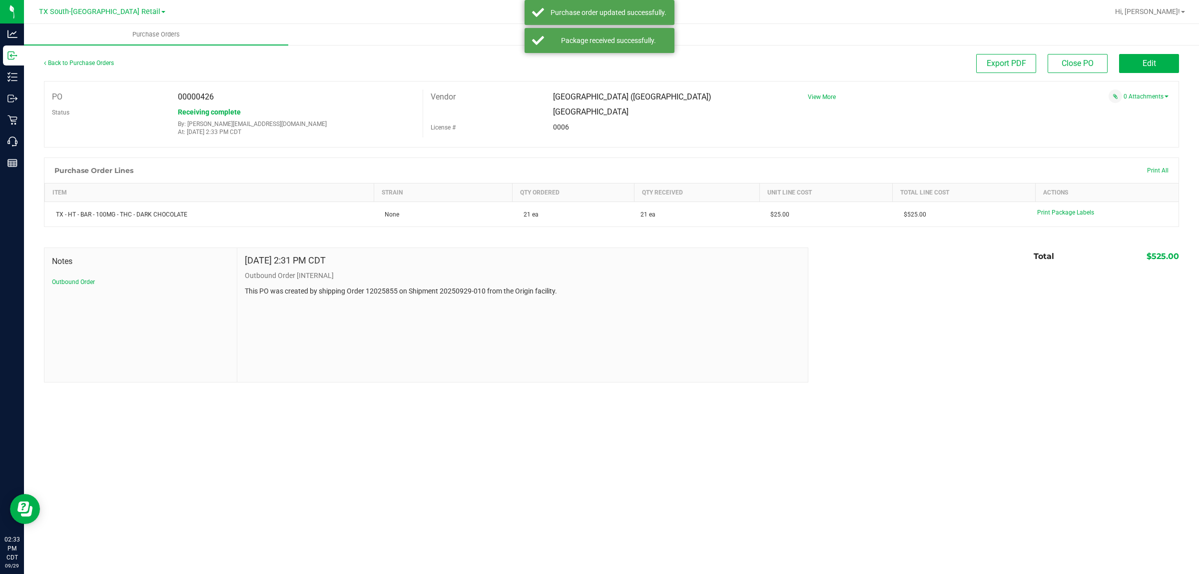
click at [80, 58] on div "Back to Purchase Orders" at bounding box center [186, 63] width 284 height 18
click at [81, 65] on link "Back to Purchase Orders" at bounding box center [79, 62] width 70 height 7
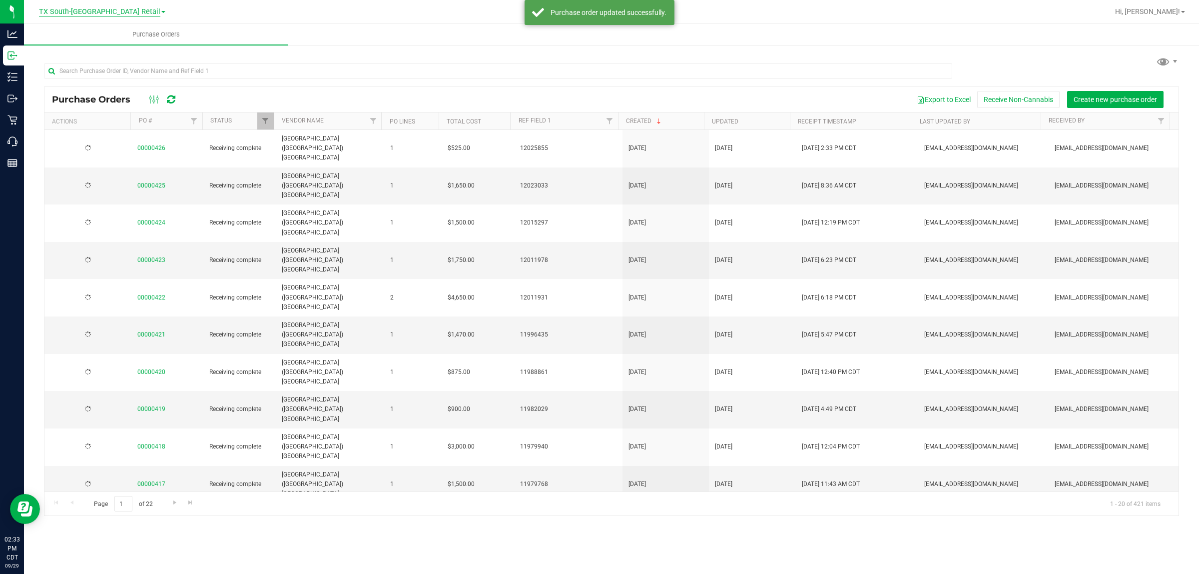
click at [97, 11] on span "TX South-[GEOGRAPHIC_DATA] Retail" at bounding box center [99, 11] width 121 height 9
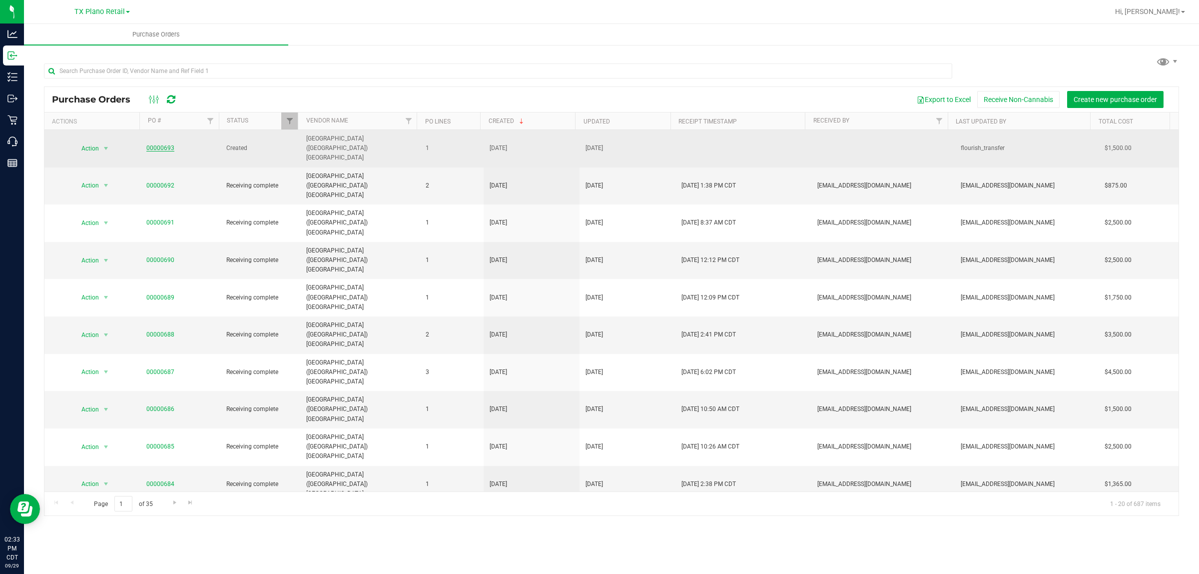
click at [159, 144] on link "00000693" at bounding box center [160, 147] width 28 height 7
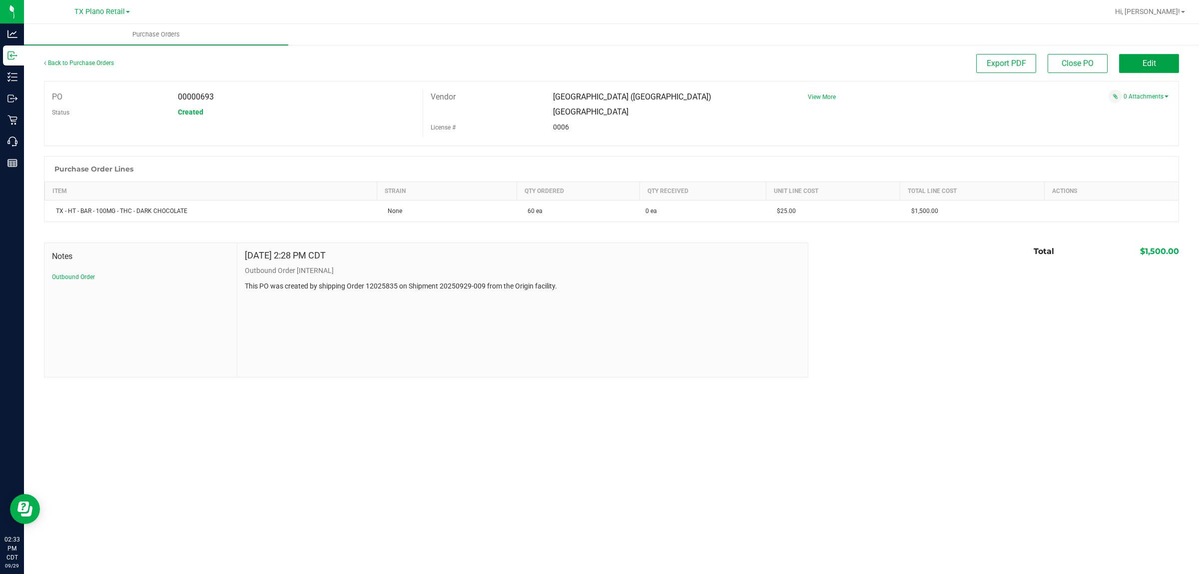
click at [1138, 65] on button "Edit" at bounding box center [1149, 63] width 60 height 19
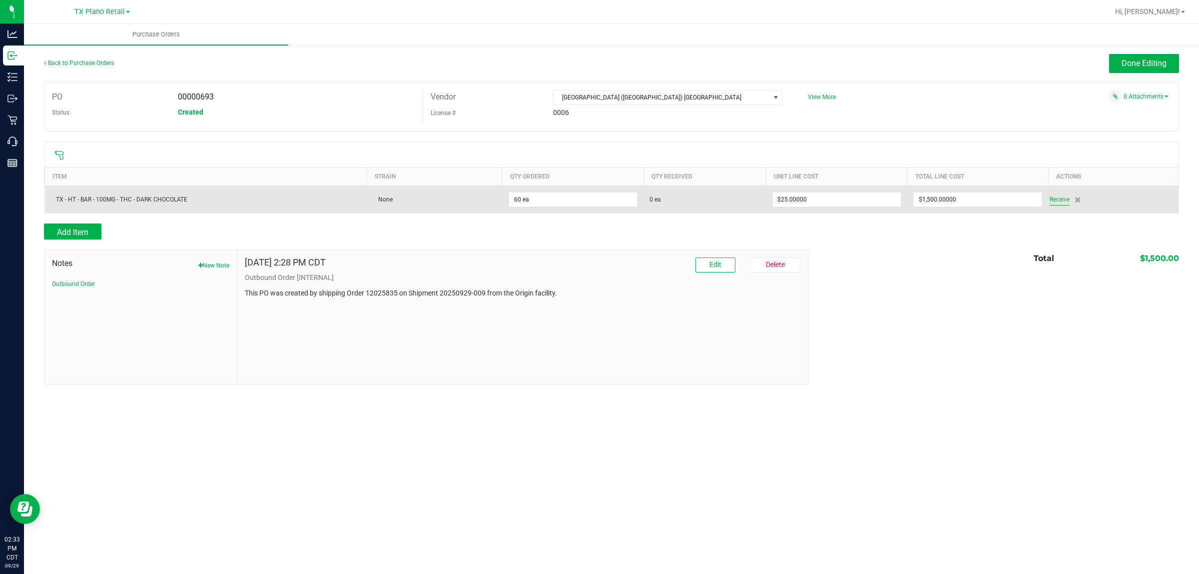
click at [1060, 202] on span "Receive" at bounding box center [1060, 199] width 20 height 12
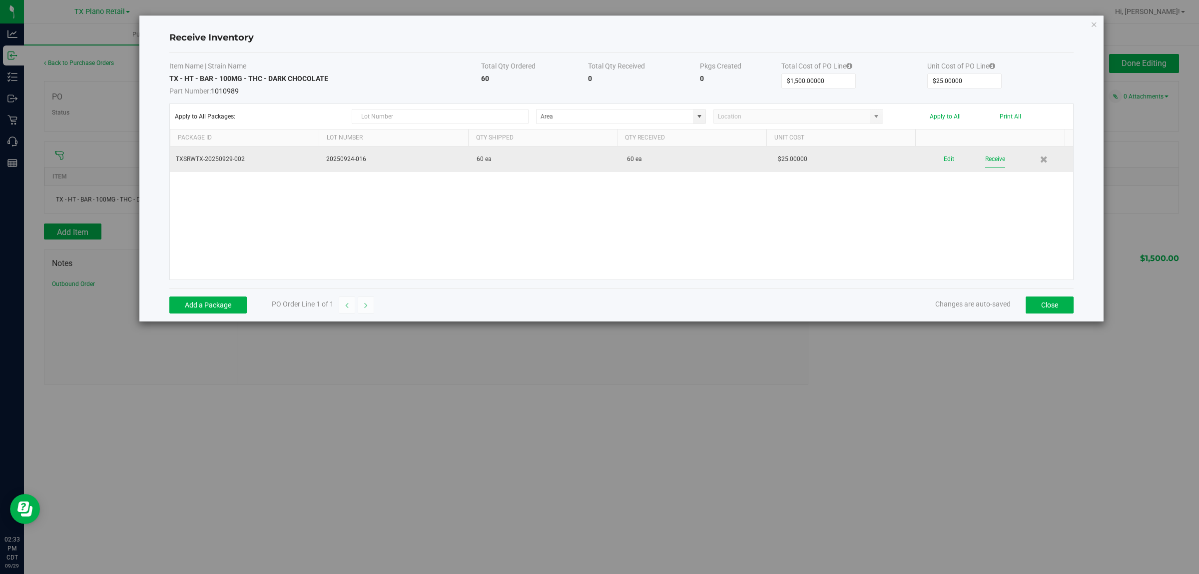
click at [990, 161] on button "Receive" at bounding box center [995, 158] width 20 height 17
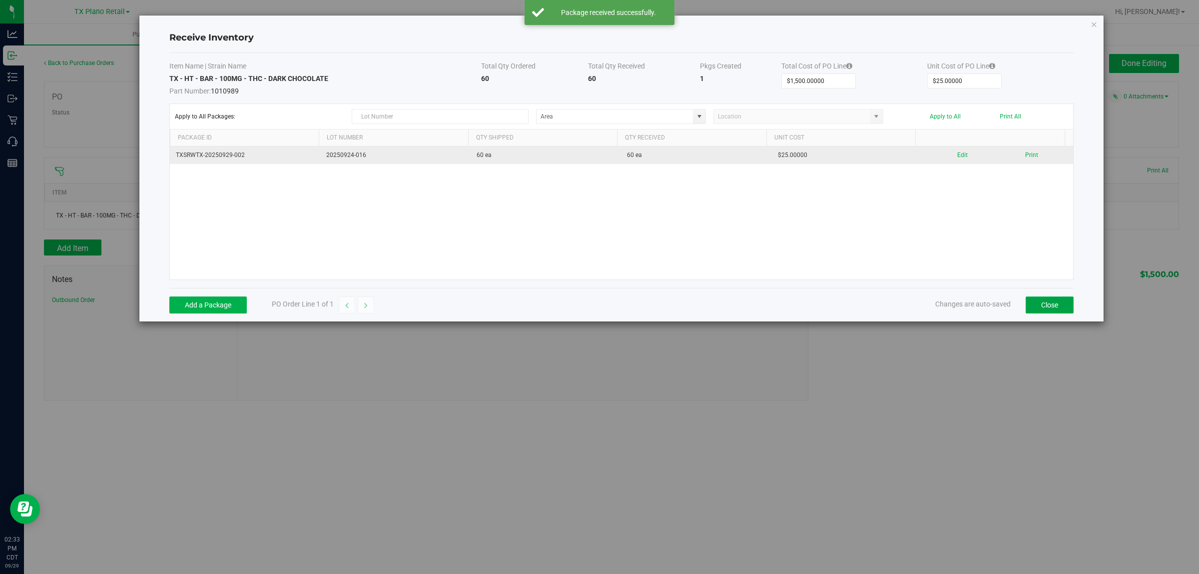
click at [1047, 307] on button "Close" at bounding box center [1050, 304] width 48 height 17
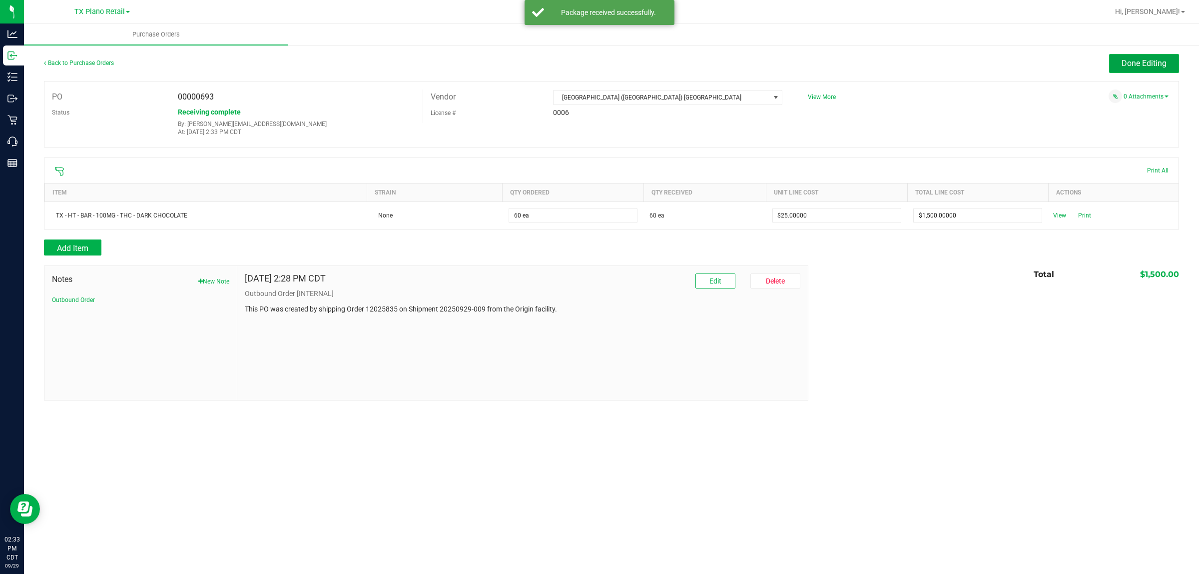
click at [1151, 62] on span "Done Editing" at bounding box center [1144, 62] width 45 height 9
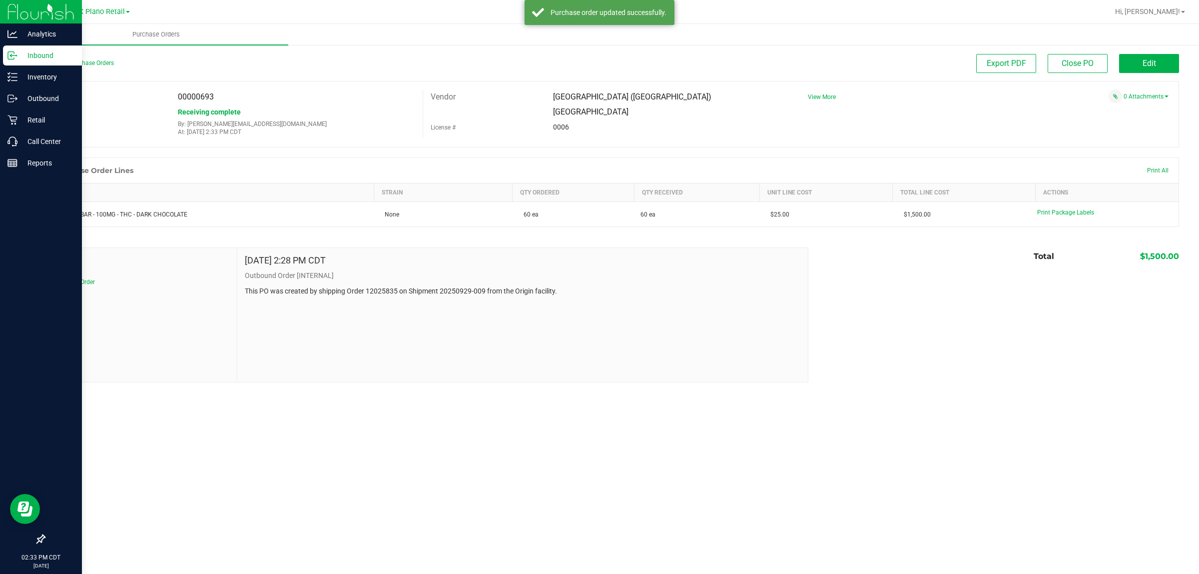
click at [30, 54] on p "Inbound" at bounding box center [47, 55] width 60 height 12
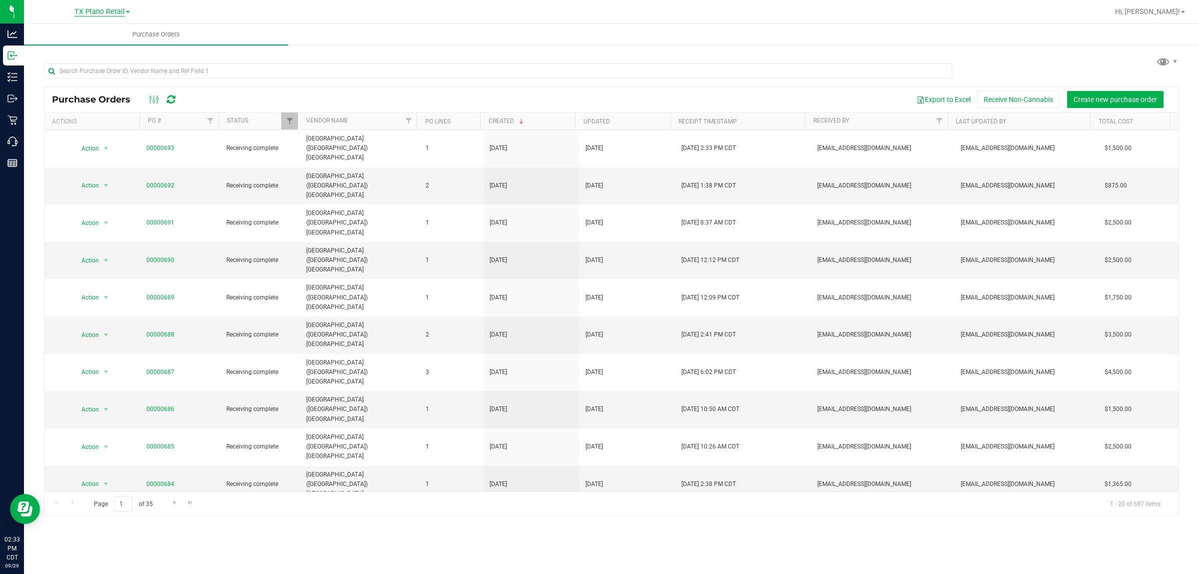
click at [95, 13] on span "TX Plano Retail" at bounding box center [99, 11] width 50 height 9
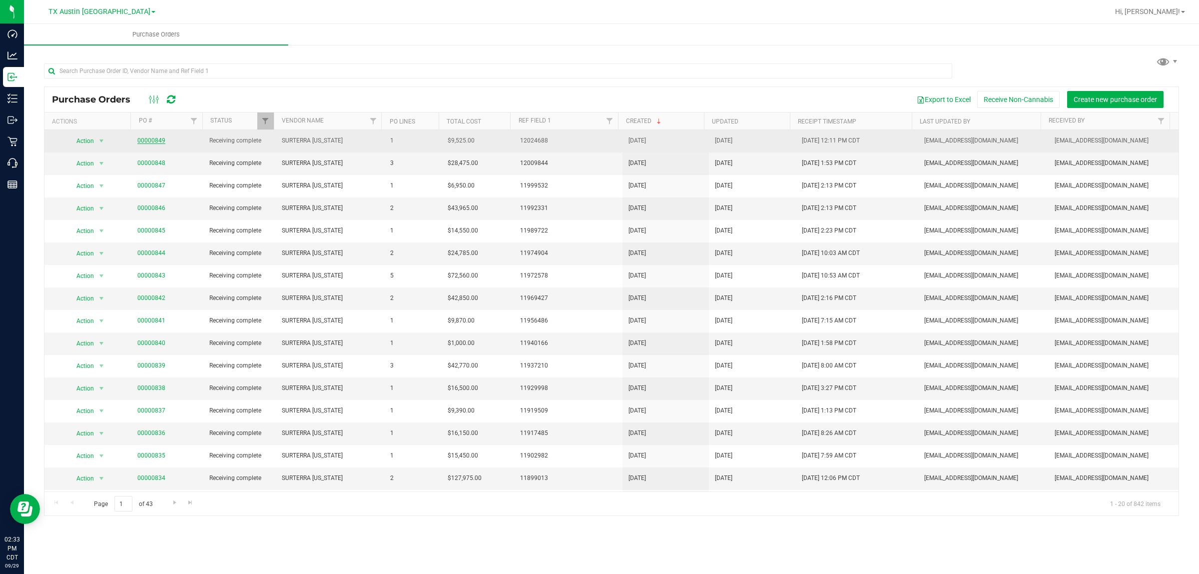
click at [145, 141] on link "00000849" at bounding box center [151, 140] width 28 height 7
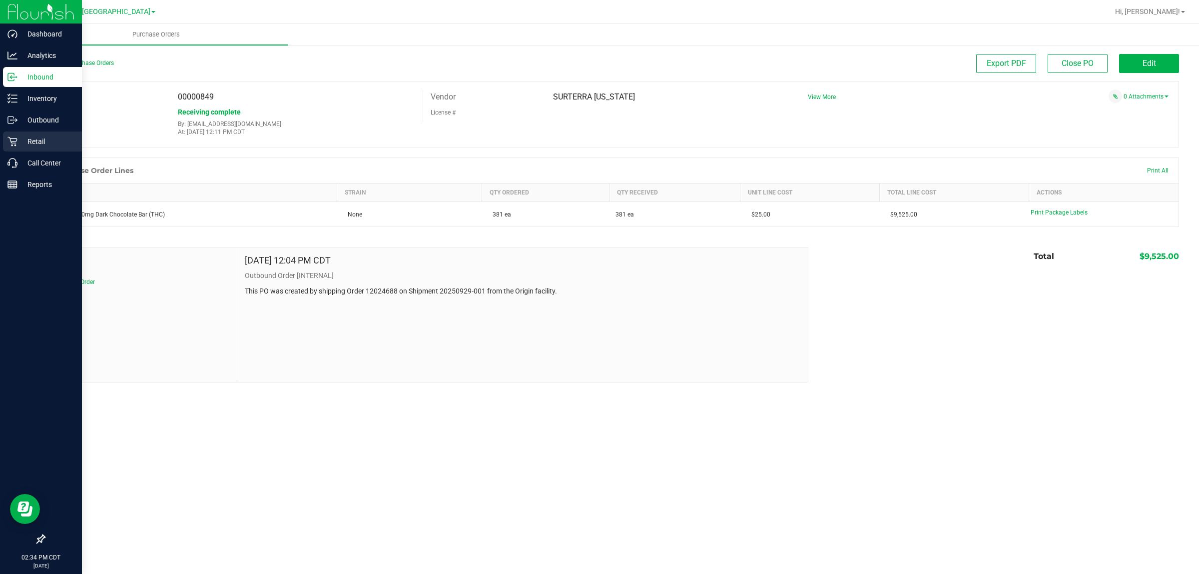
click at [32, 137] on p "Retail" at bounding box center [47, 141] width 60 height 12
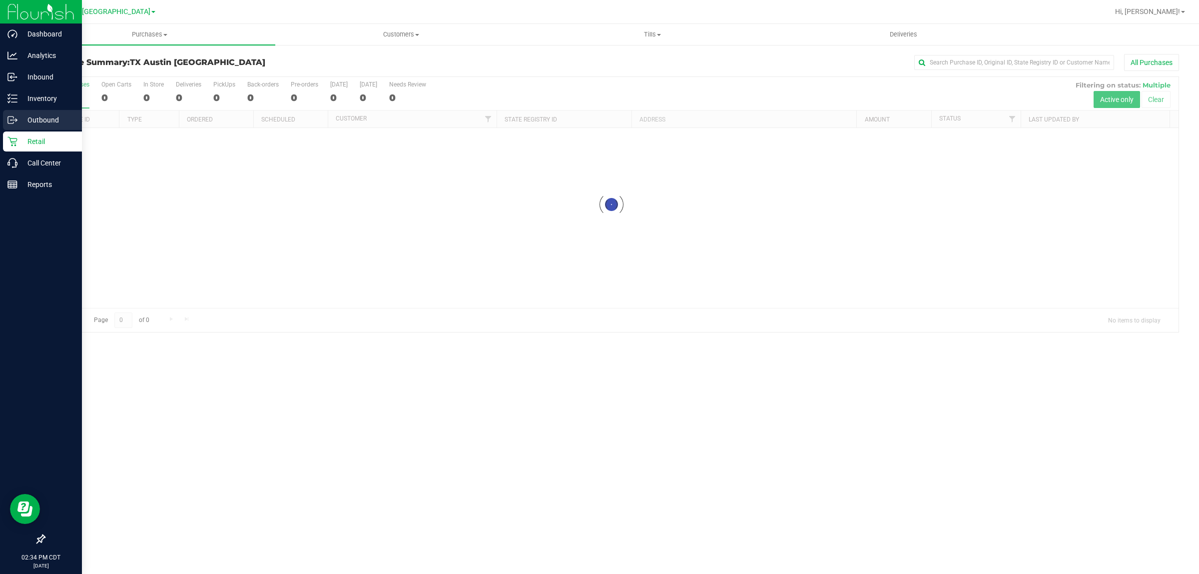
click at [36, 121] on p "Outbound" at bounding box center [47, 120] width 60 height 12
